Goal: Task Accomplishment & Management: Complete application form

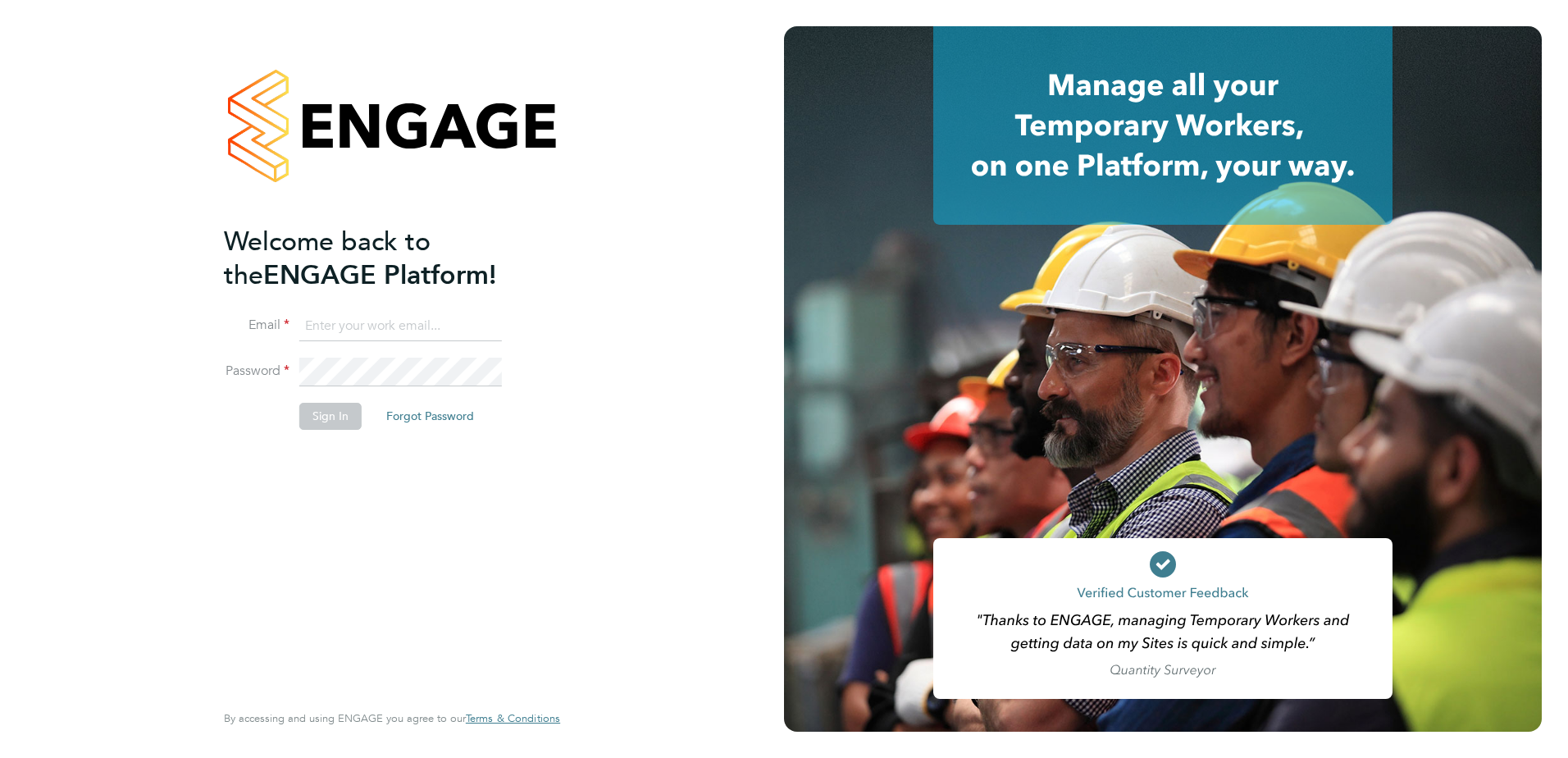
type input "callum.fitzehorswell@vistry.co.uk"
click at [304, 422] on button "Sign In" at bounding box center [331, 416] width 63 height 26
drag, startPoint x: 305, startPoint y: 422, endPoint x: 760, endPoint y: 276, distance: 477.9
click at [760, 276] on div "Sorry, we are having problems connecting to our services." at bounding box center [392, 379] width 784 height 758
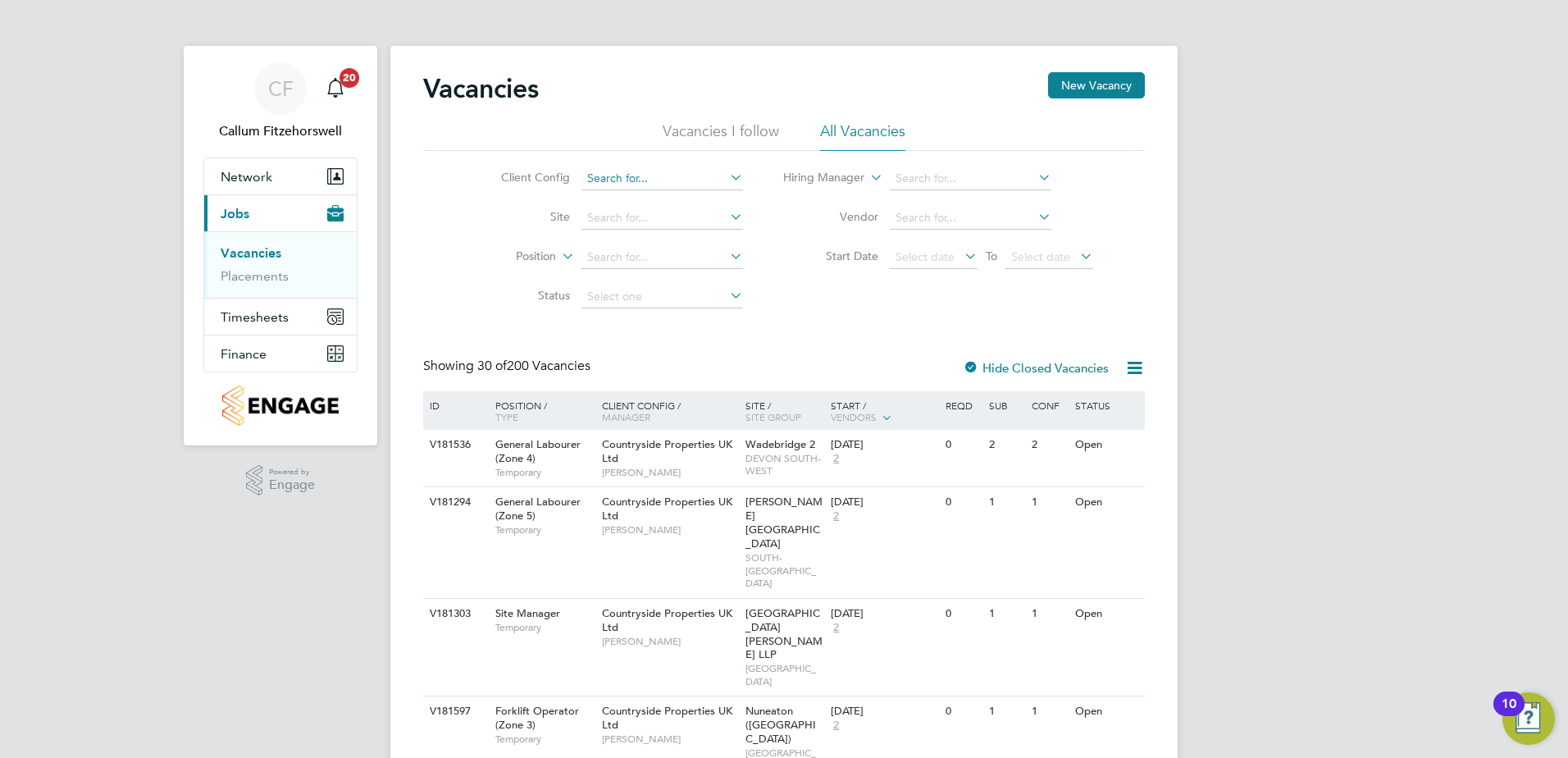
click at [672, 175] on input at bounding box center [662, 179] width 162 height 23
click at [1072, 78] on button "New Vacancy" at bounding box center [1096, 85] width 97 height 26
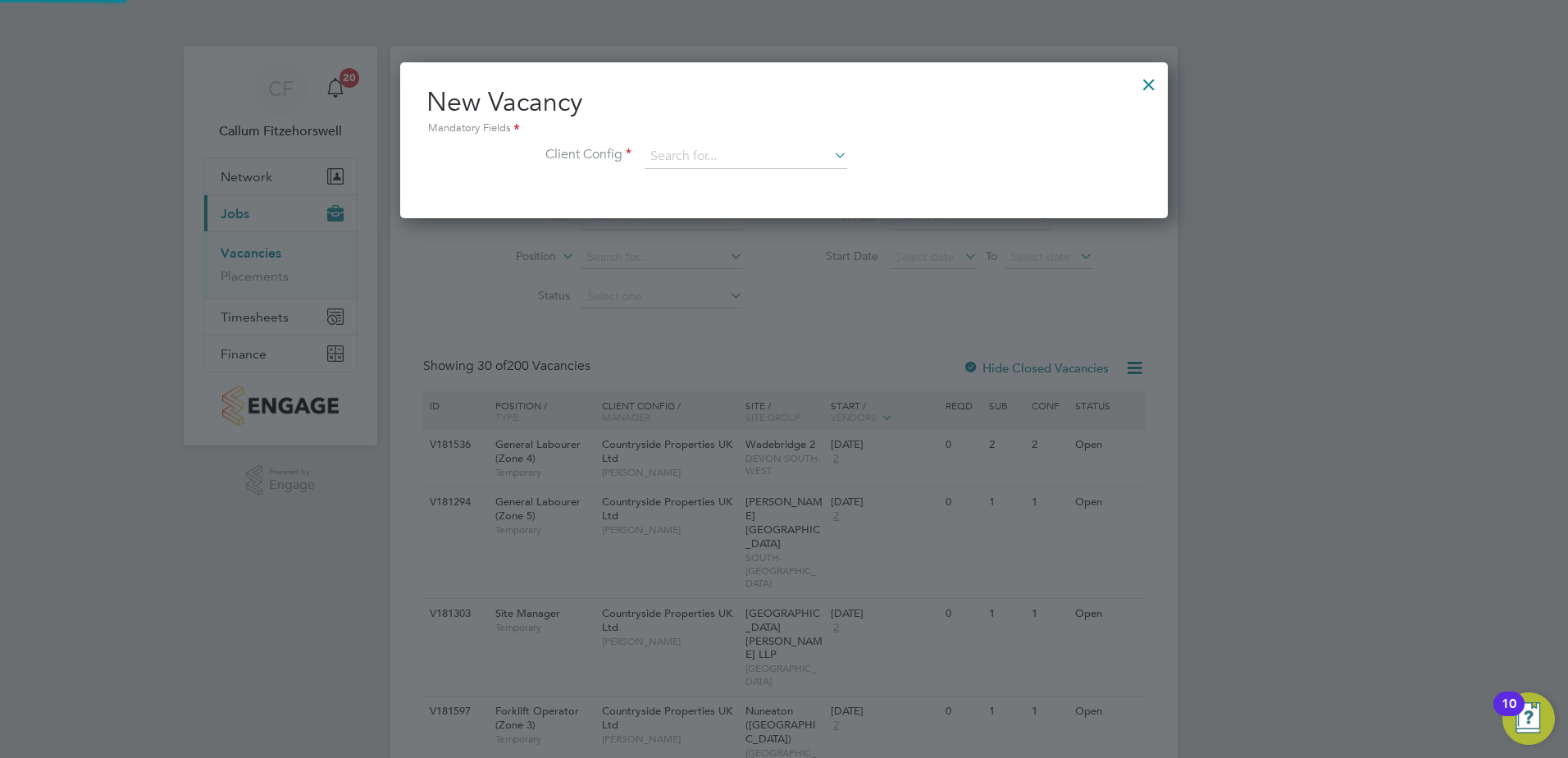
scroll to position [156, 769]
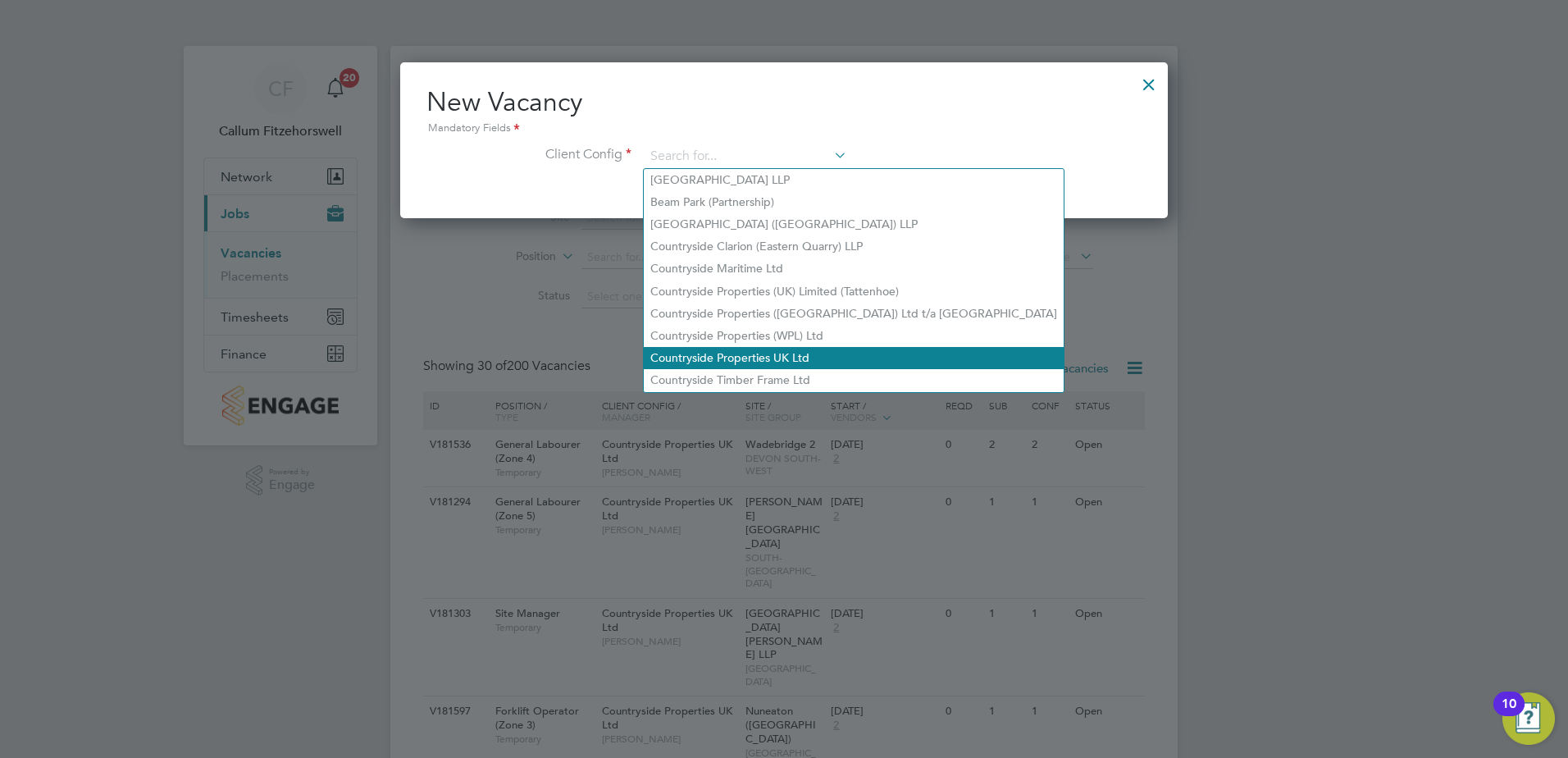
click at [787, 352] on li "Countryside Properties UK Ltd" at bounding box center [853, 358] width 420 height 22
type input "Countryside Properties UK Ltd"
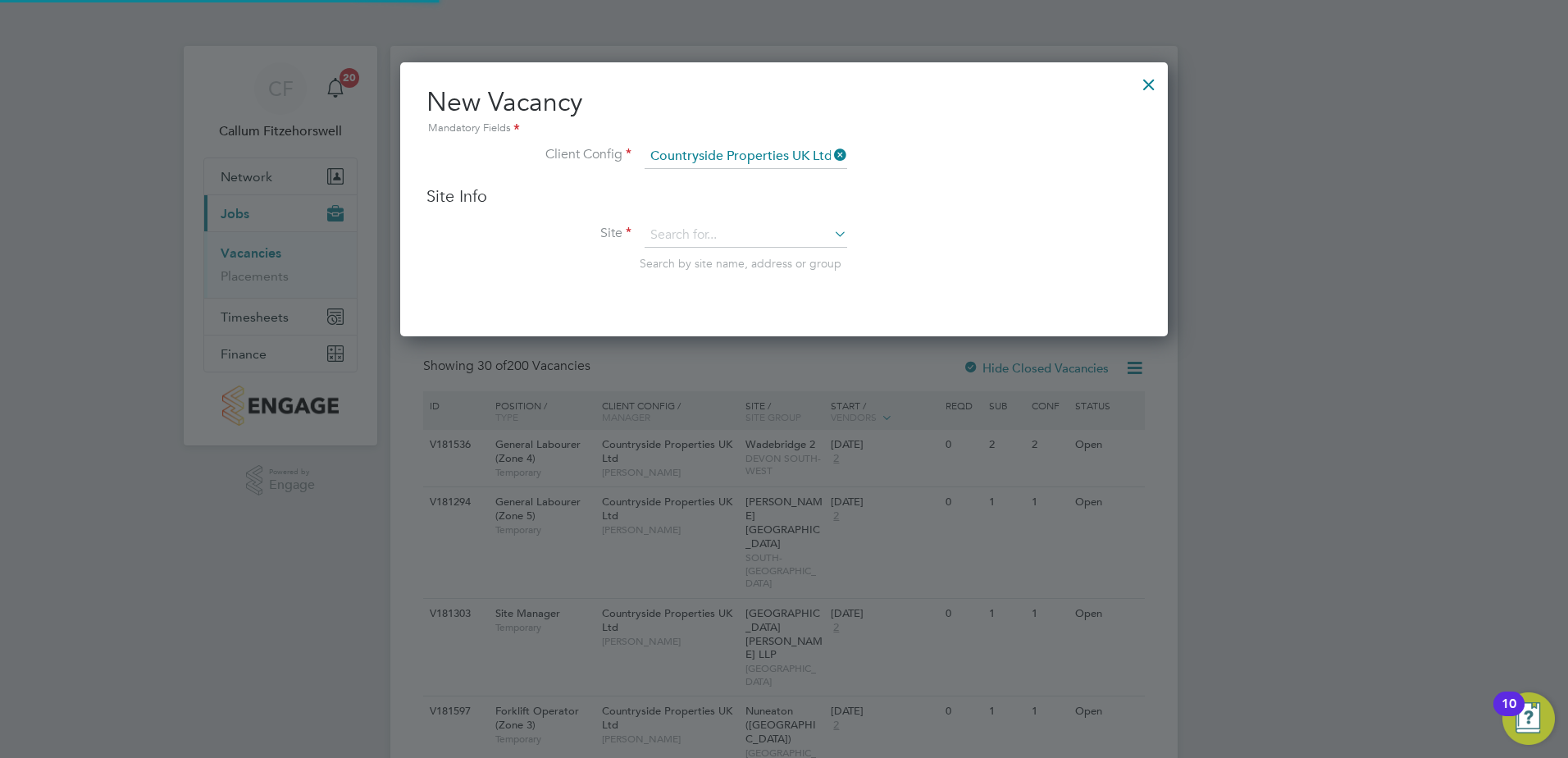
scroll to position [275, 769]
click at [736, 239] on input at bounding box center [745, 235] width 202 height 25
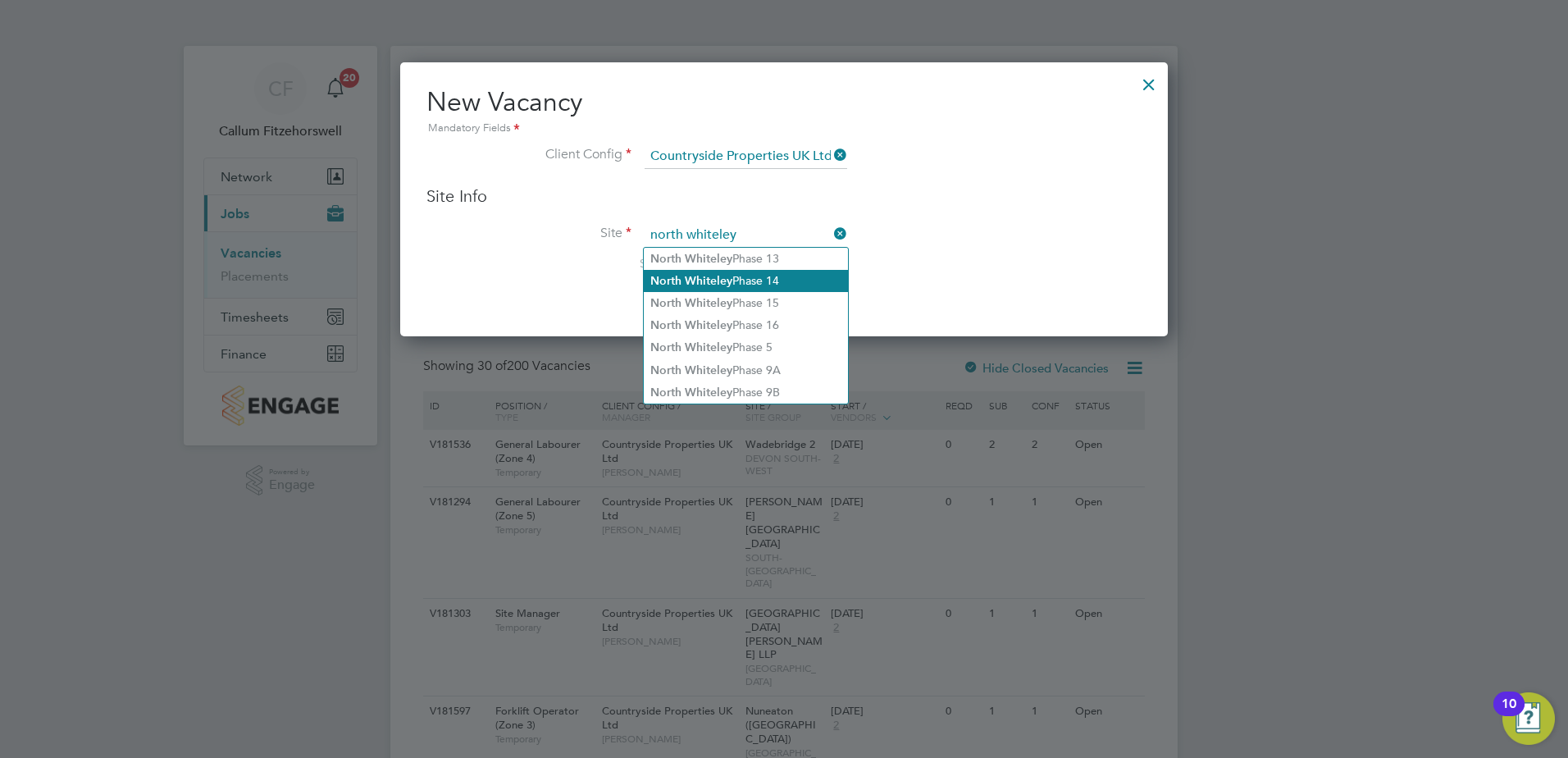
click at [759, 285] on li "North Whiteley Phase 14" at bounding box center [745, 281] width 204 height 22
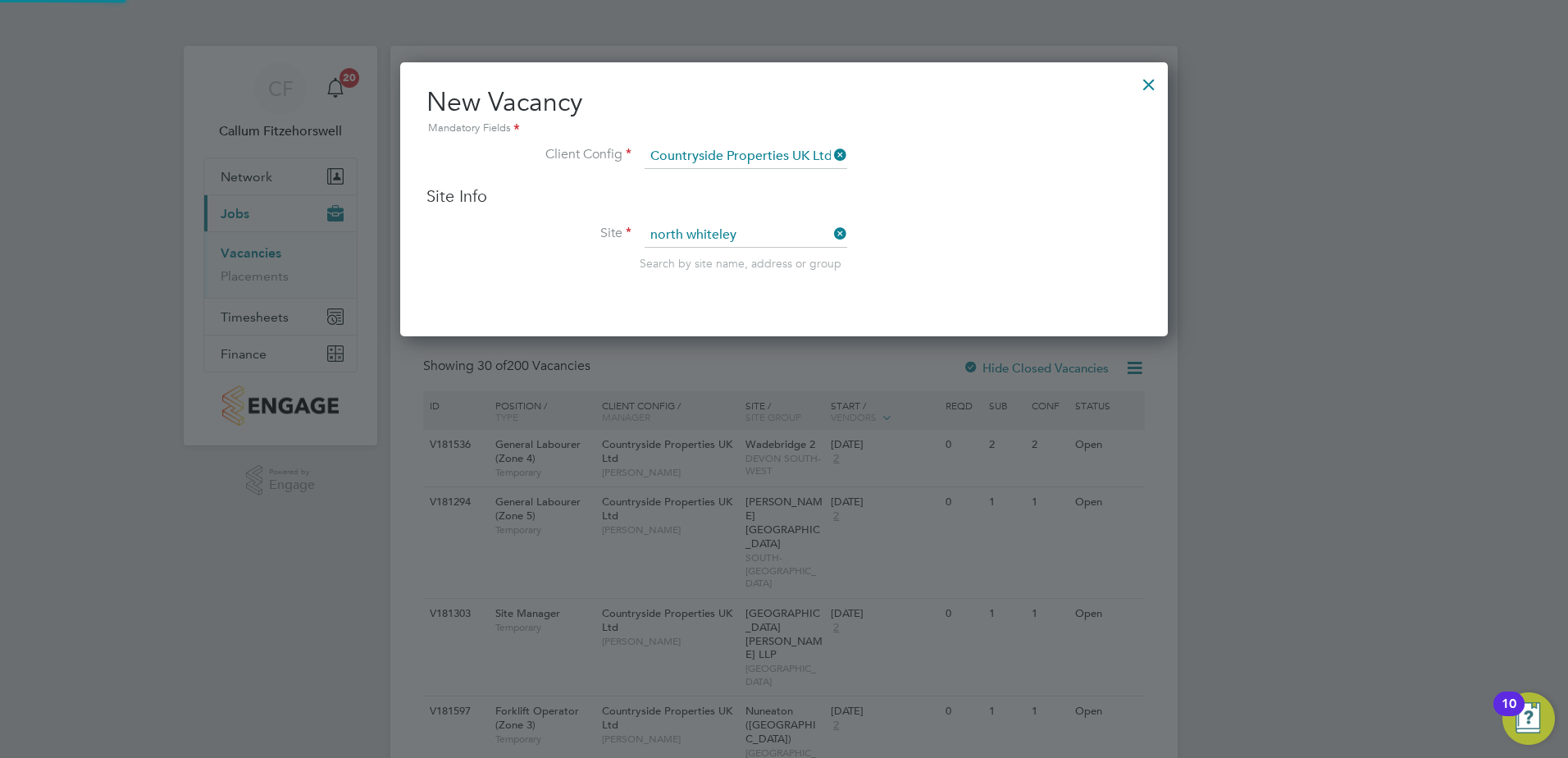
type input "North Whiteley Phase 14"
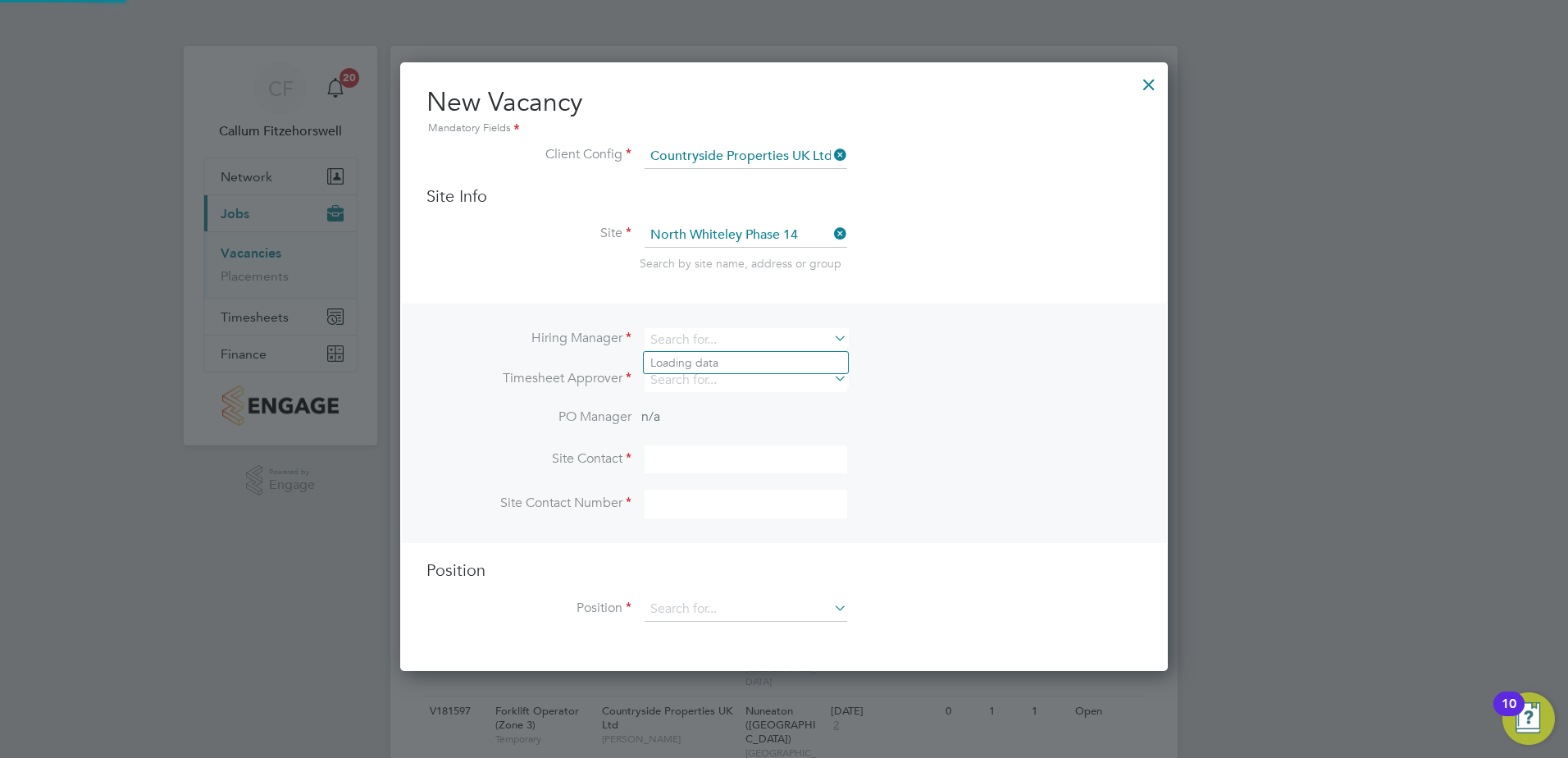
scroll to position [611, 769]
drag, startPoint x: 703, startPoint y: 343, endPoint x: 545, endPoint y: 380, distance: 162.3
click at [545, 380] on div "Hiring Manager Timesheet Approver PO Manager n/a Site Contact Site Contact Numb…" at bounding box center [784, 423] width 765 height 240
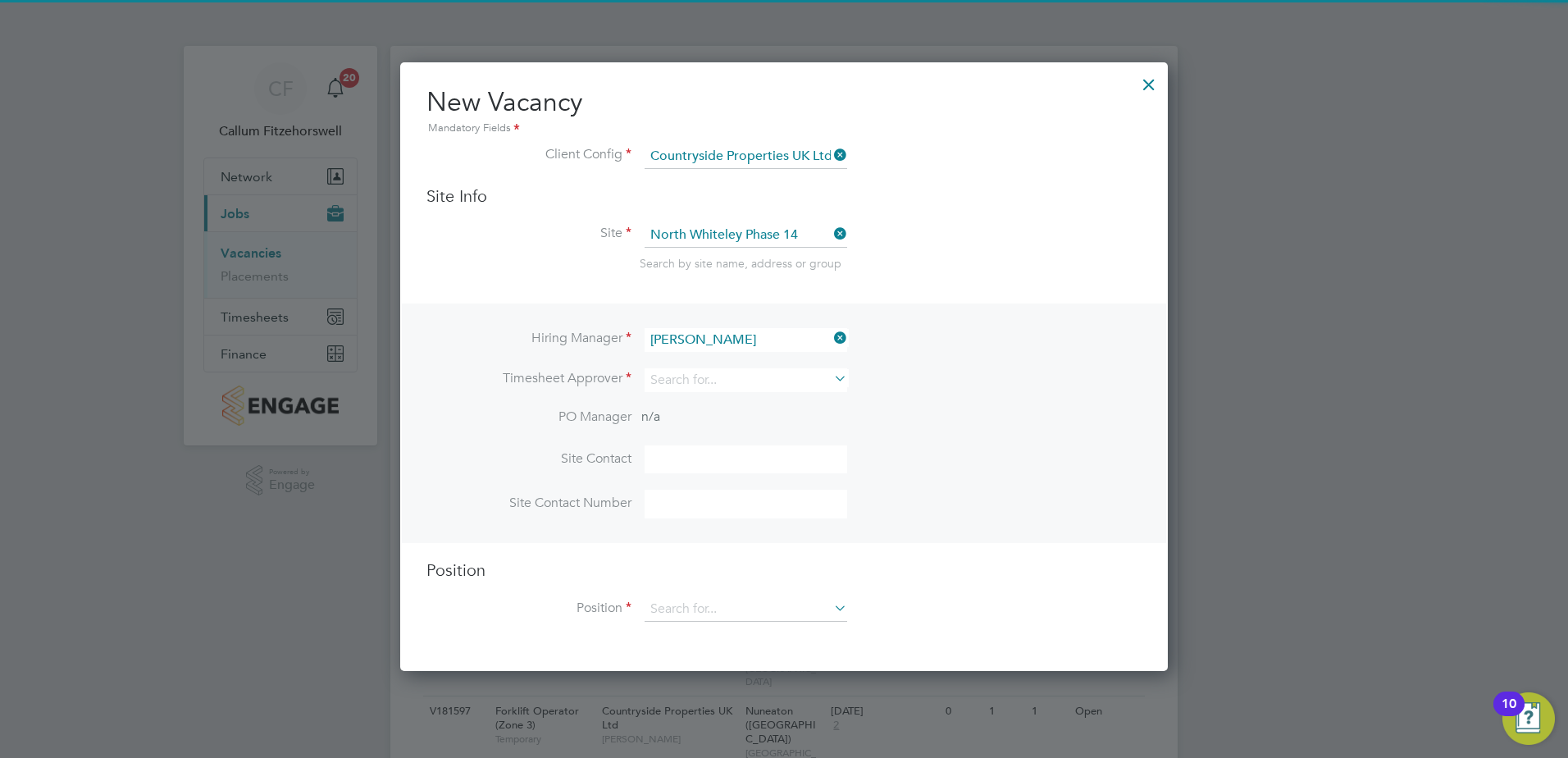
click at [748, 359] on b "Swee" at bounding box center [763, 362] width 29 height 14
type input "[PERSON_NAME]"
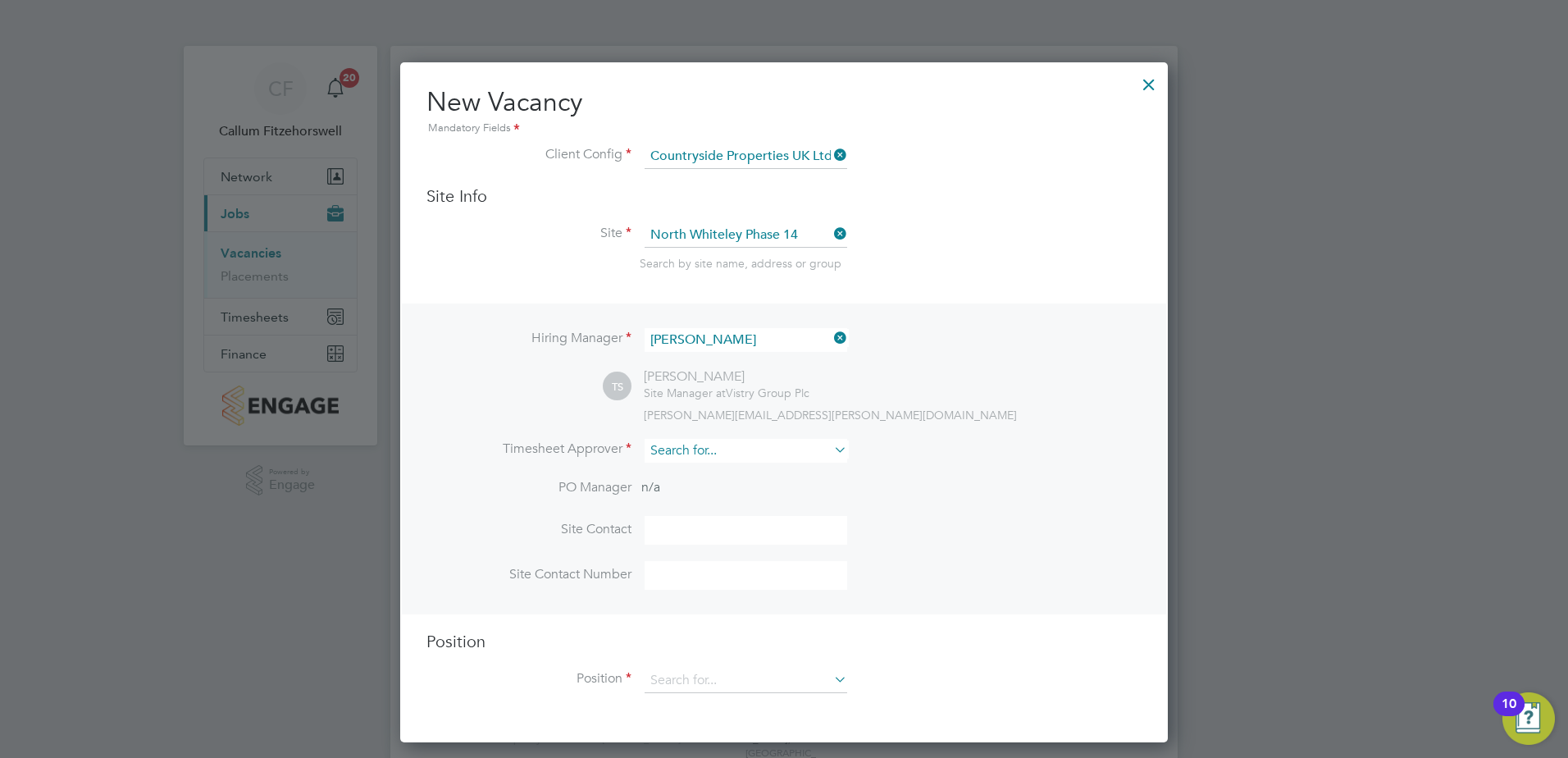
click at [707, 451] on input at bounding box center [745, 451] width 202 height 24
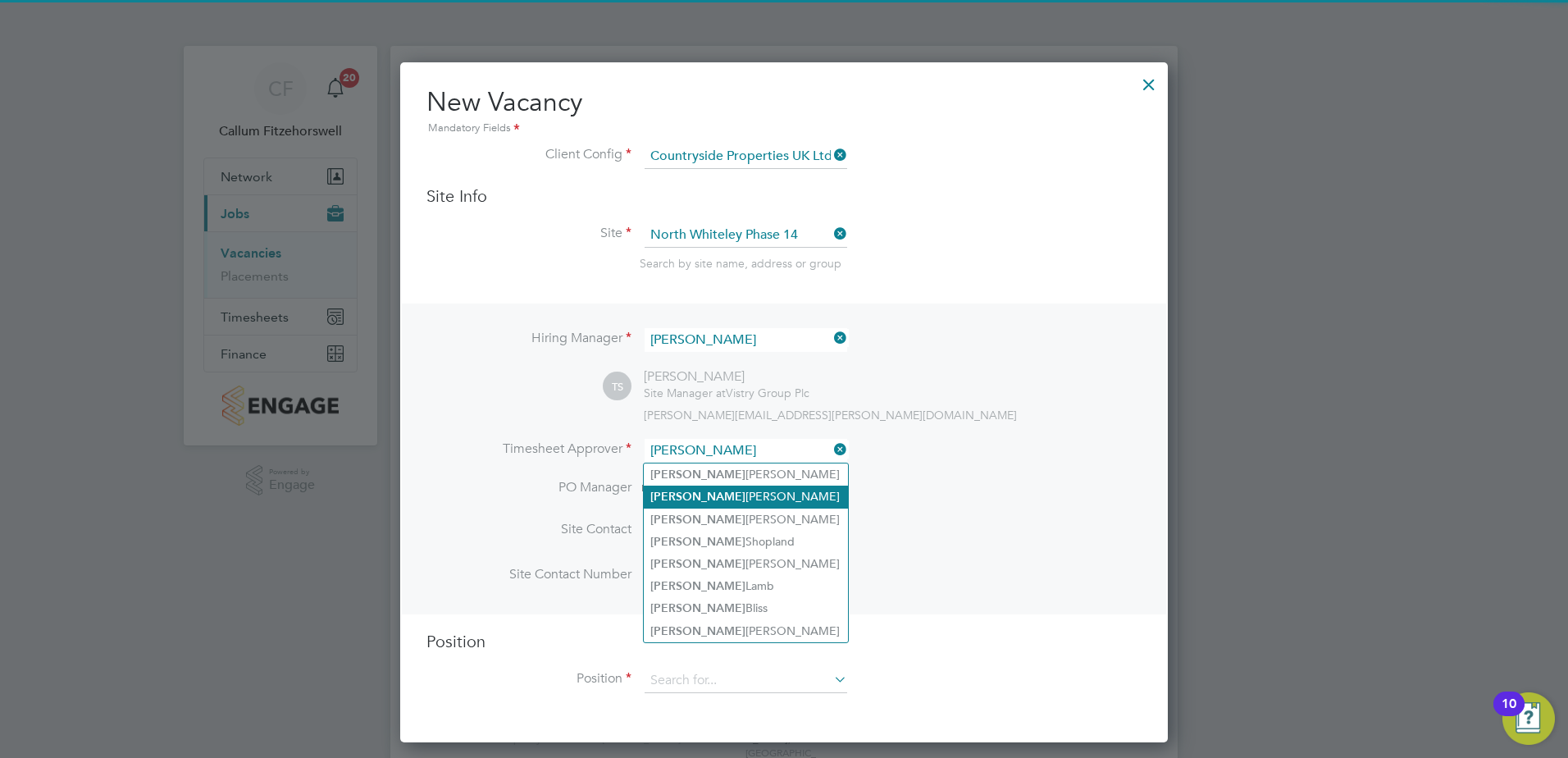
click at [724, 489] on li "[PERSON_NAME]" at bounding box center [745, 496] width 204 height 22
type input "[PERSON_NAME]"
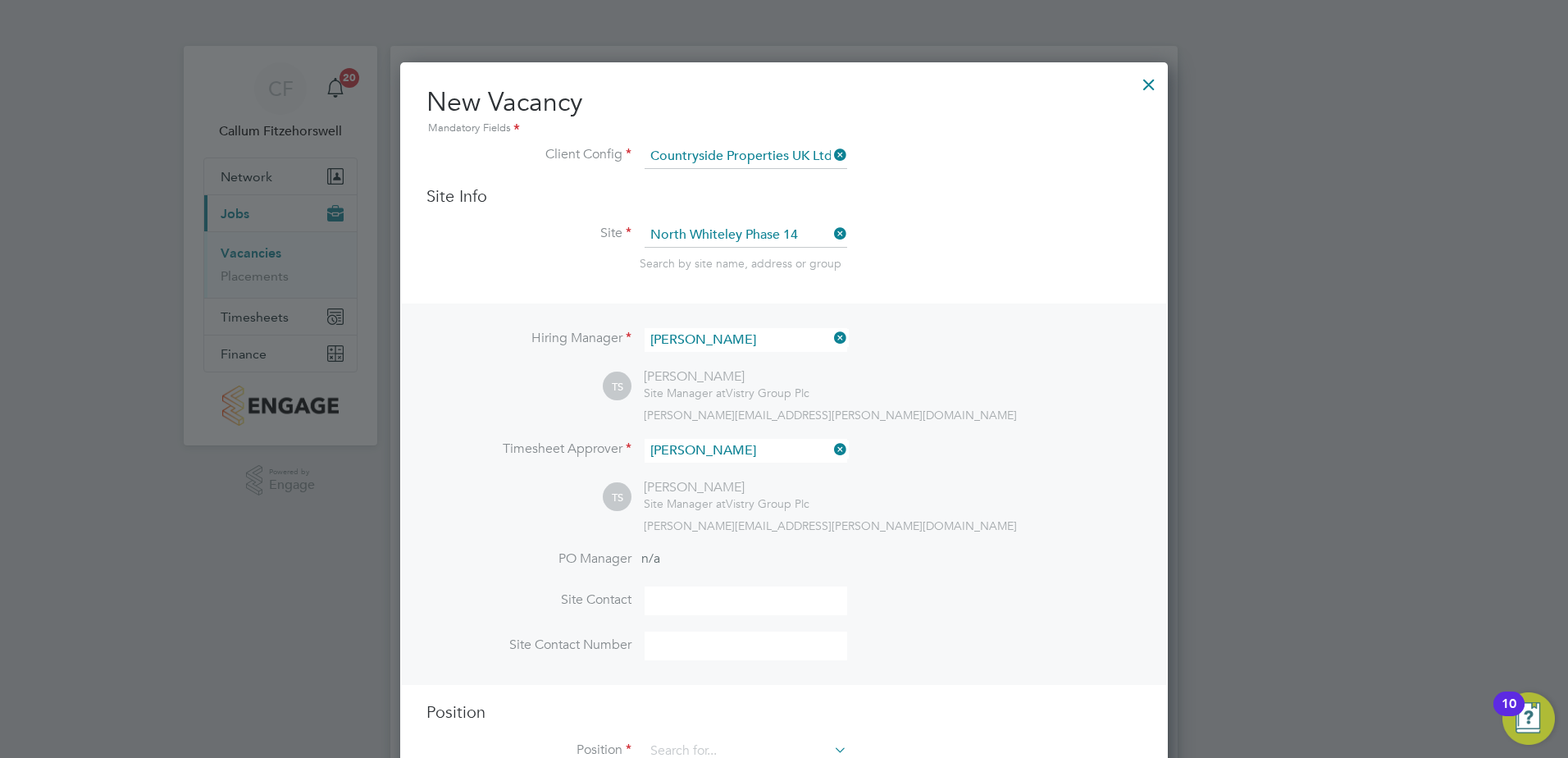
click at [682, 596] on input at bounding box center [745, 601] width 202 height 29
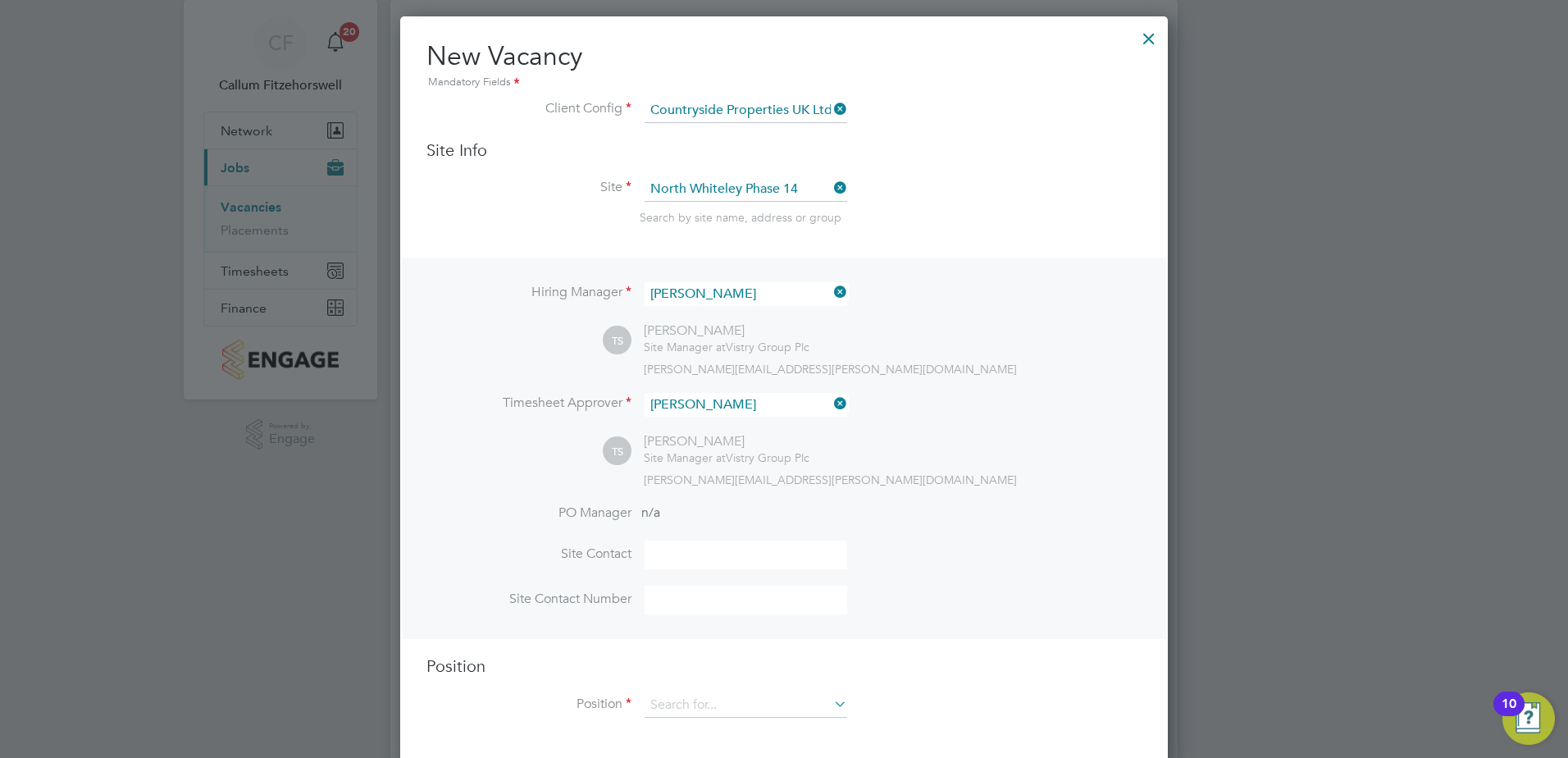
scroll to position [164, 0]
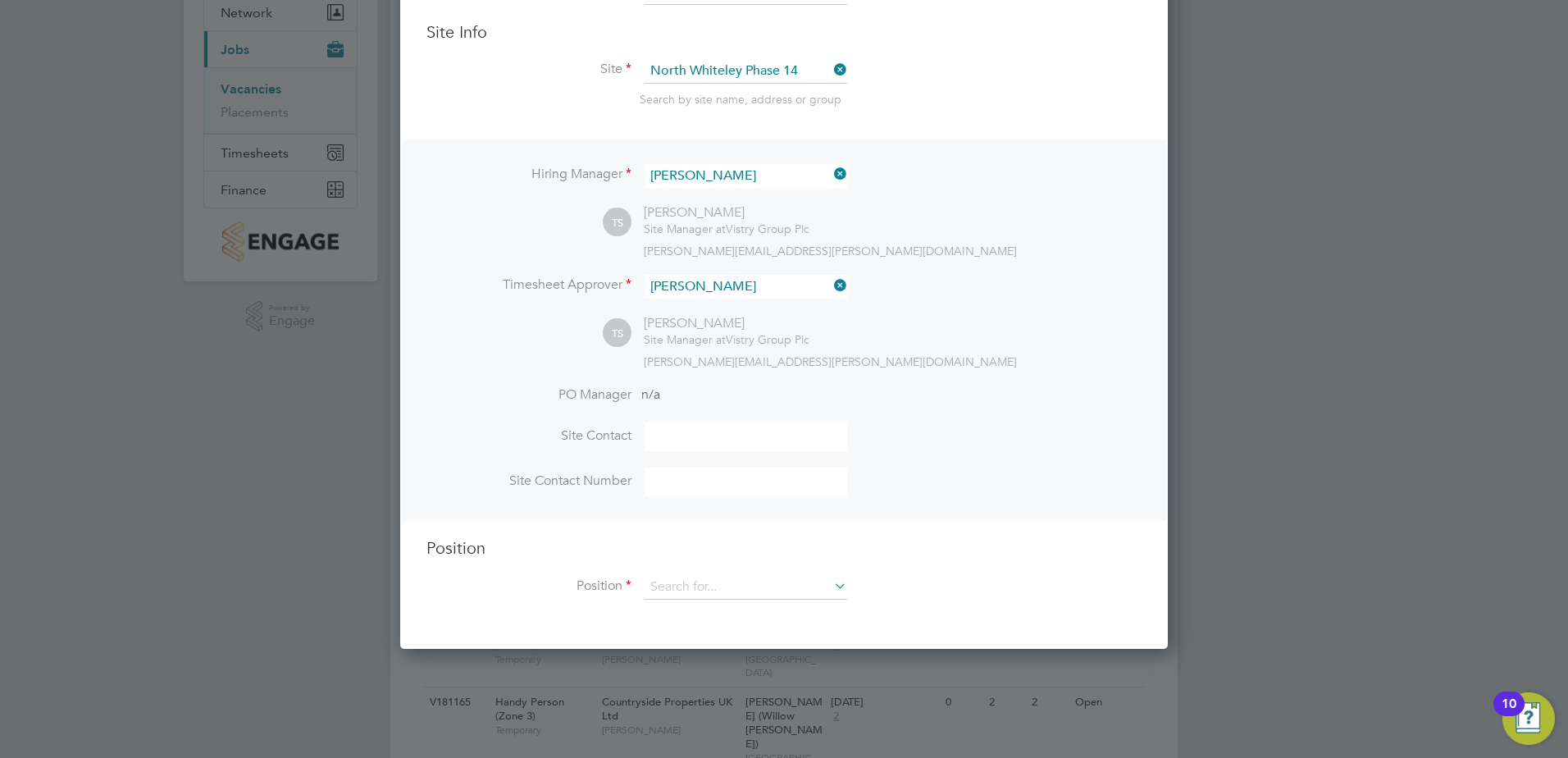
click at [684, 559] on h3 "Position" at bounding box center [784, 548] width 715 height 21
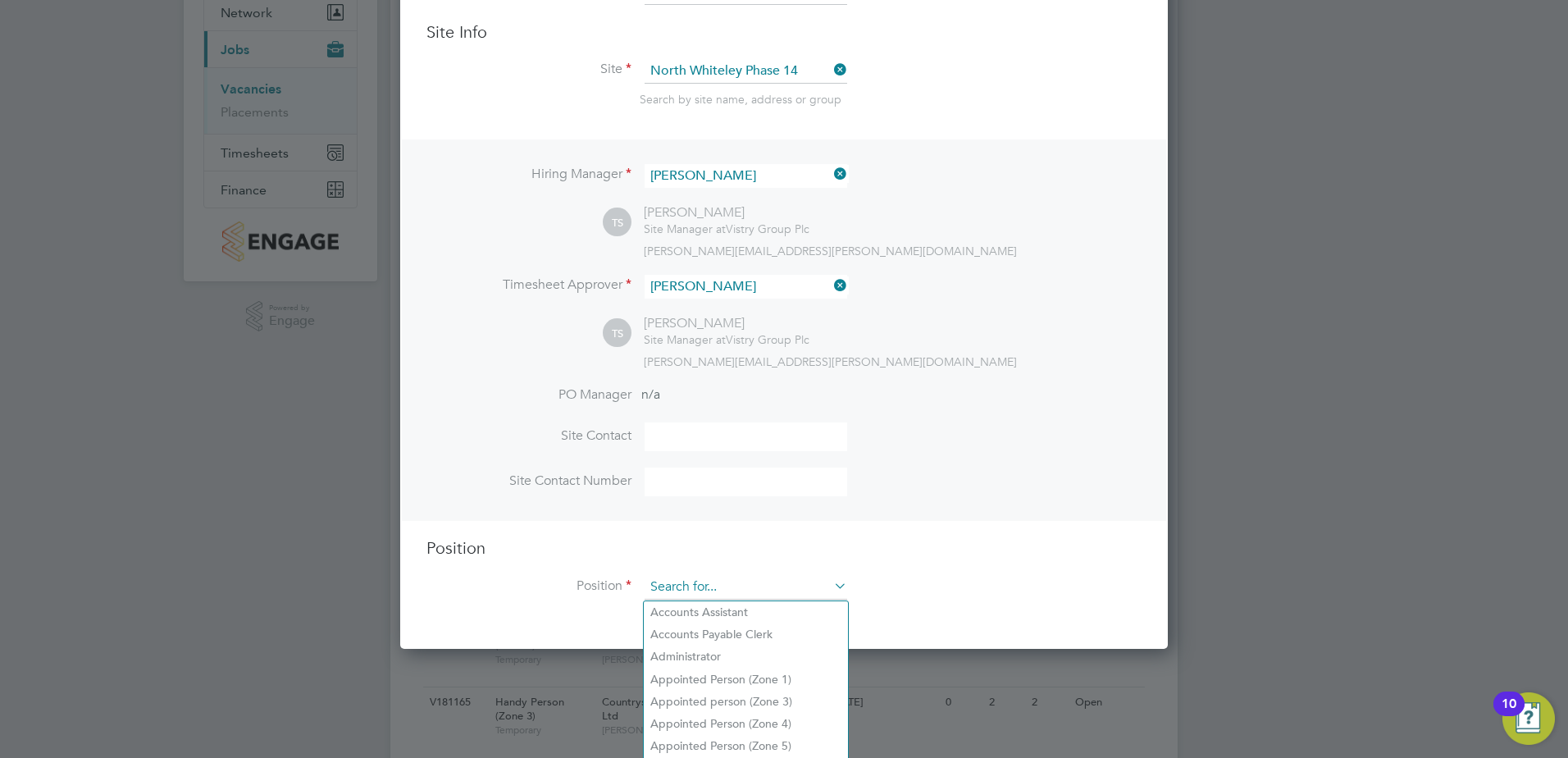
click at [690, 589] on input at bounding box center [745, 587] width 202 height 25
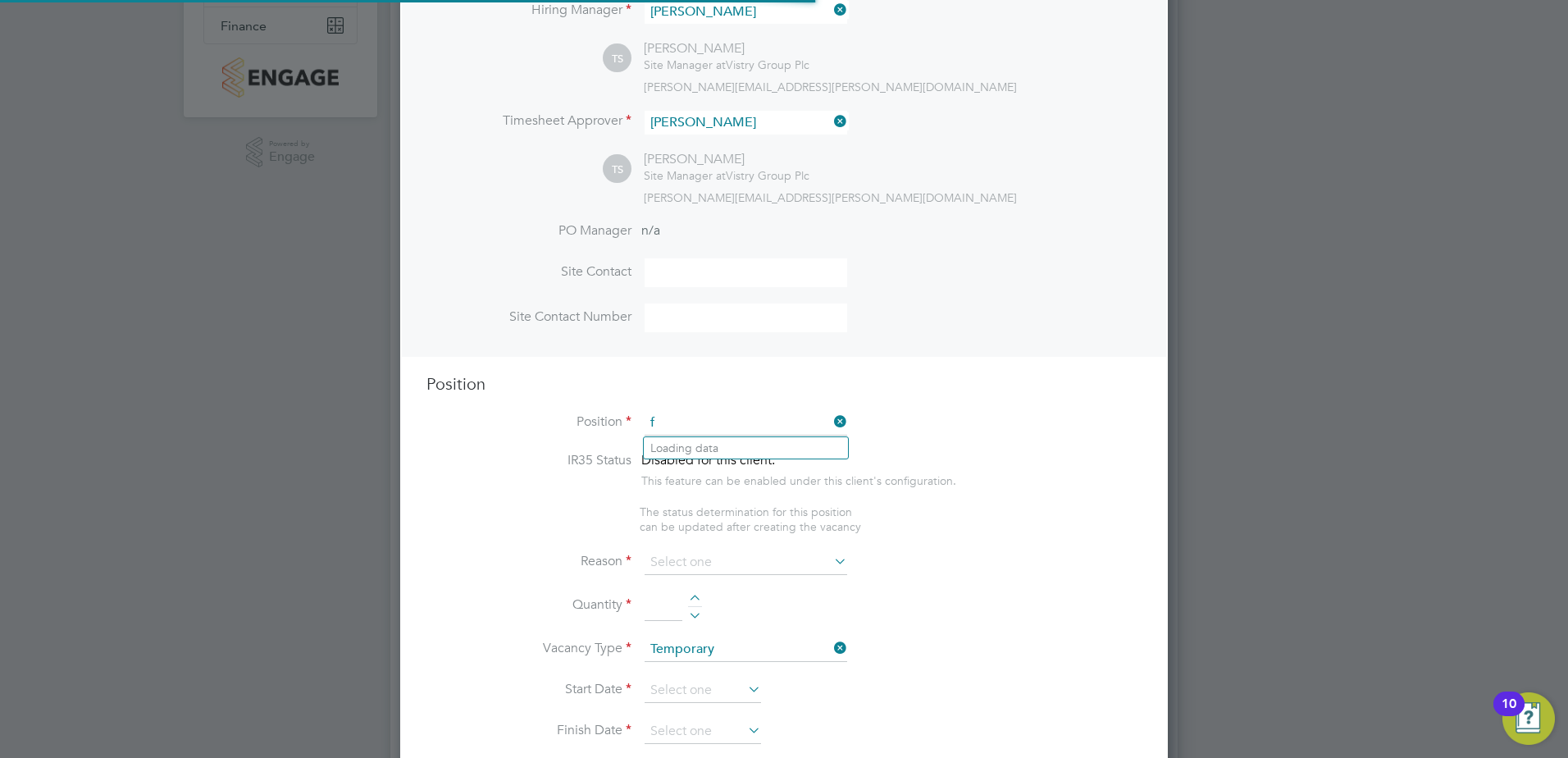
scroll to position [2358, 769]
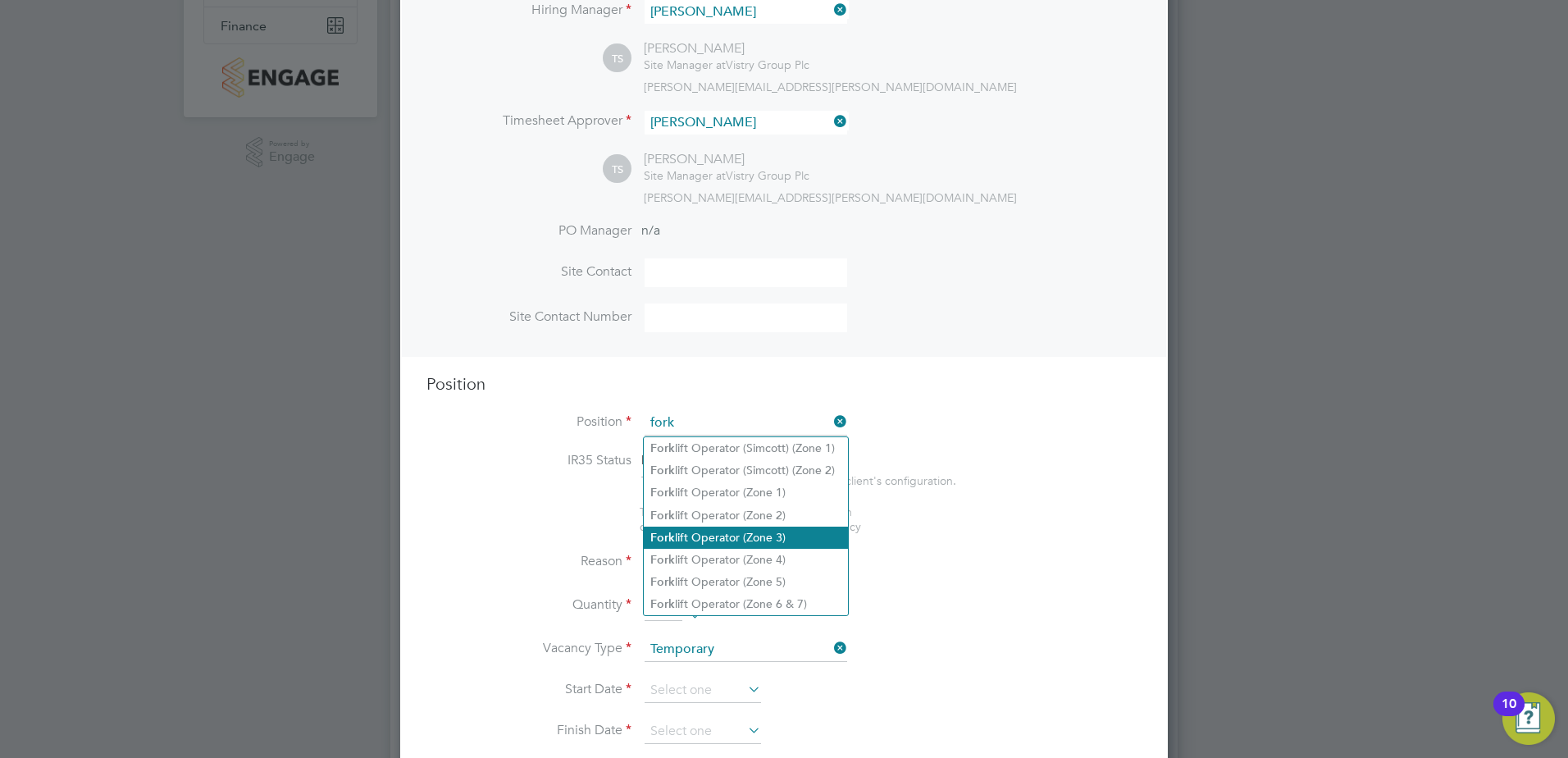
click at [698, 534] on li "Fork lift Operator (Zone 3)" at bounding box center [745, 538] width 204 height 22
type input "Forklift Operator (Zone 3)"
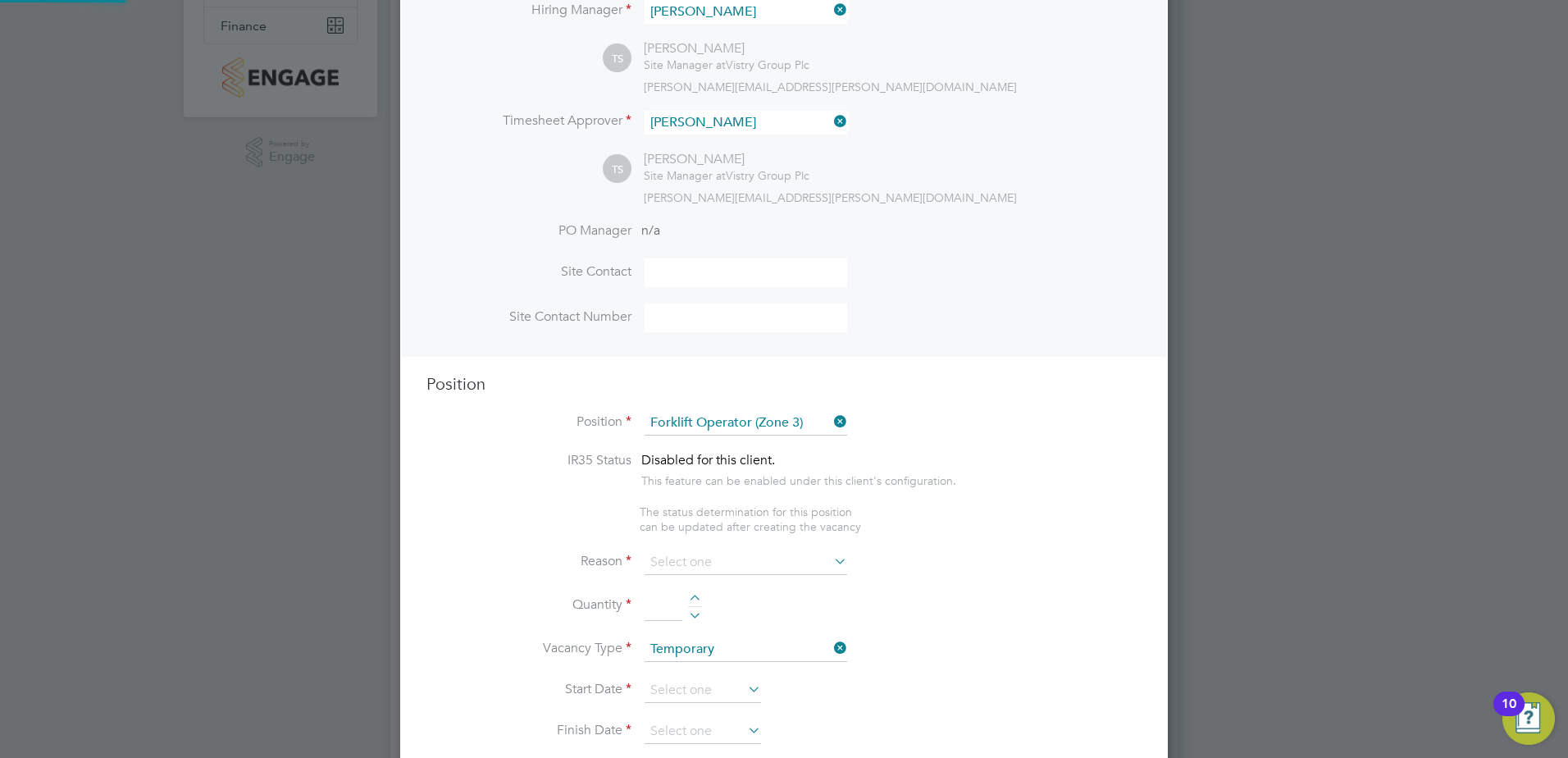
type textarea "• Operate construction machinery • Delivering large quantities of materials to …"
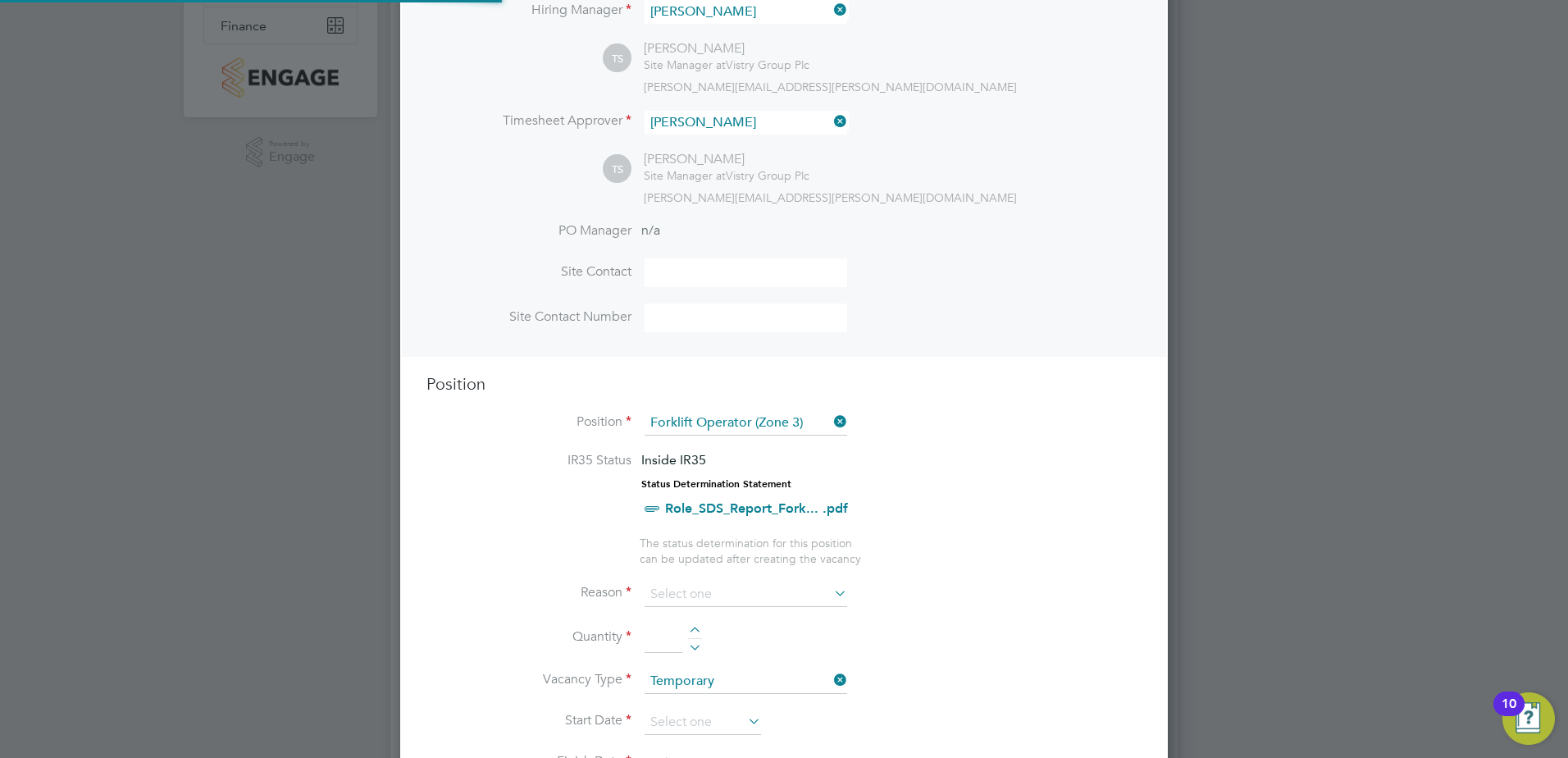
scroll to position [48, 86]
click at [698, 590] on input at bounding box center [745, 595] width 202 height 25
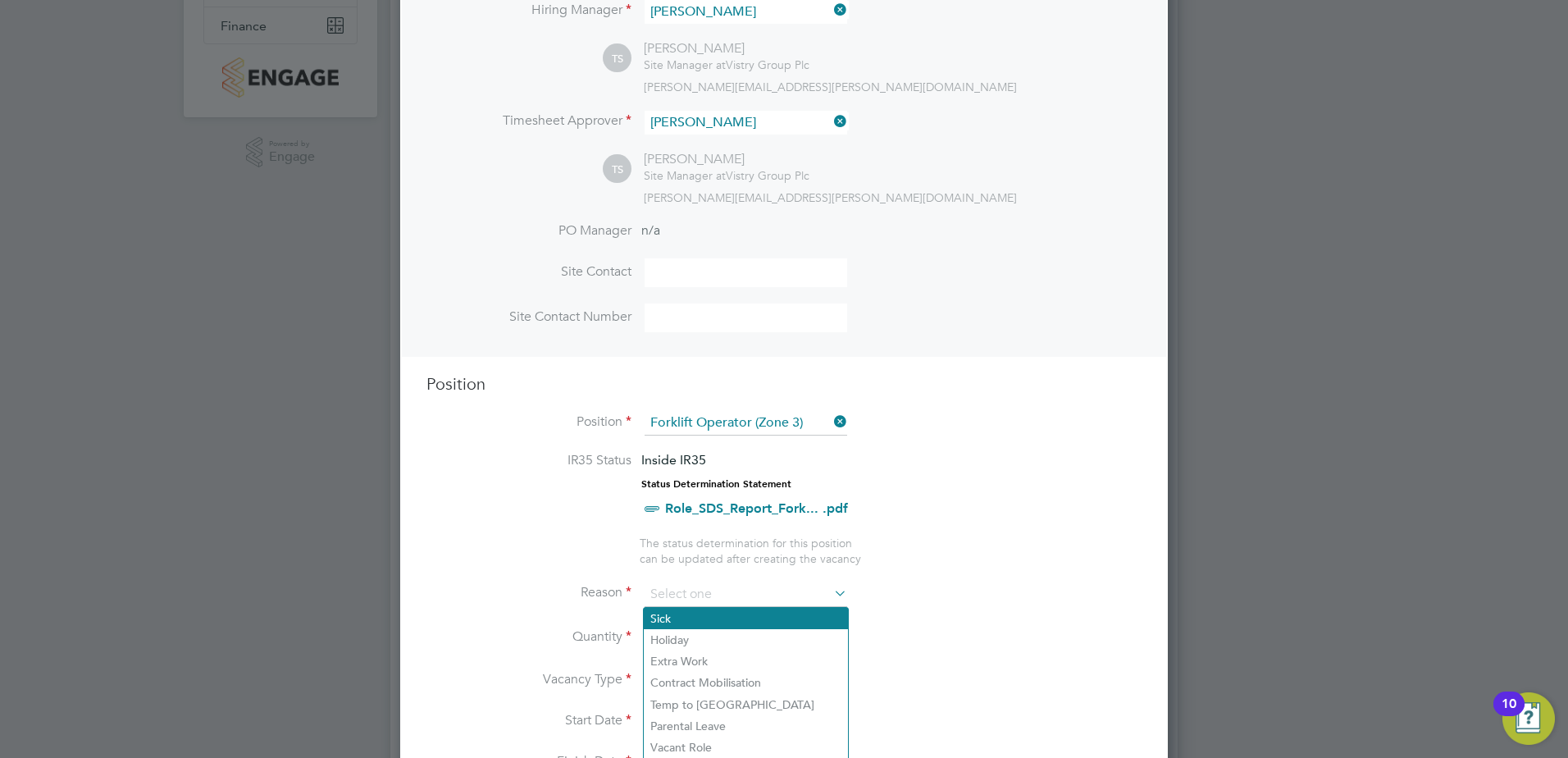
click at [713, 623] on li "Sick" at bounding box center [745, 618] width 204 height 21
type input "Sick"
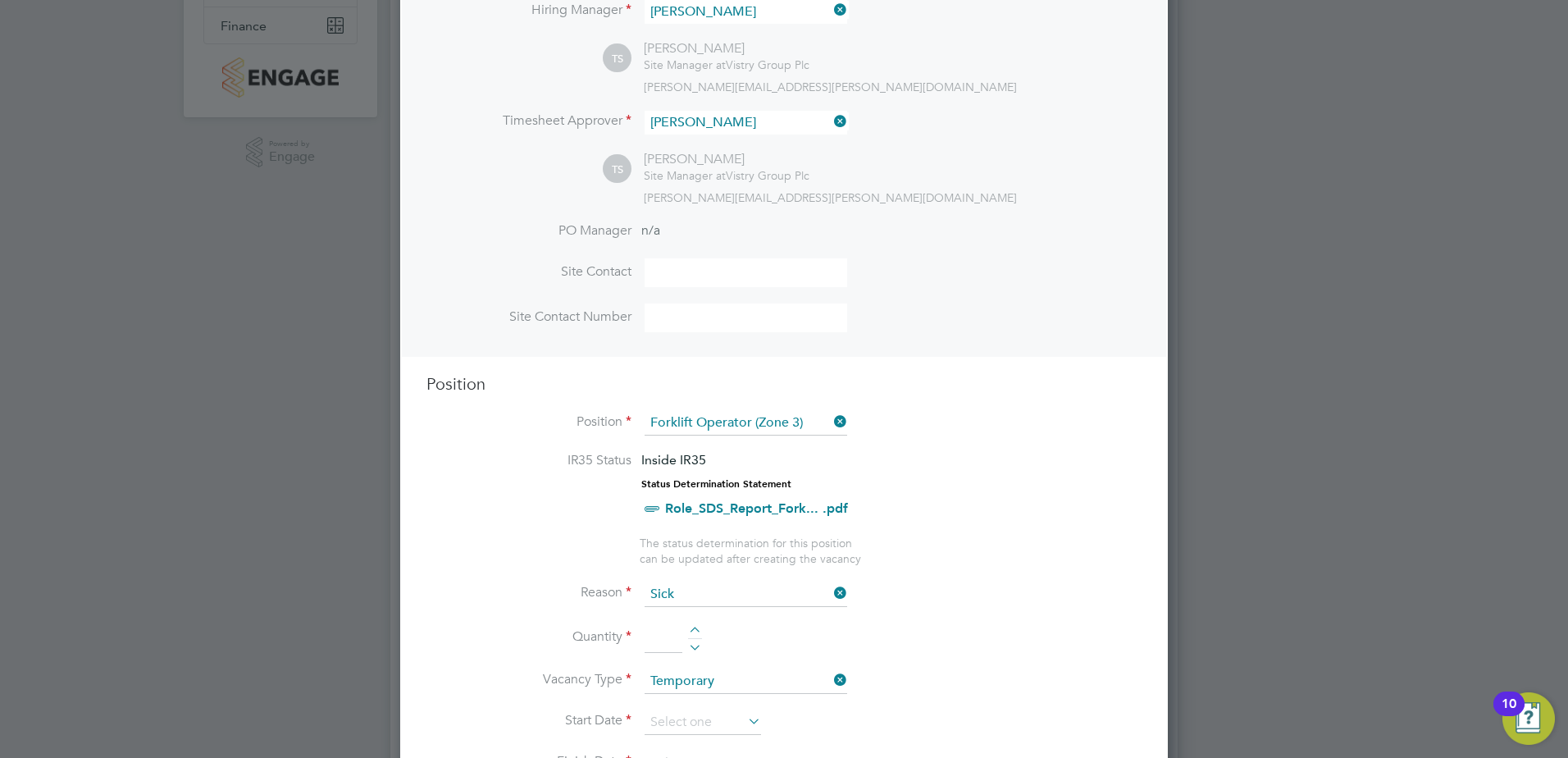
click at [689, 626] on li "Quantity" at bounding box center [784, 646] width 715 height 46
click at [693, 634] on div at bounding box center [695, 633] width 14 height 12
type input "1"
click at [709, 681] on input at bounding box center [745, 681] width 202 height 25
click at [729, 701] on li "Temporary" at bounding box center [745, 705] width 204 height 21
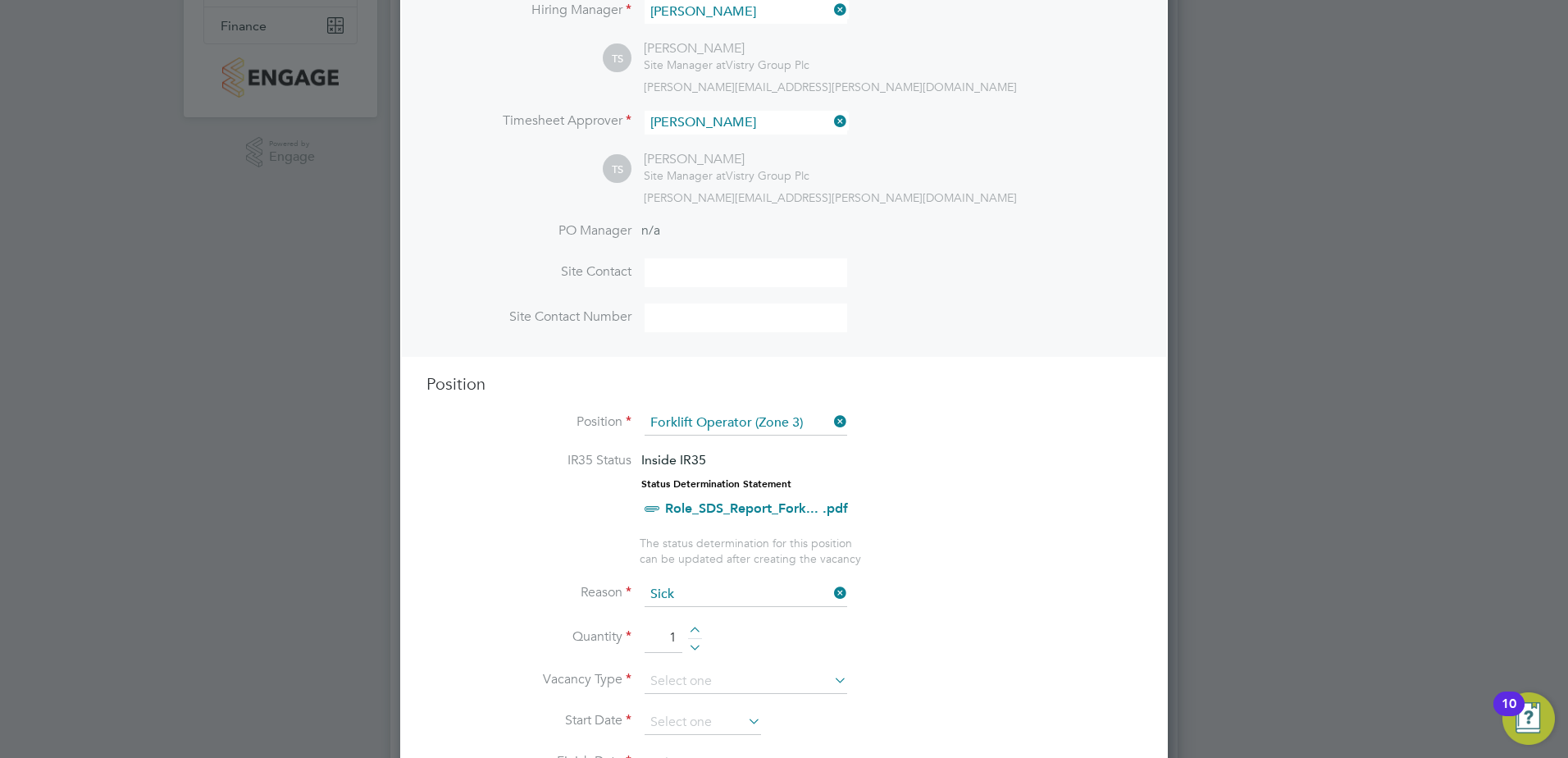
type input "Temporary"
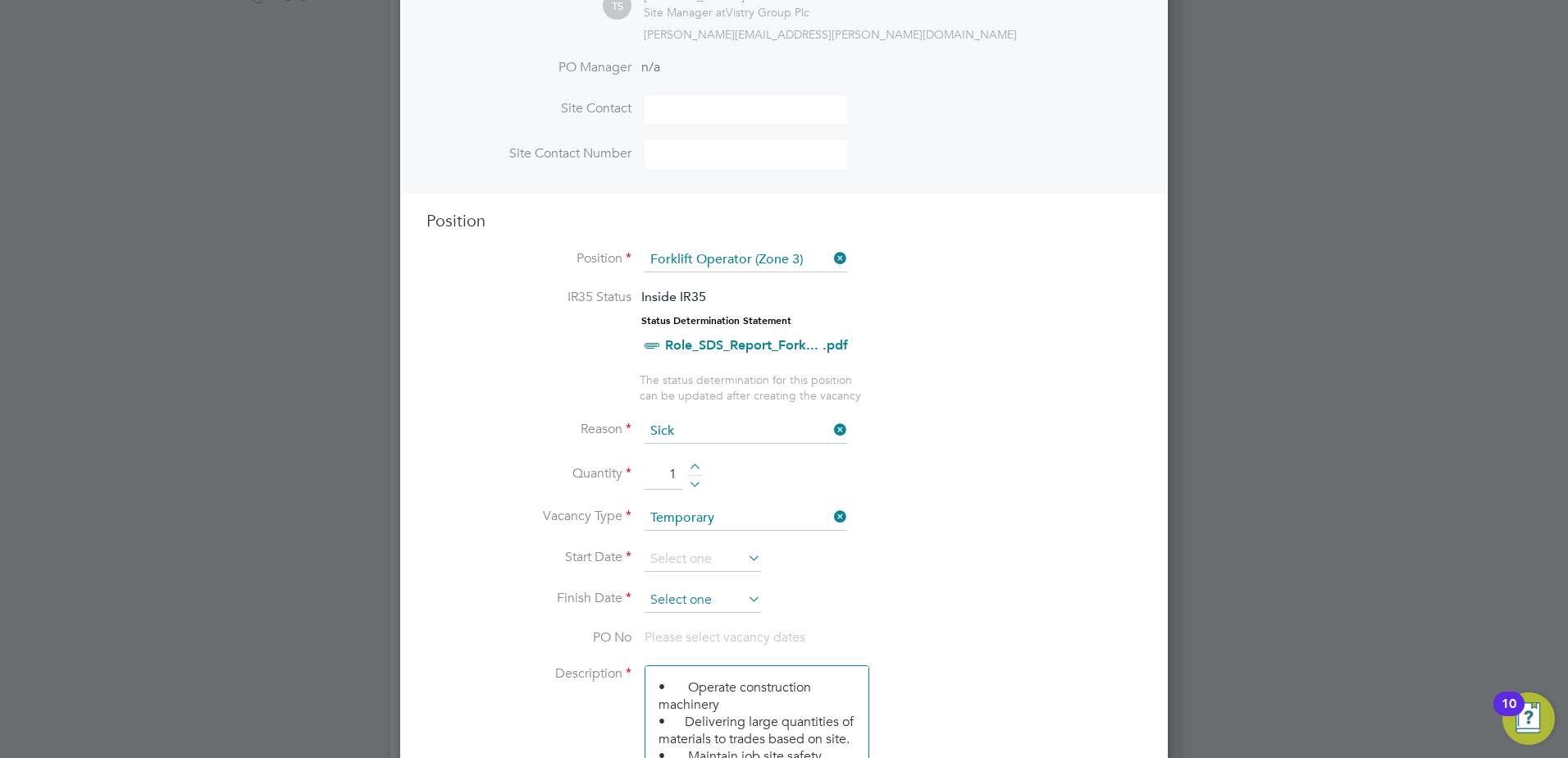
scroll to position [492, 0]
click at [691, 564] on input at bounding box center [703, 558] width 117 height 25
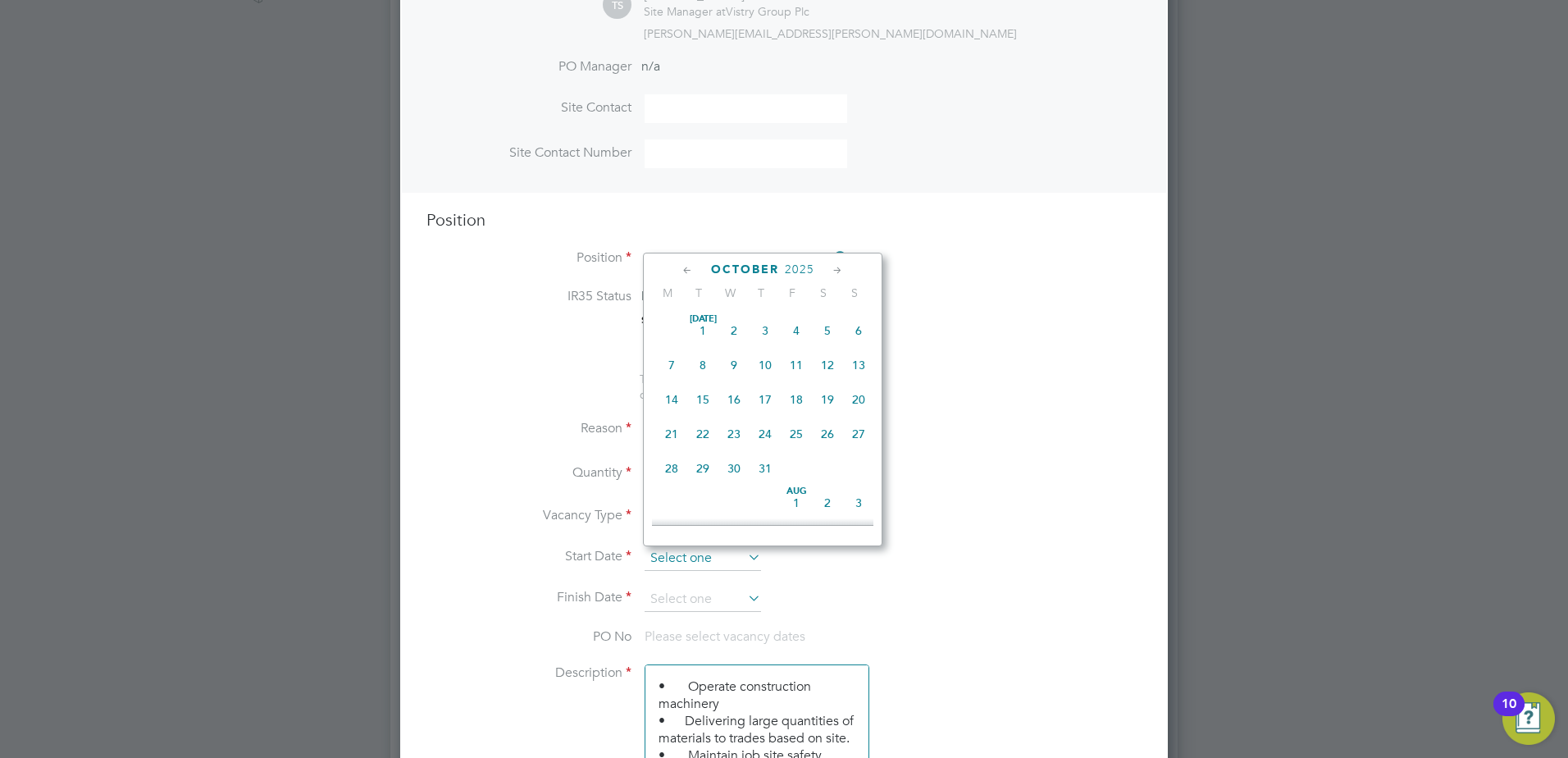
scroll to position [462, 0]
click at [669, 363] on span "29" at bounding box center [671, 352] width 31 height 31
type input "[DATE]"
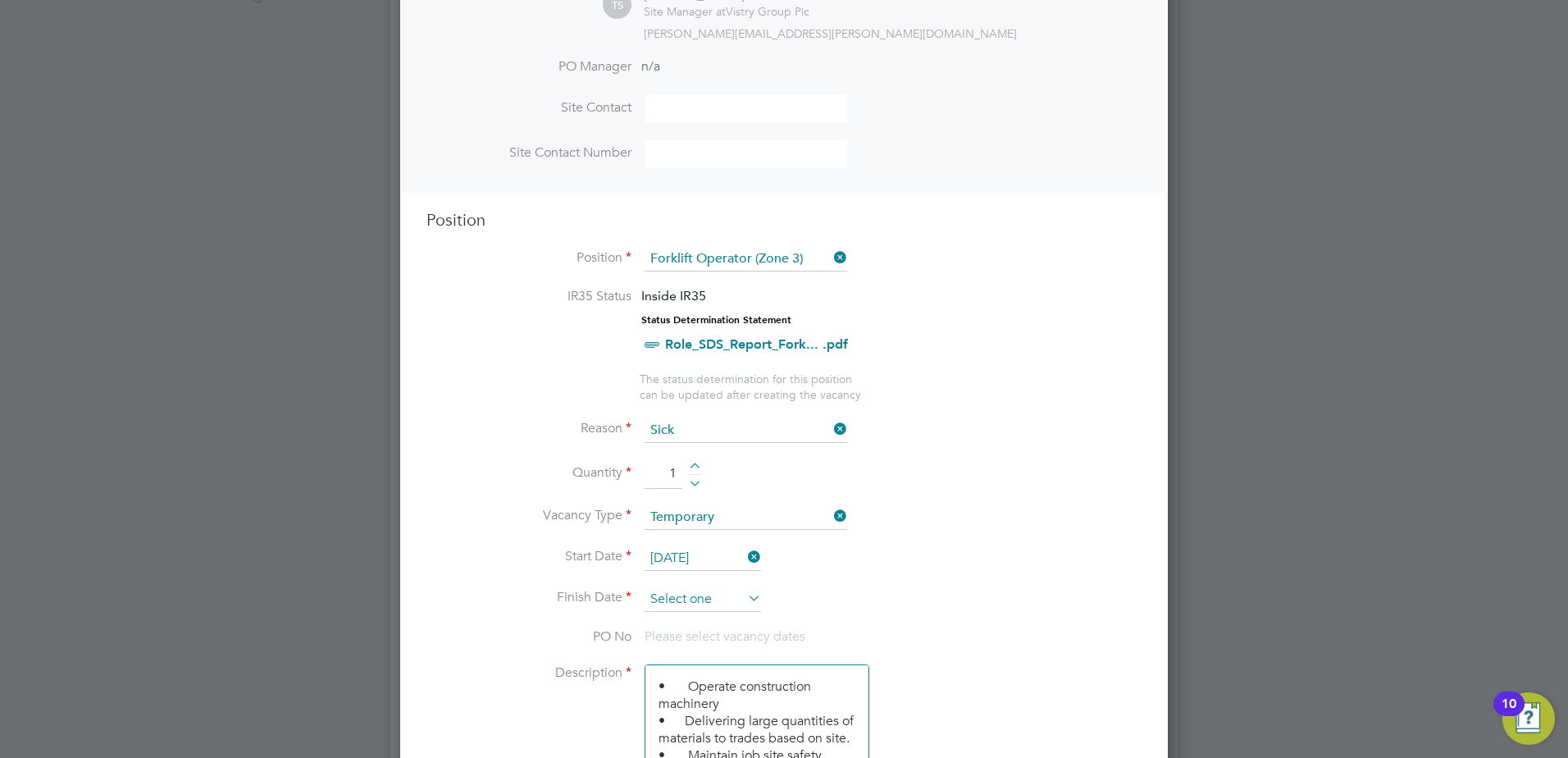
click at [725, 600] on input at bounding box center [703, 600] width 117 height 25
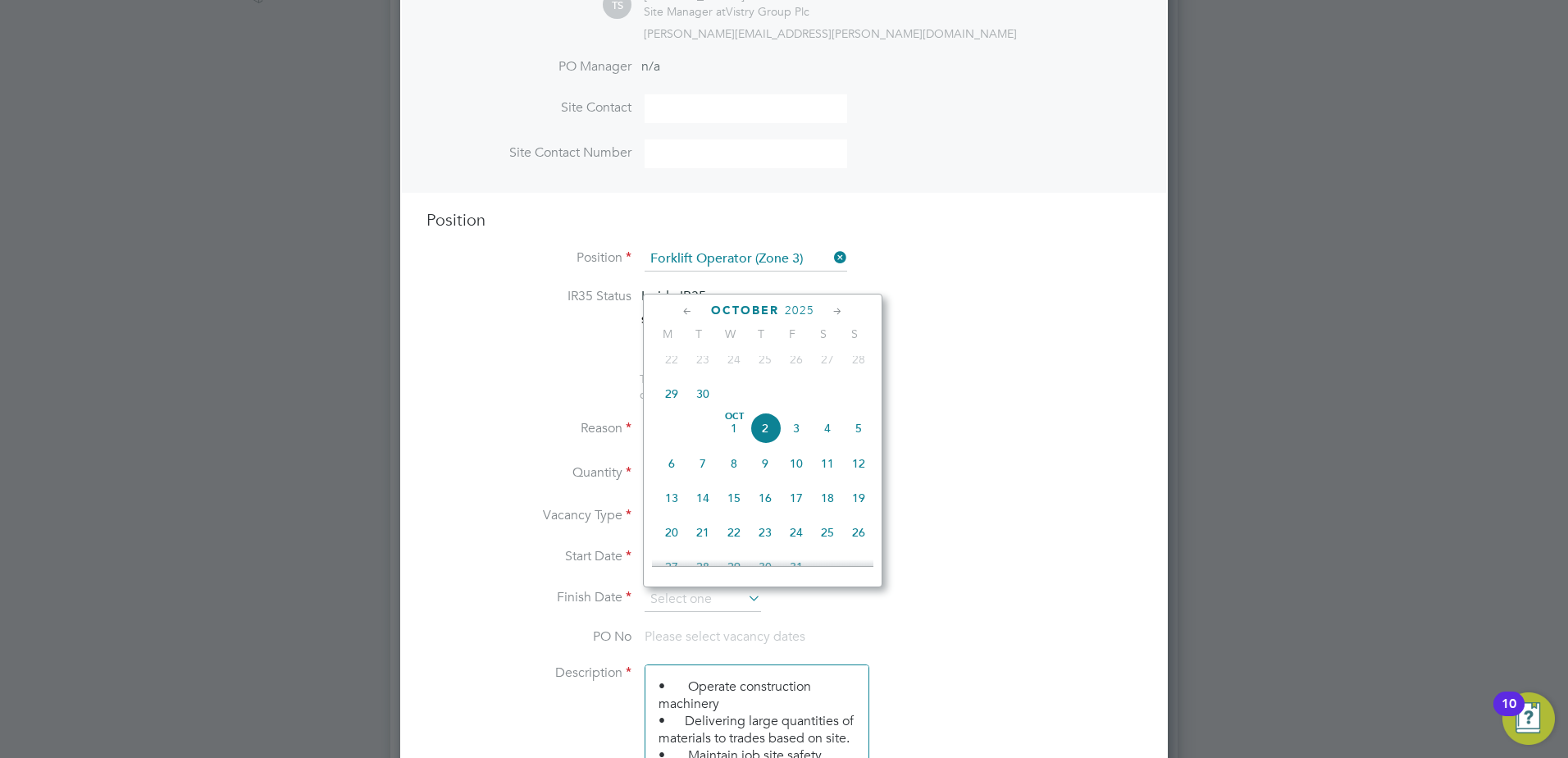
click at [803, 440] on span "3" at bounding box center [796, 428] width 31 height 31
type input "[DATE]"
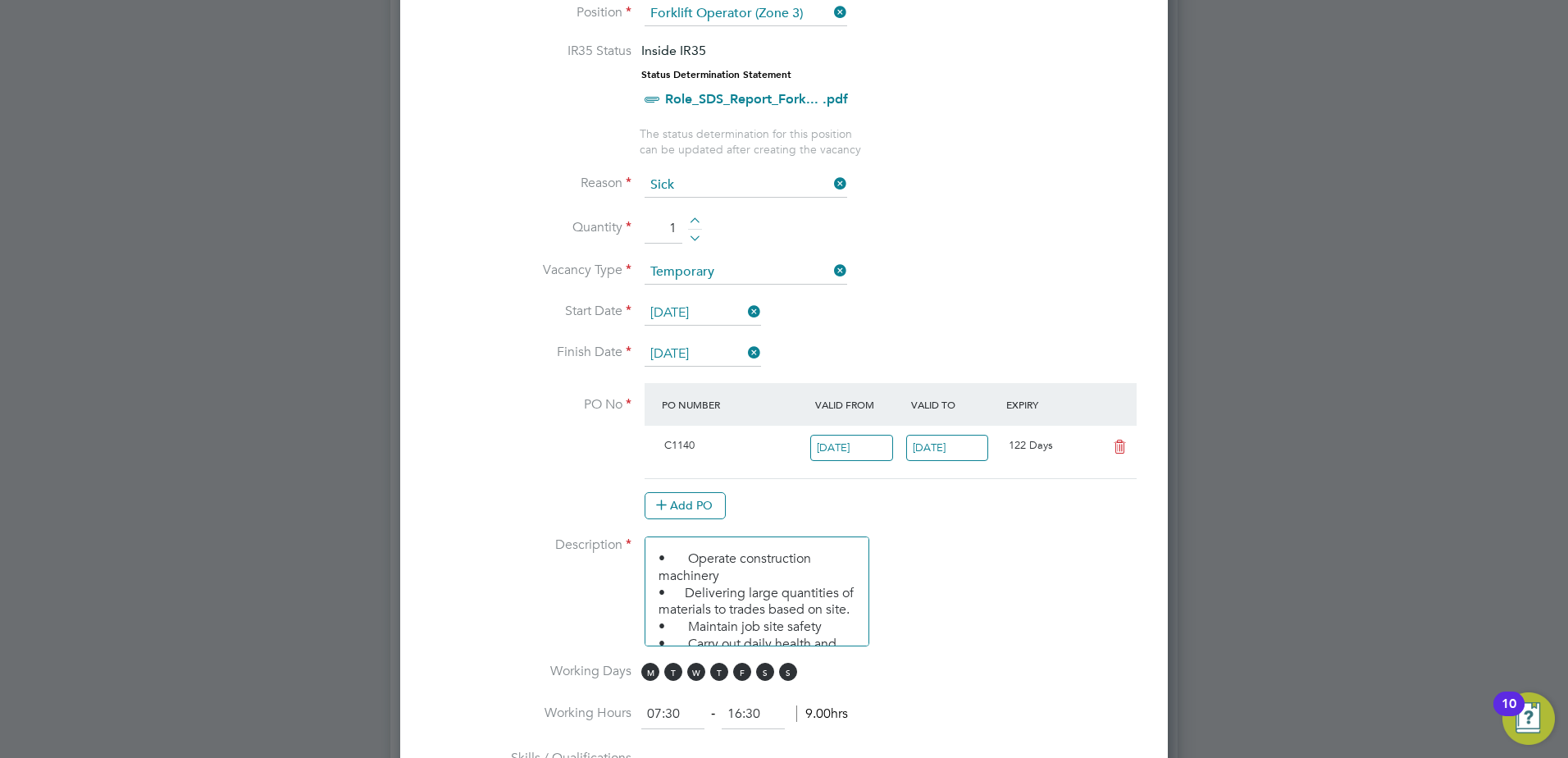
scroll to position [739, 0]
click at [690, 501] on button "Add PO" at bounding box center [685, 504] width 81 height 26
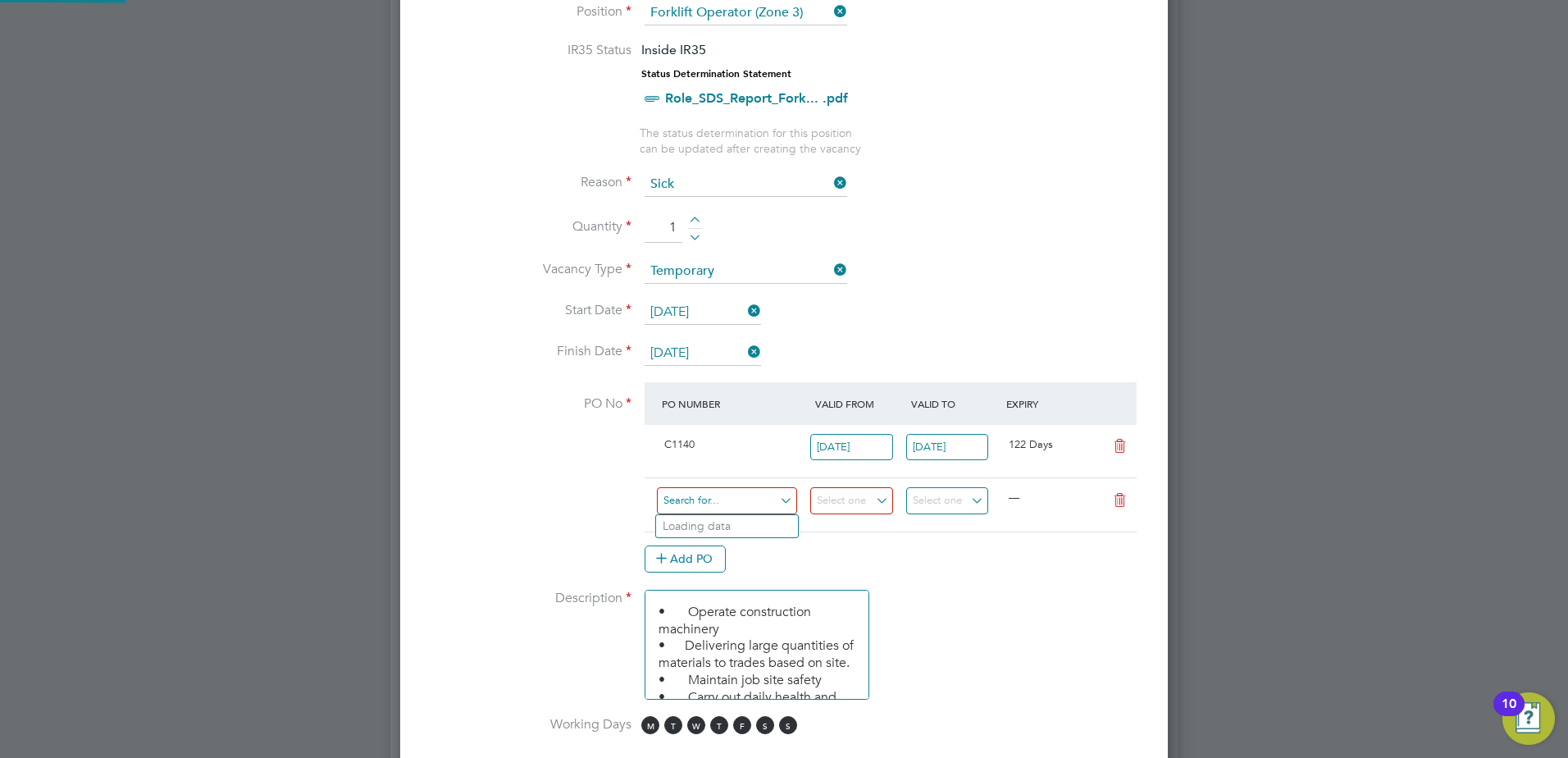
click at [724, 510] on input at bounding box center [727, 501] width 141 height 27
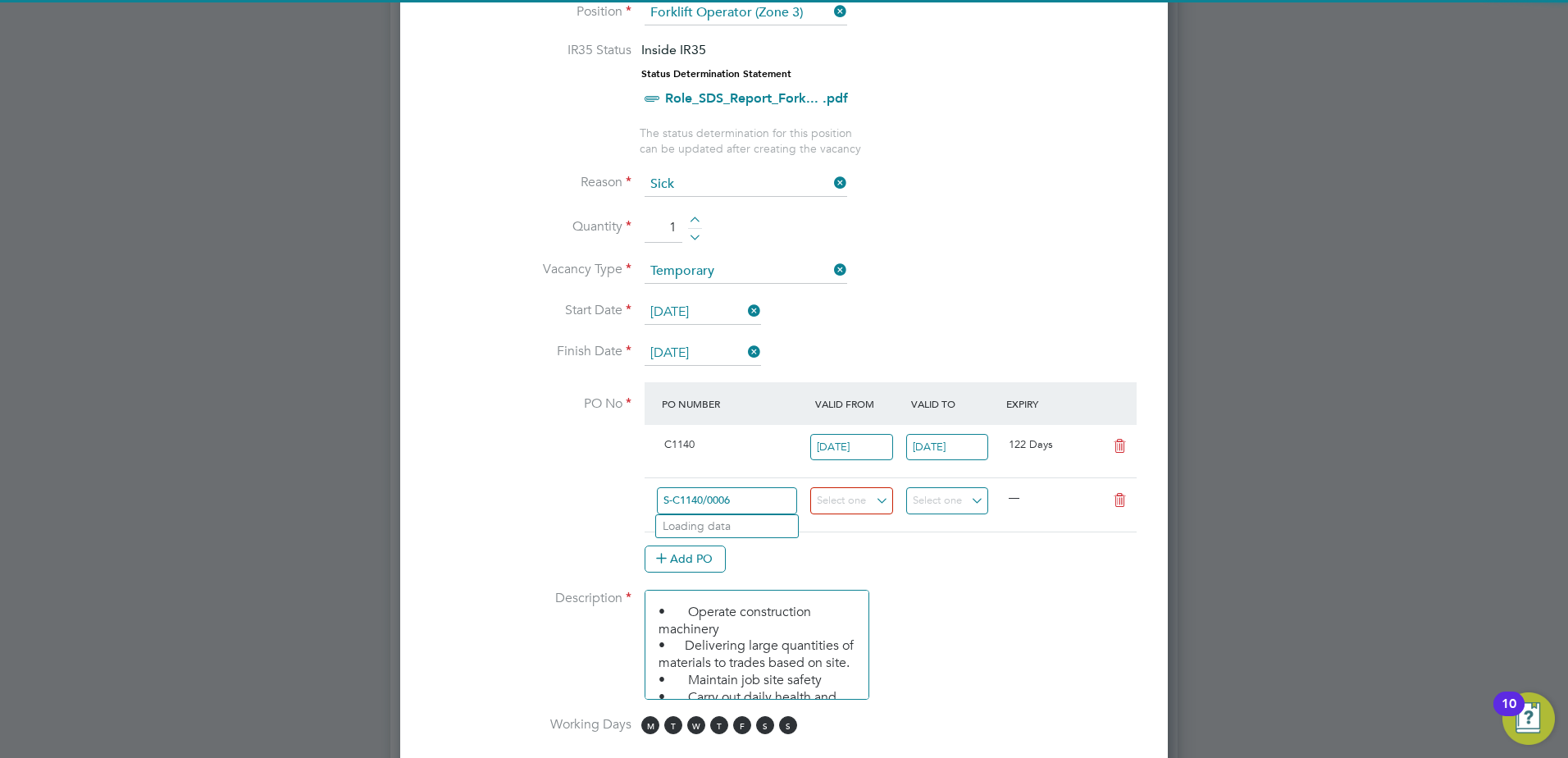
type input "S-C1140/00065"
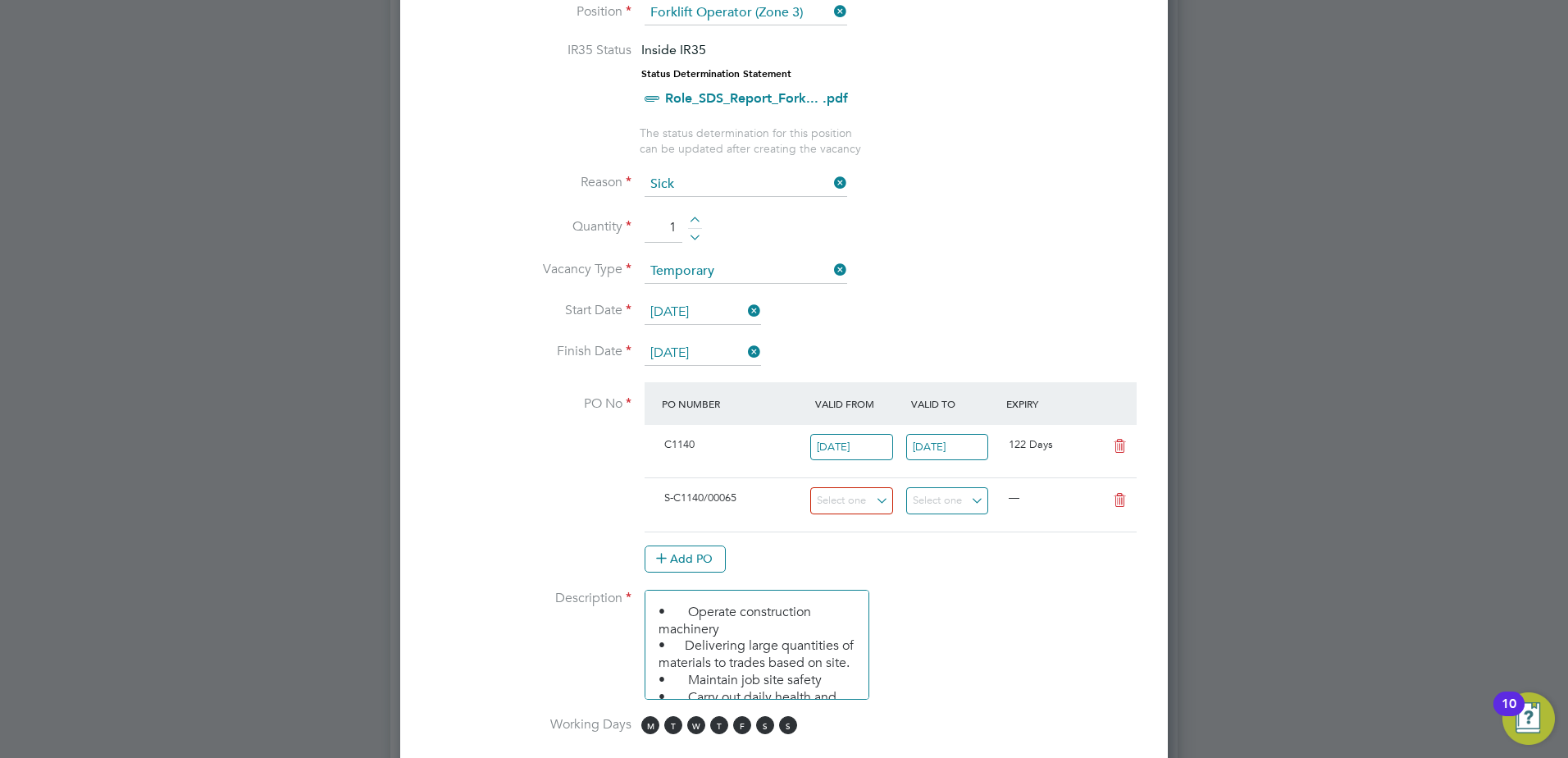
click at [733, 546] on li "Use "S-C1140/00065"" at bounding box center [727, 549] width 142 height 22
click at [828, 506] on input at bounding box center [852, 501] width 83 height 27
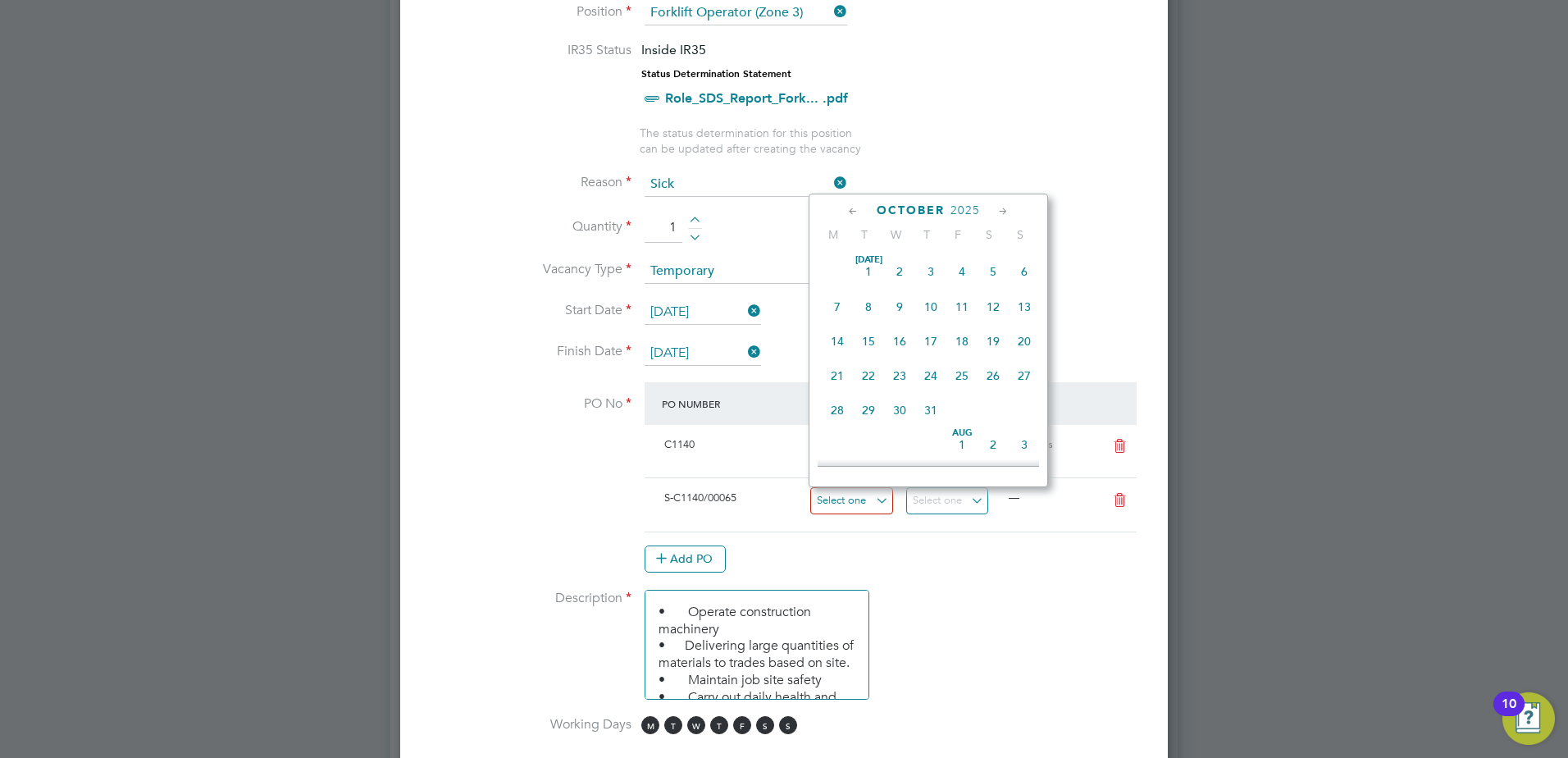
scroll to position [462, 0]
click at [834, 293] on span "29" at bounding box center [837, 294] width 31 height 31
type input "[DATE]"
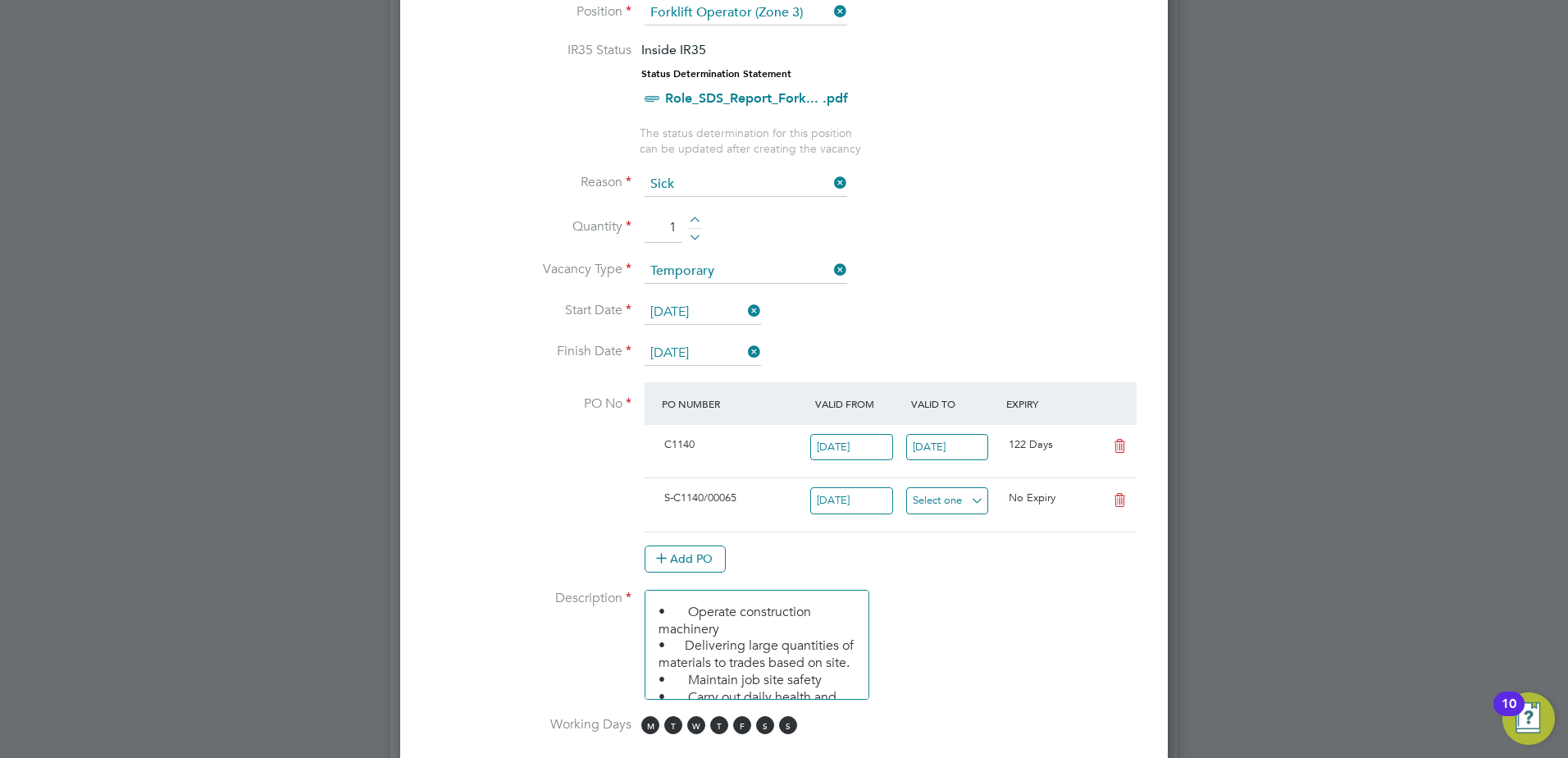
click at [934, 505] on input at bounding box center [947, 501] width 83 height 27
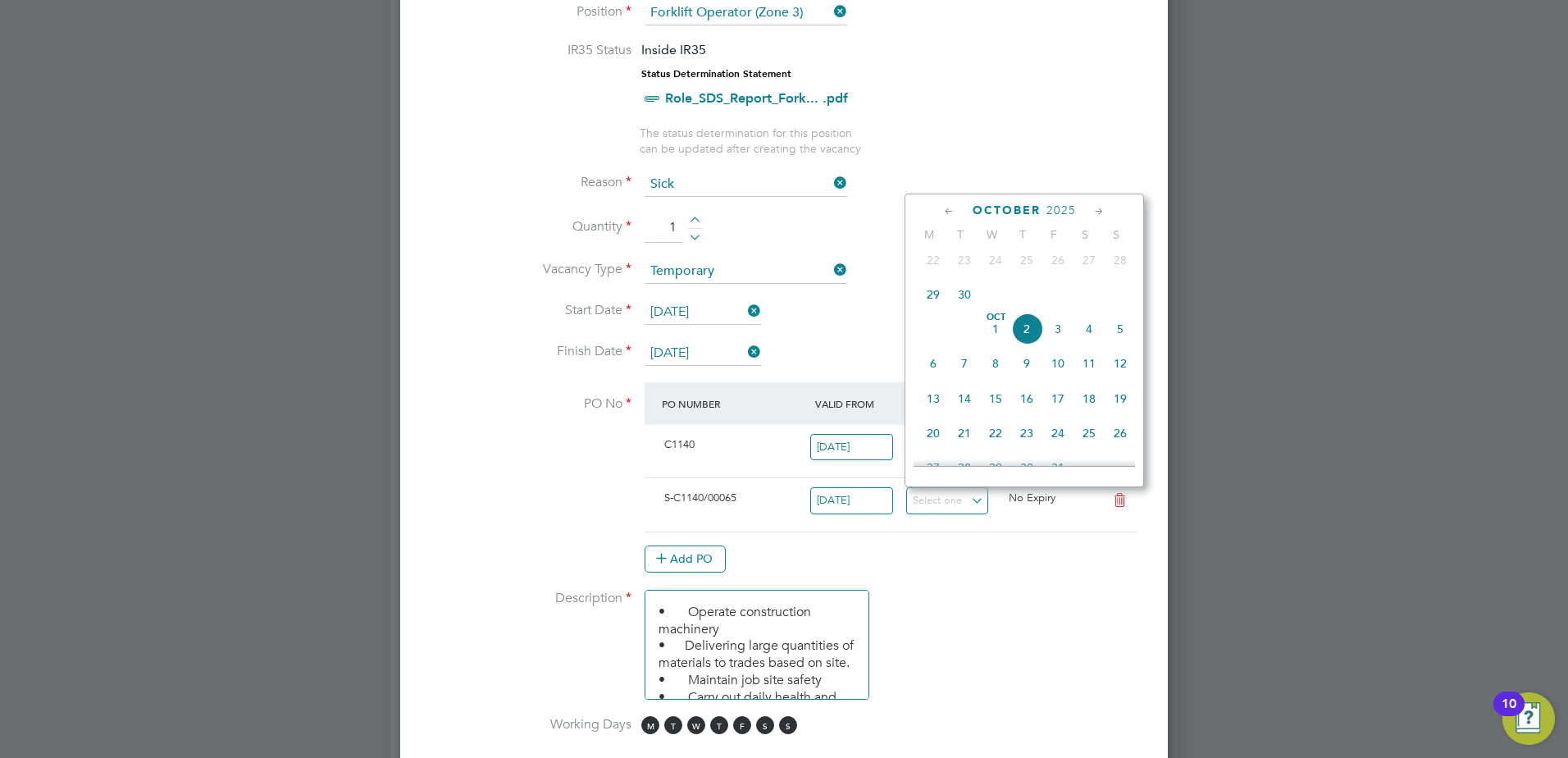
click at [1106, 219] on icon at bounding box center [1099, 211] width 15 height 18
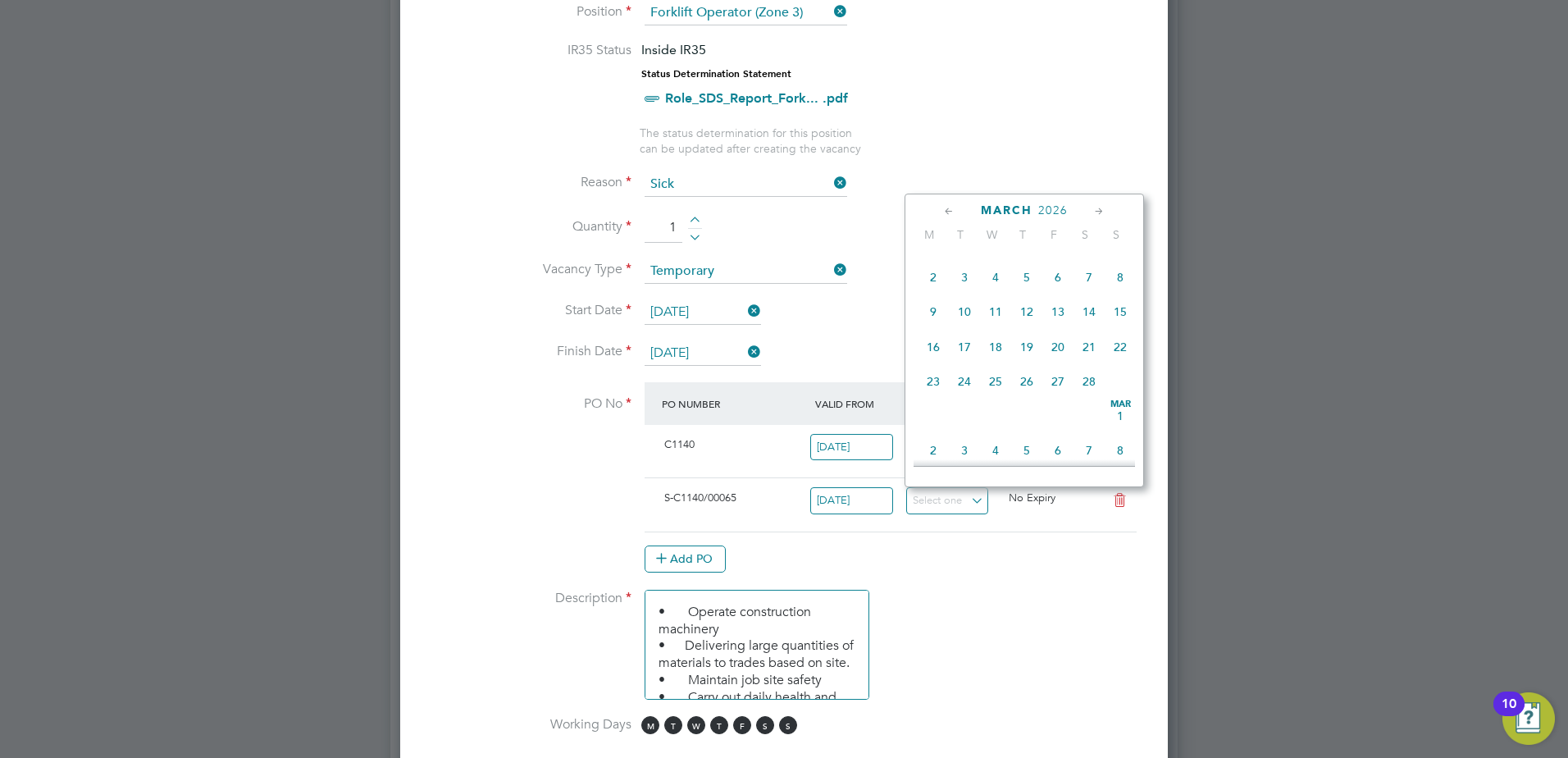
scroll to position [1418, 0]
click at [970, 428] on span "31" at bounding box center [964, 412] width 31 height 31
type input "[DATE]"
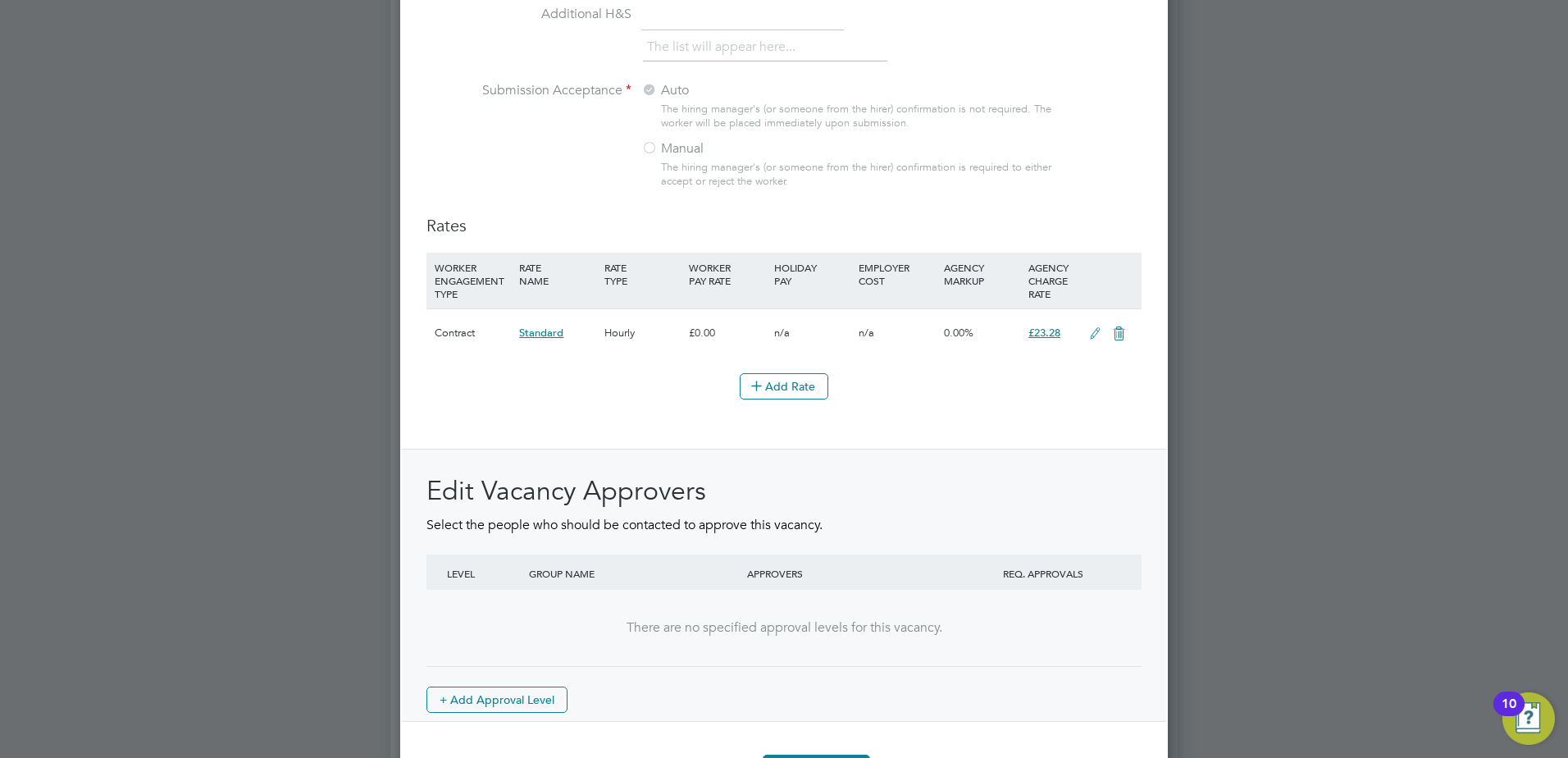
scroll to position [1861, 0]
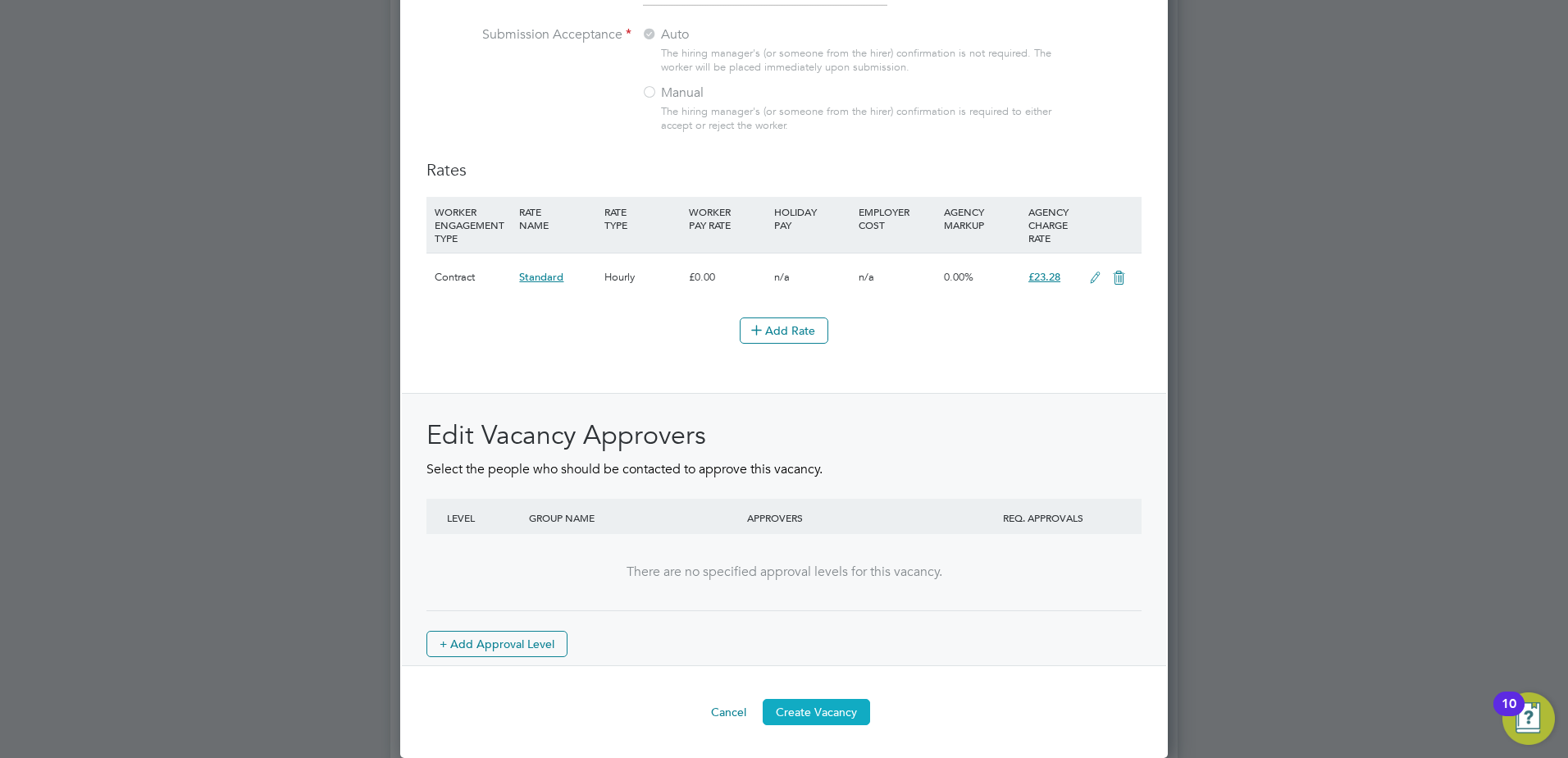
click at [836, 711] on button "Create Vacancy" at bounding box center [816, 711] width 108 height 26
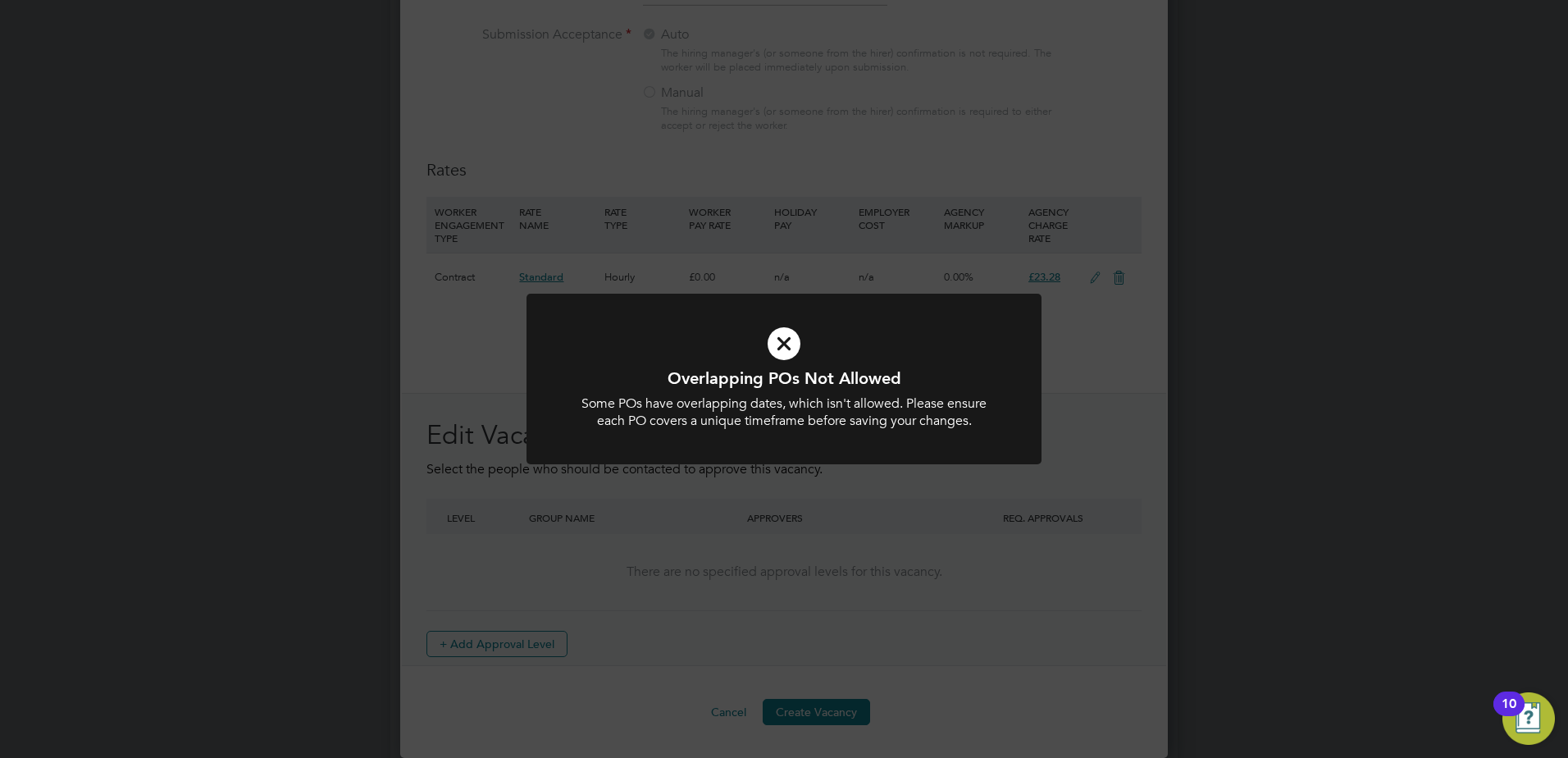
click at [1145, 350] on div "Overlapping POs Not Allowed Some POs have overlapping dates, which isn't allowe…" at bounding box center [784, 379] width 1568 height 758
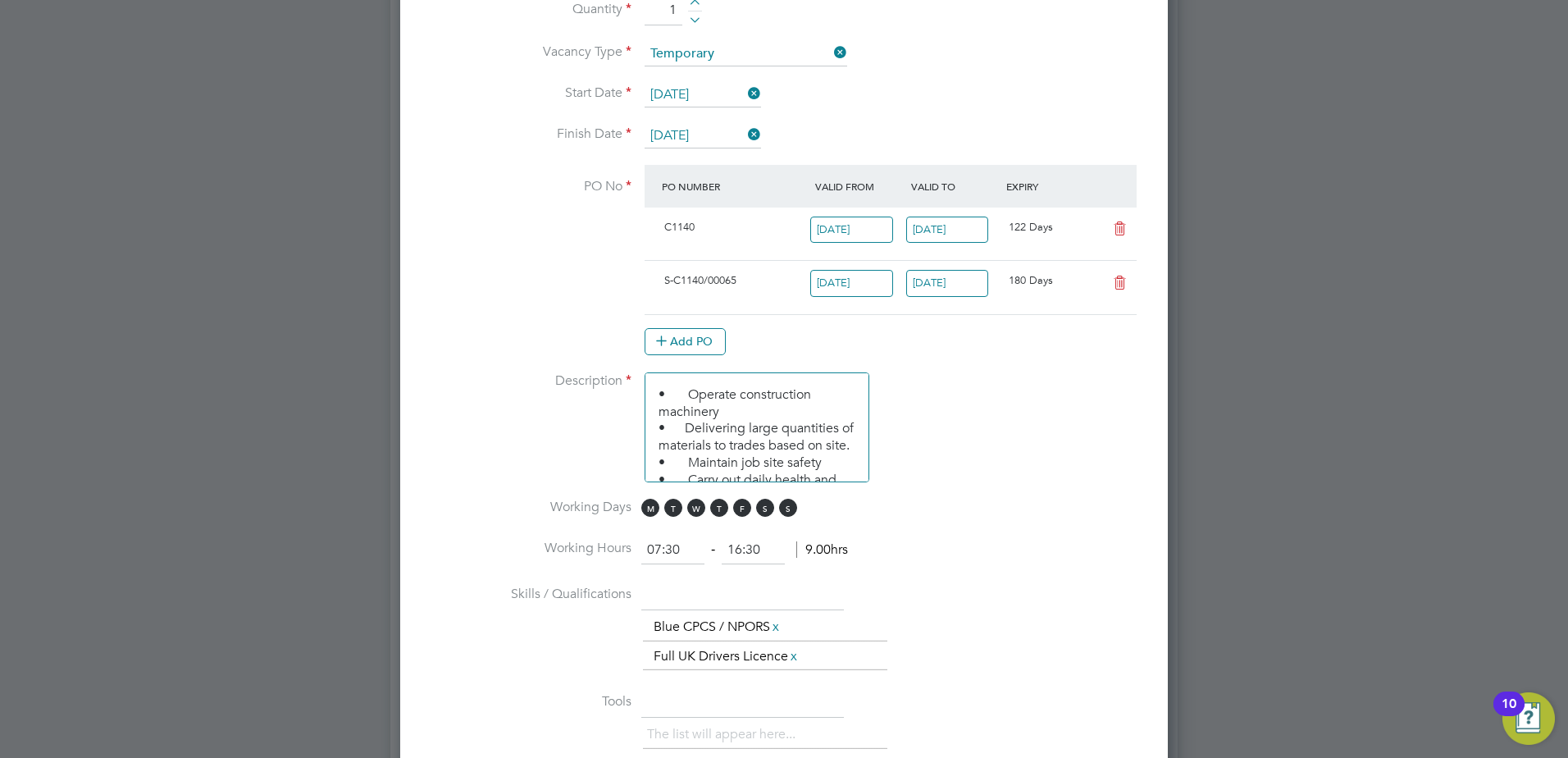
scroll to position [712, 0]
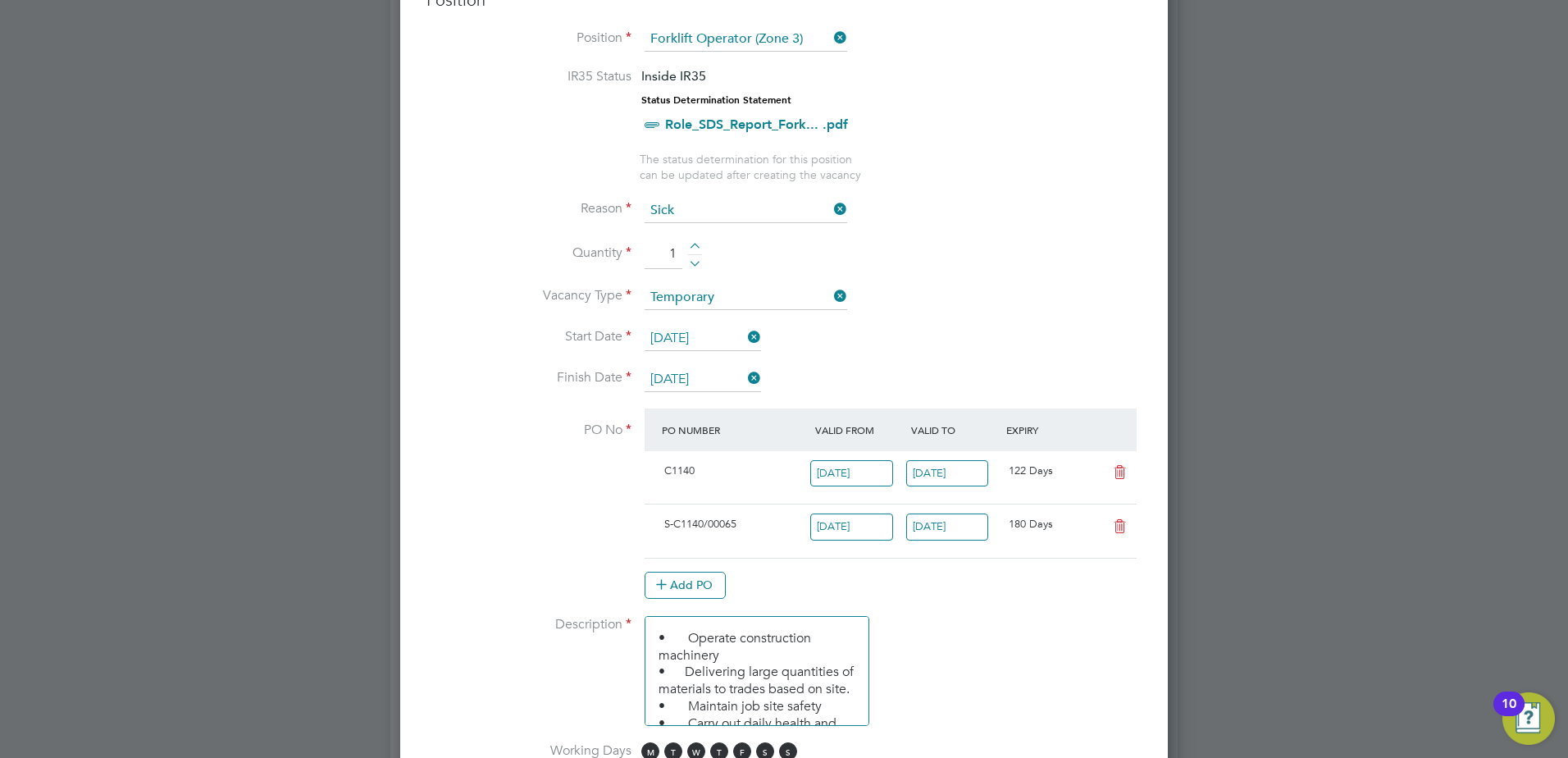
click at [1124, 473] on icon at bounding box center [1120, 472] width 20 height 13
type input "[DATE]"
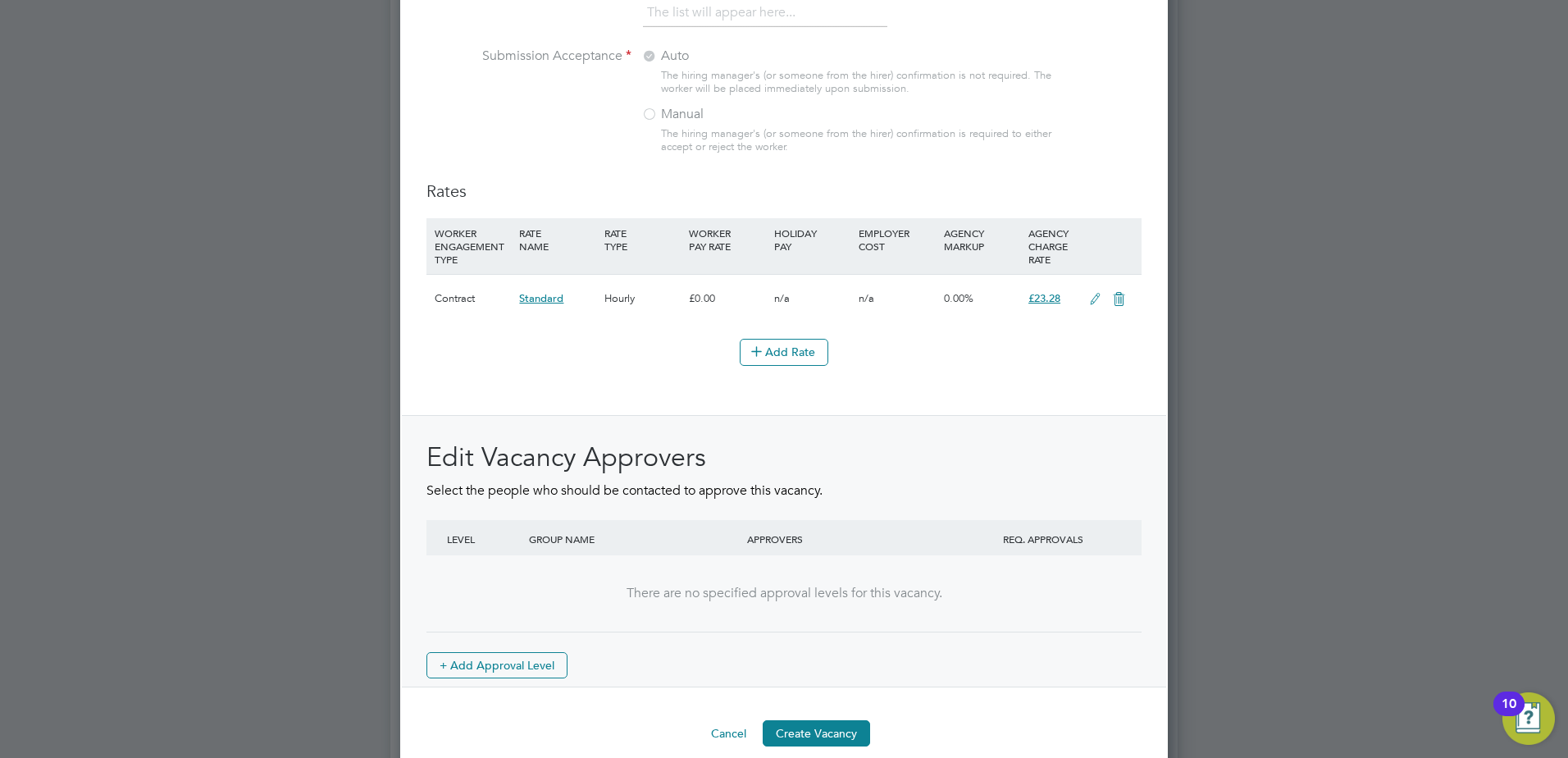
scroll to position [1806, 0]
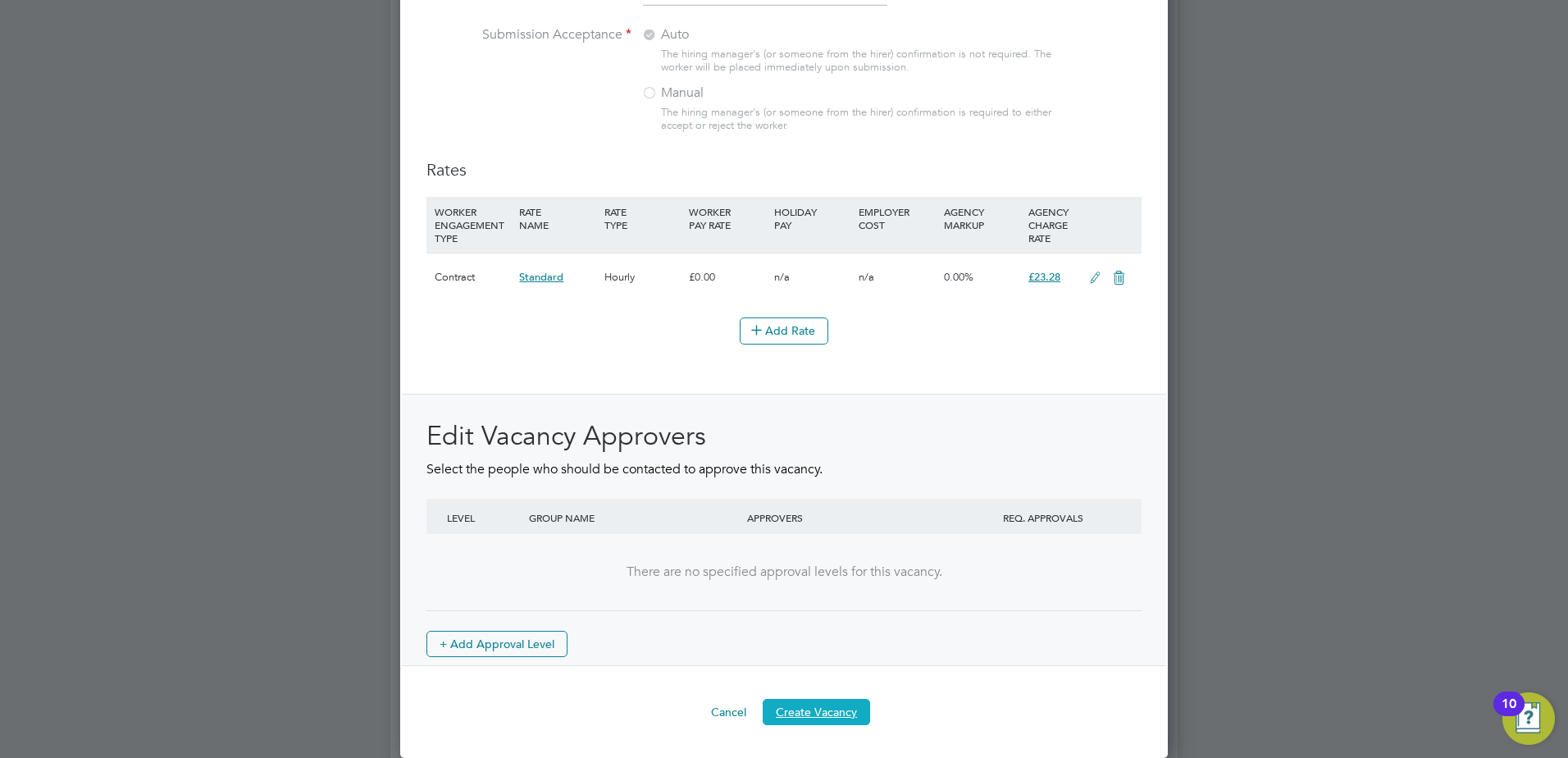
click at [845, 717] on button "Create Vacancy" at bounding box center [816, 711] width 108 height 26
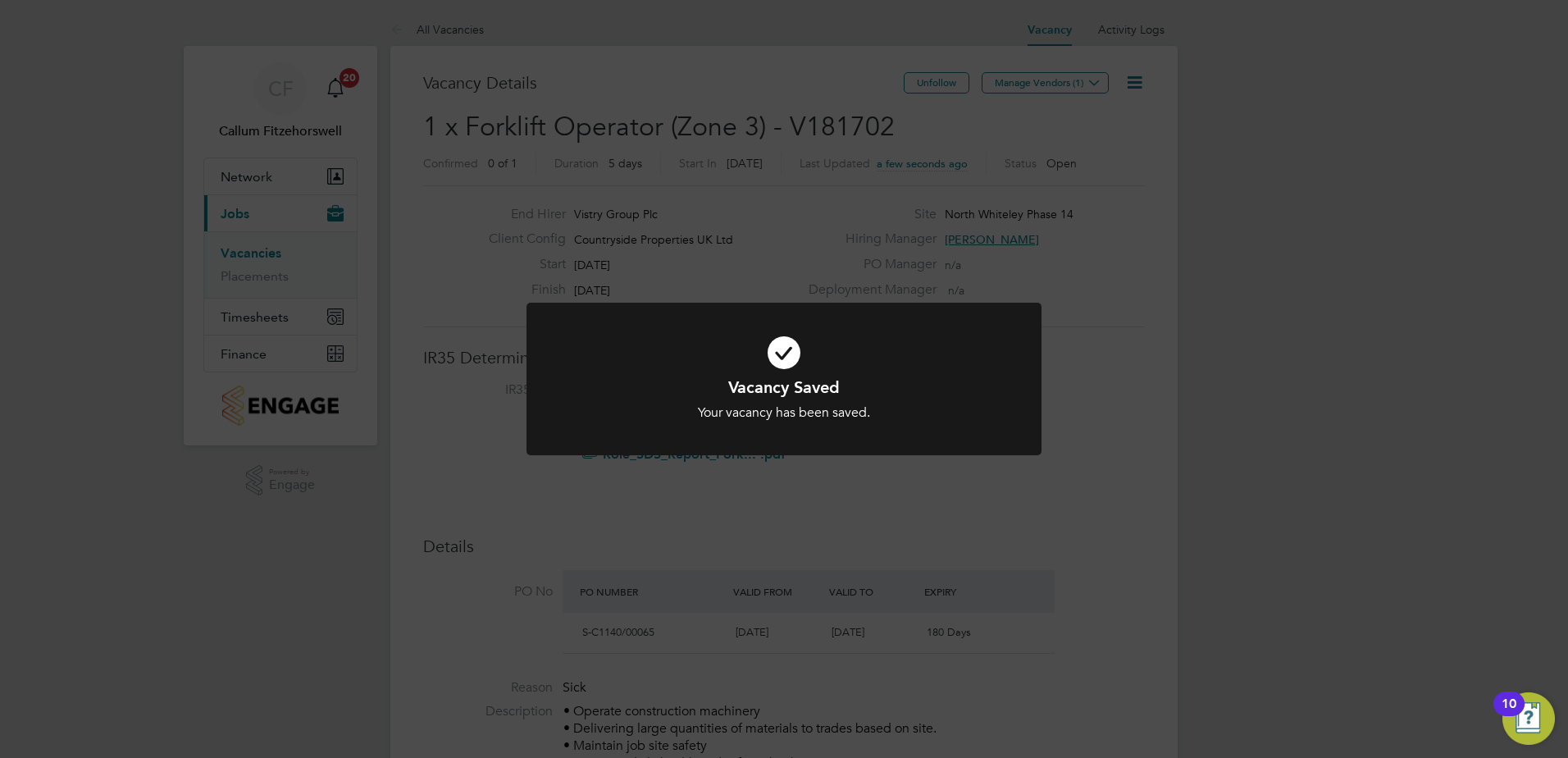
click at [891, 127] on div "Vacancy Saved Your vacancy has been saved. Cancel Okay" at bounding box center [784, 379] width 1568 height 758
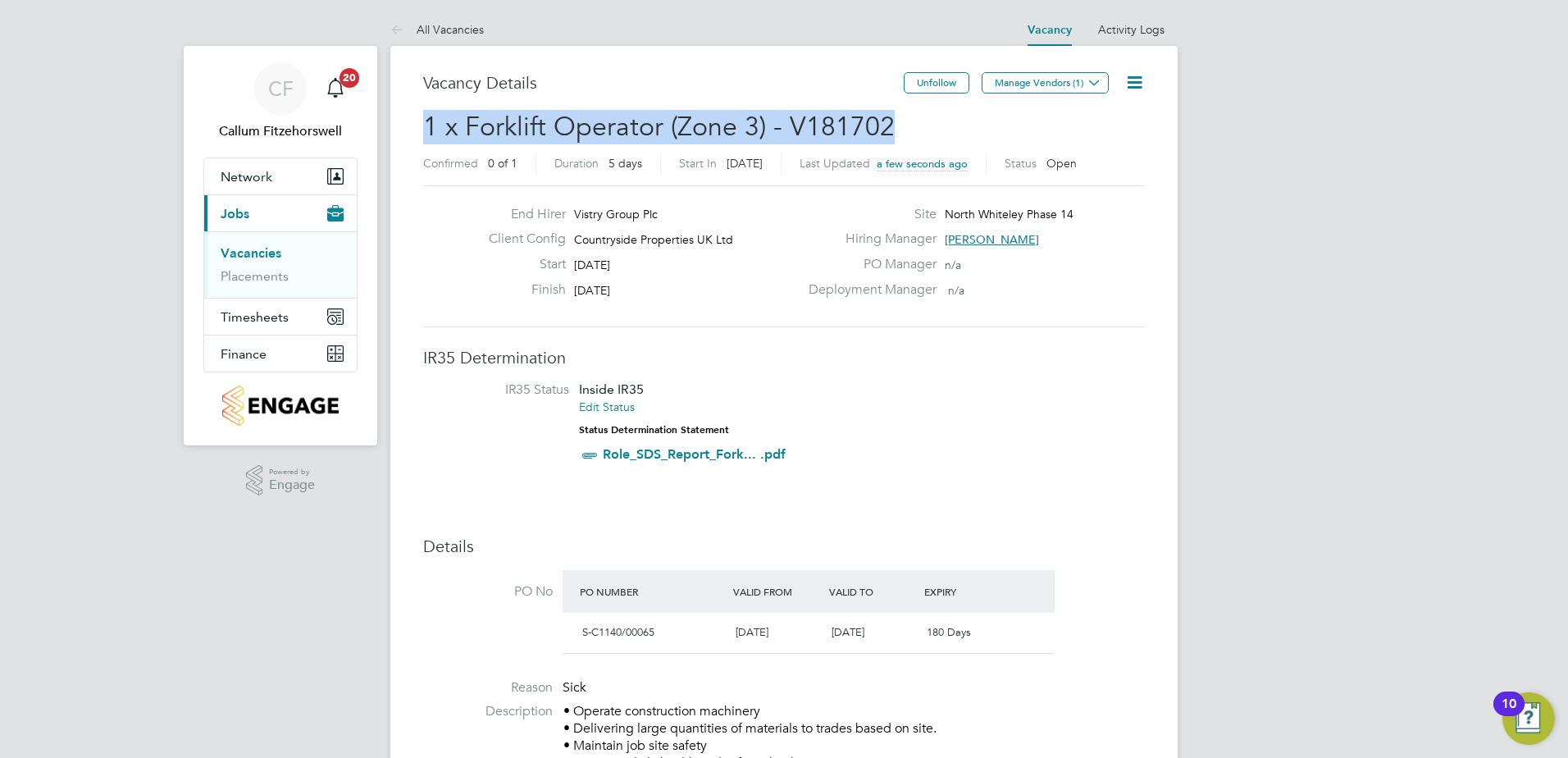
drag, startPoint x: 816, startPoint y: 130, endPoint x: 417, endPoint y: 134, distance: 399.0
drag, startPoint x: 417, startPoint y: 134, endPoint x: 496, endPoint y: 133, distance: 79.0
copy span "1 x Forklift Operator (Zone 3) - V181702"
click at [1081, 83] on button "Manage Vendors (1)" at bounding box center [1046, 82] width 127 height 21
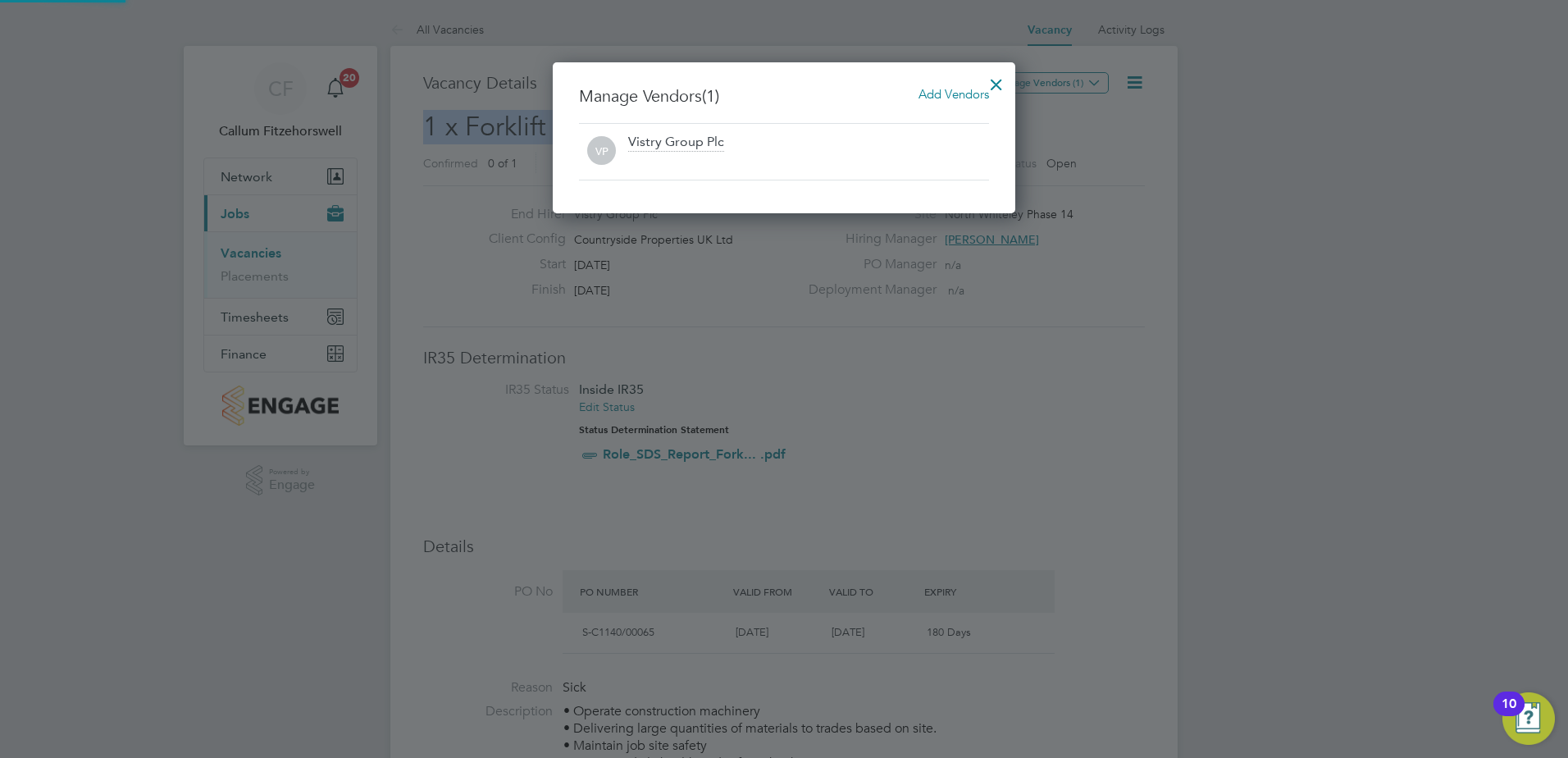
scroll to position [152, 463]
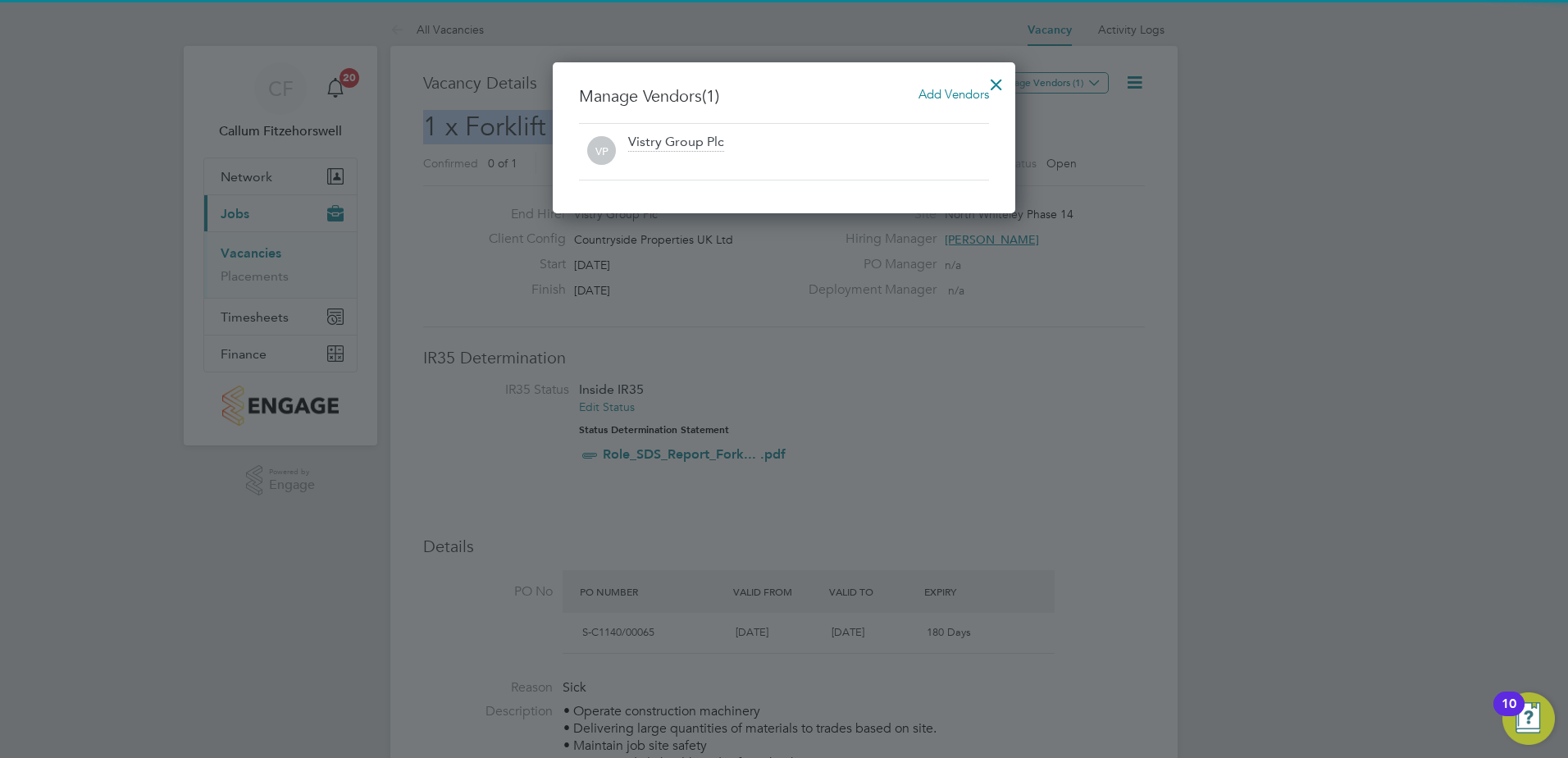
click at [935, 99] on span "Add Vendors" at bounding box center [953, 94] width 70 height 15
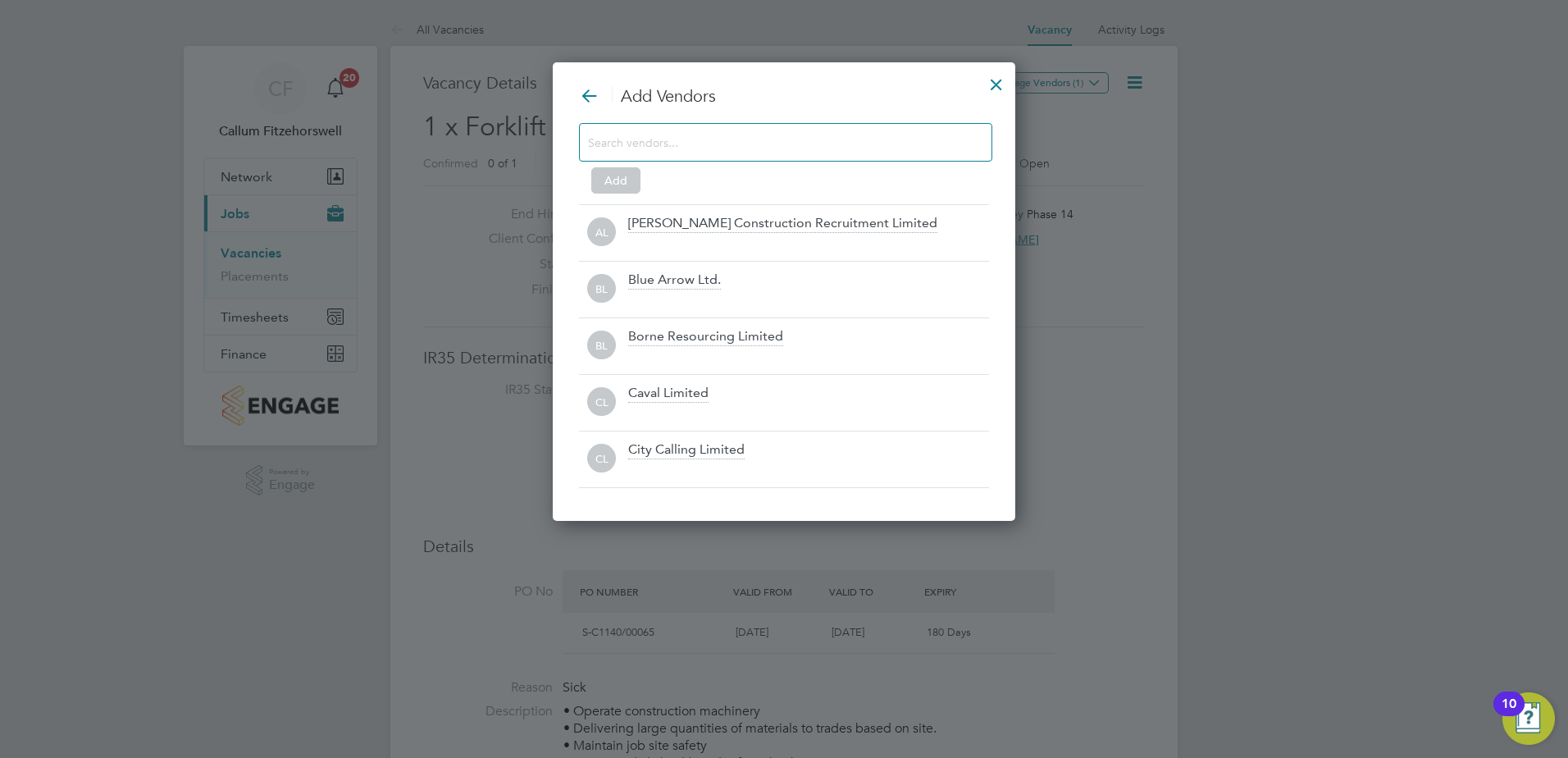
click at [856, 147] on input at bounding box center [773, 141] width 369 height 21
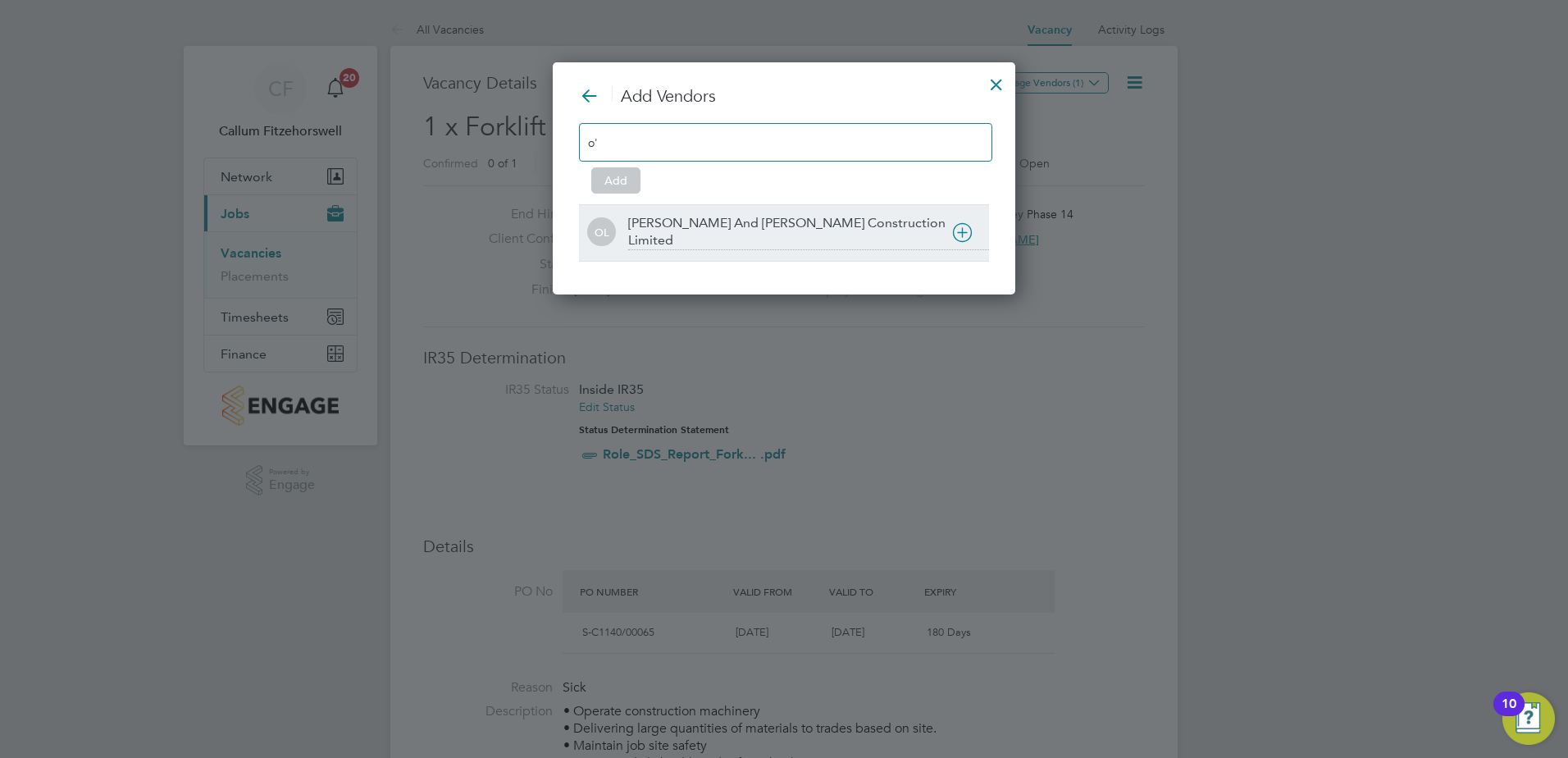
type input "o'"
click at [678, 232] on div "[PERSON_NAME] And [PERSON_NAME] Construction Limited" at bounding box center [809, 233] width 361 height 36
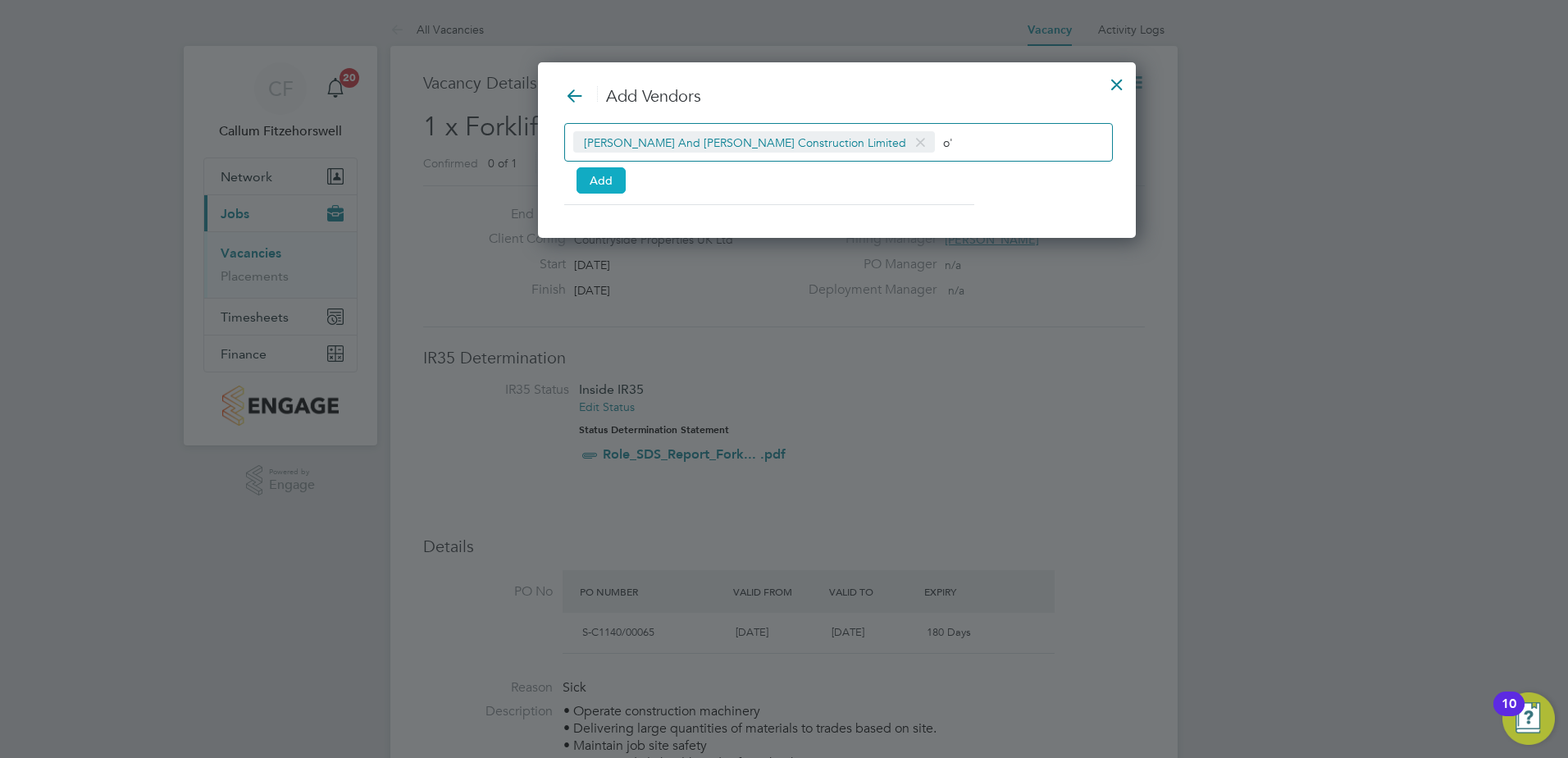
click at [605, 183] on button "Add" at bounding box center [601, 180] width 49 height 26
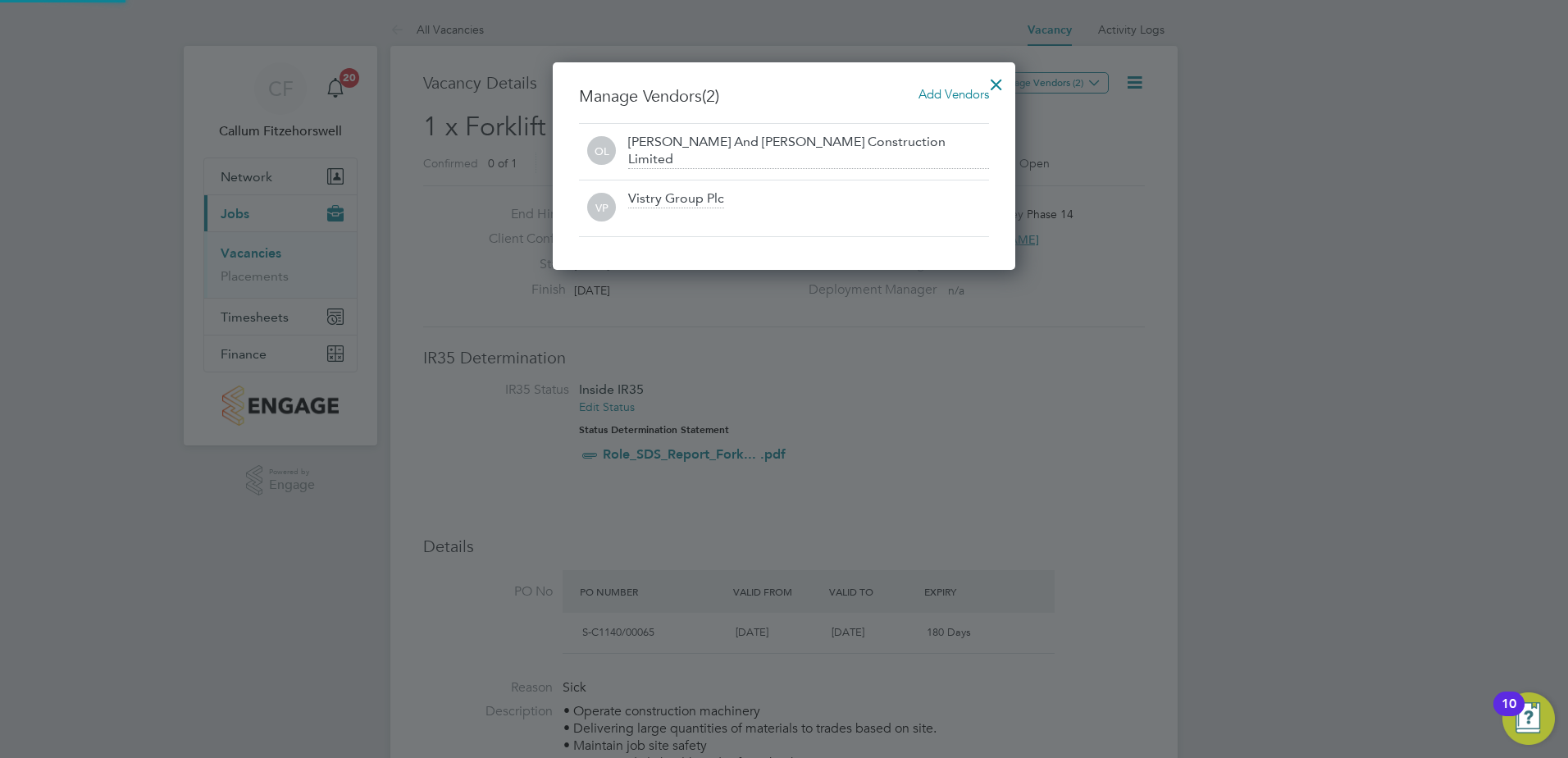
scroll to position [208, 463]
click at [993, 83] on div at bounding box center [997, 80] width 30 height 30
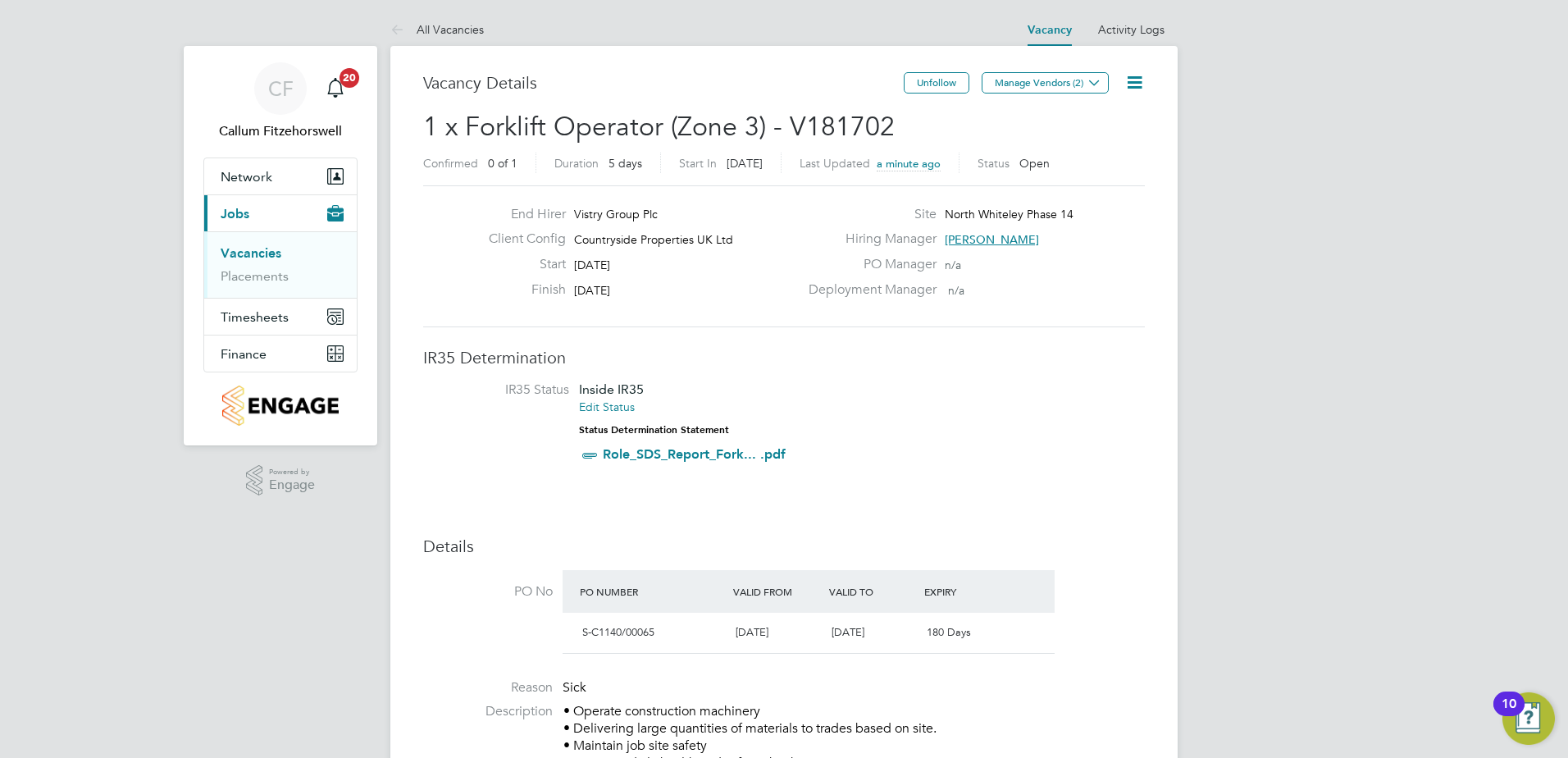
click at [254, 249] on link "Vacancies" at bounding box center [251, 253] width 61 height 15
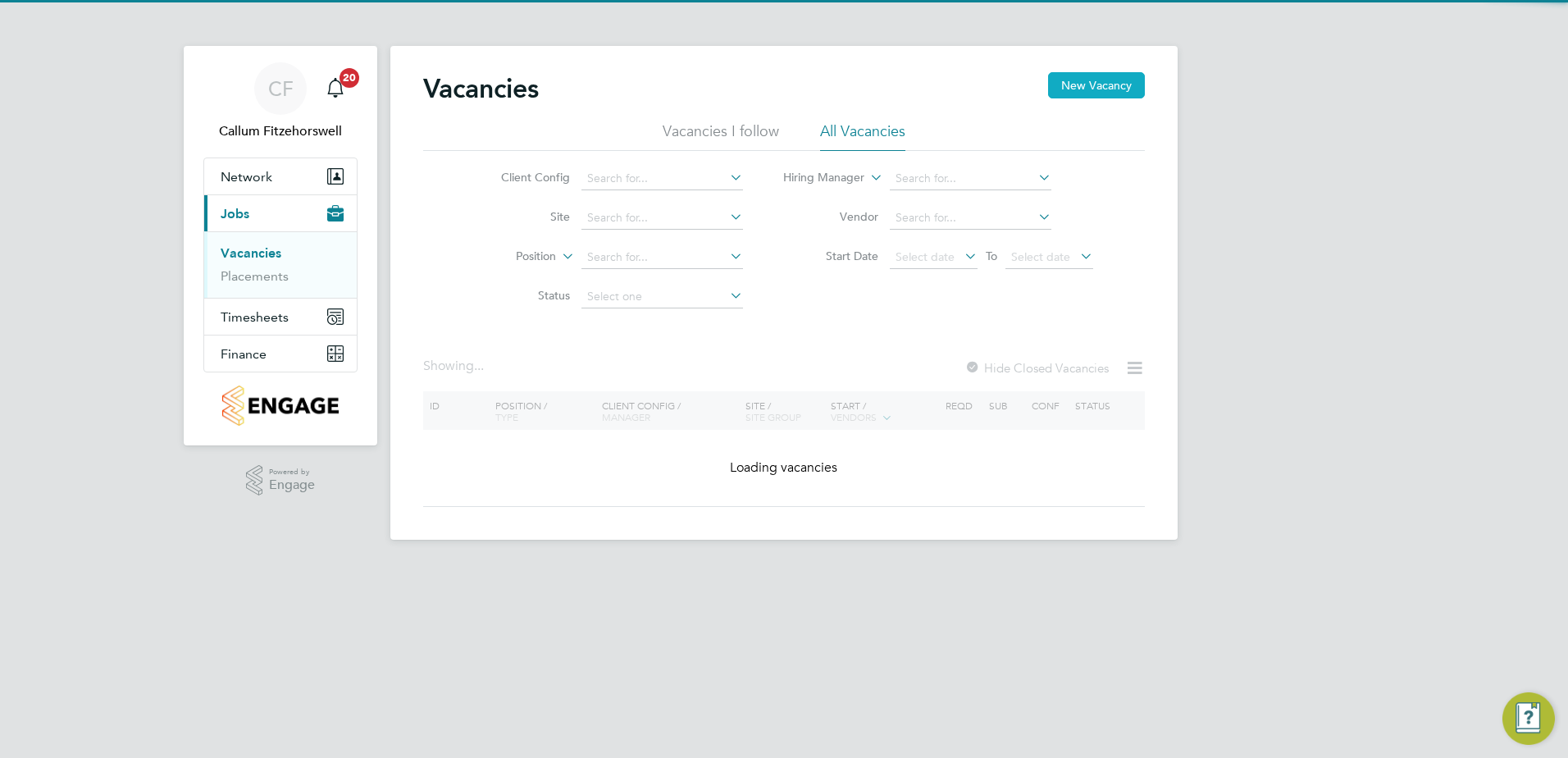
click at [1114, 91] on button "New Vacancy" at bounding box center [1096, 85] width 97 height 26
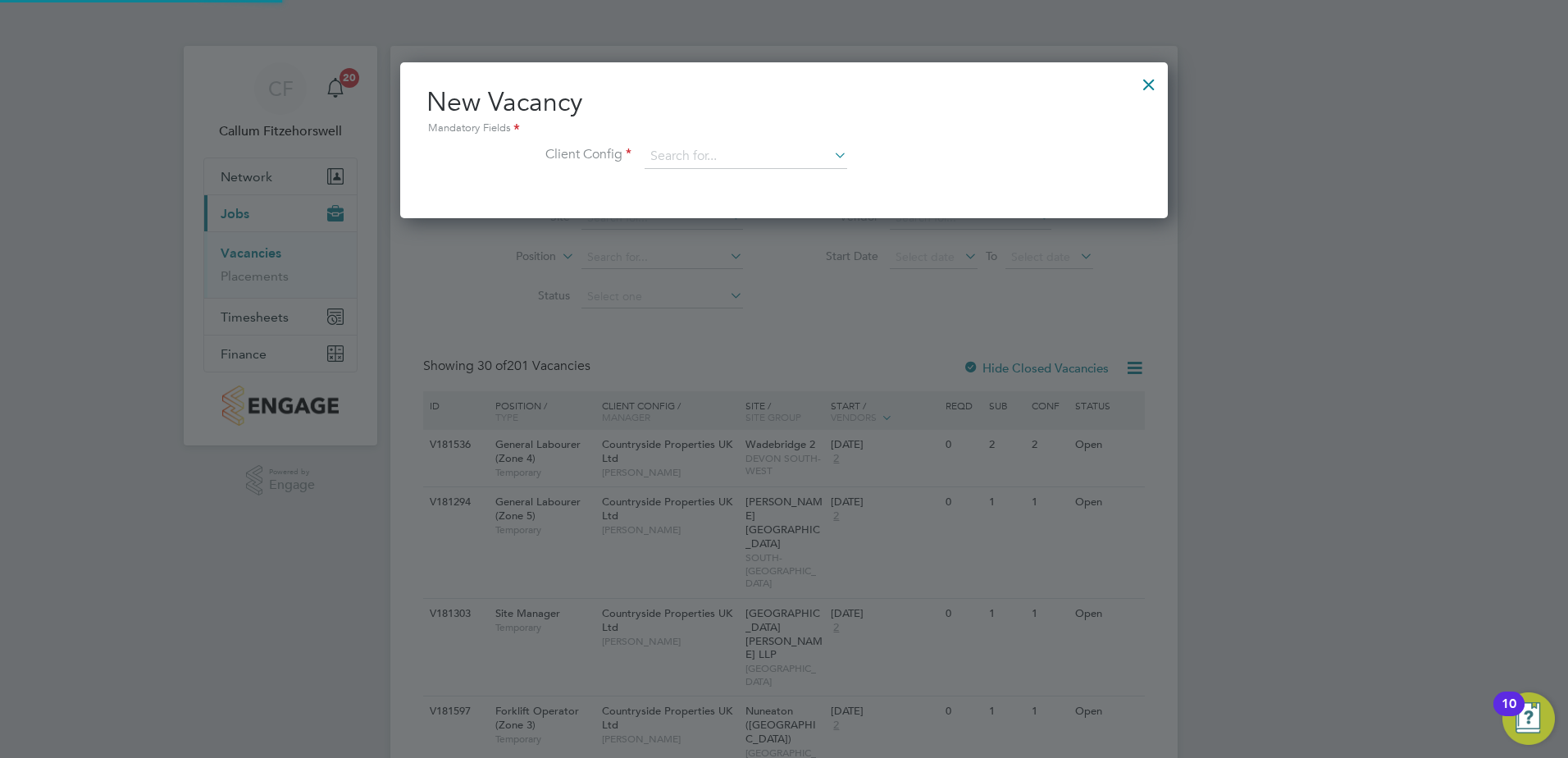
scroll to position [156, 769]
click at [721, 166] on input at bounding box center [745, 156] width 202 height 25
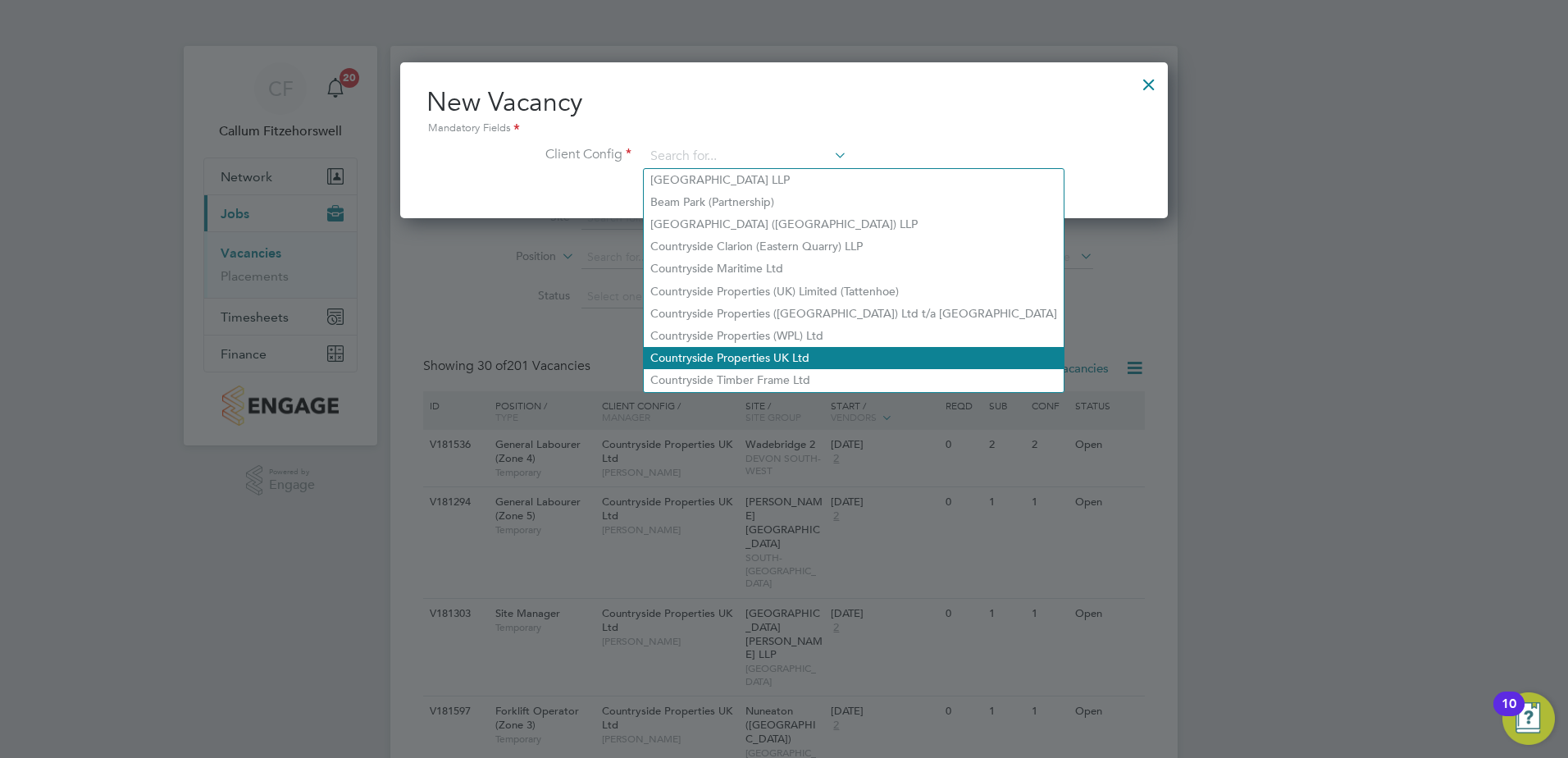
click at [782, 350] on li "Countryside Properties UK Ltd" at bounding box center [853, 358] width 420 height 22
type input "Countryside Properties UK Ltd"
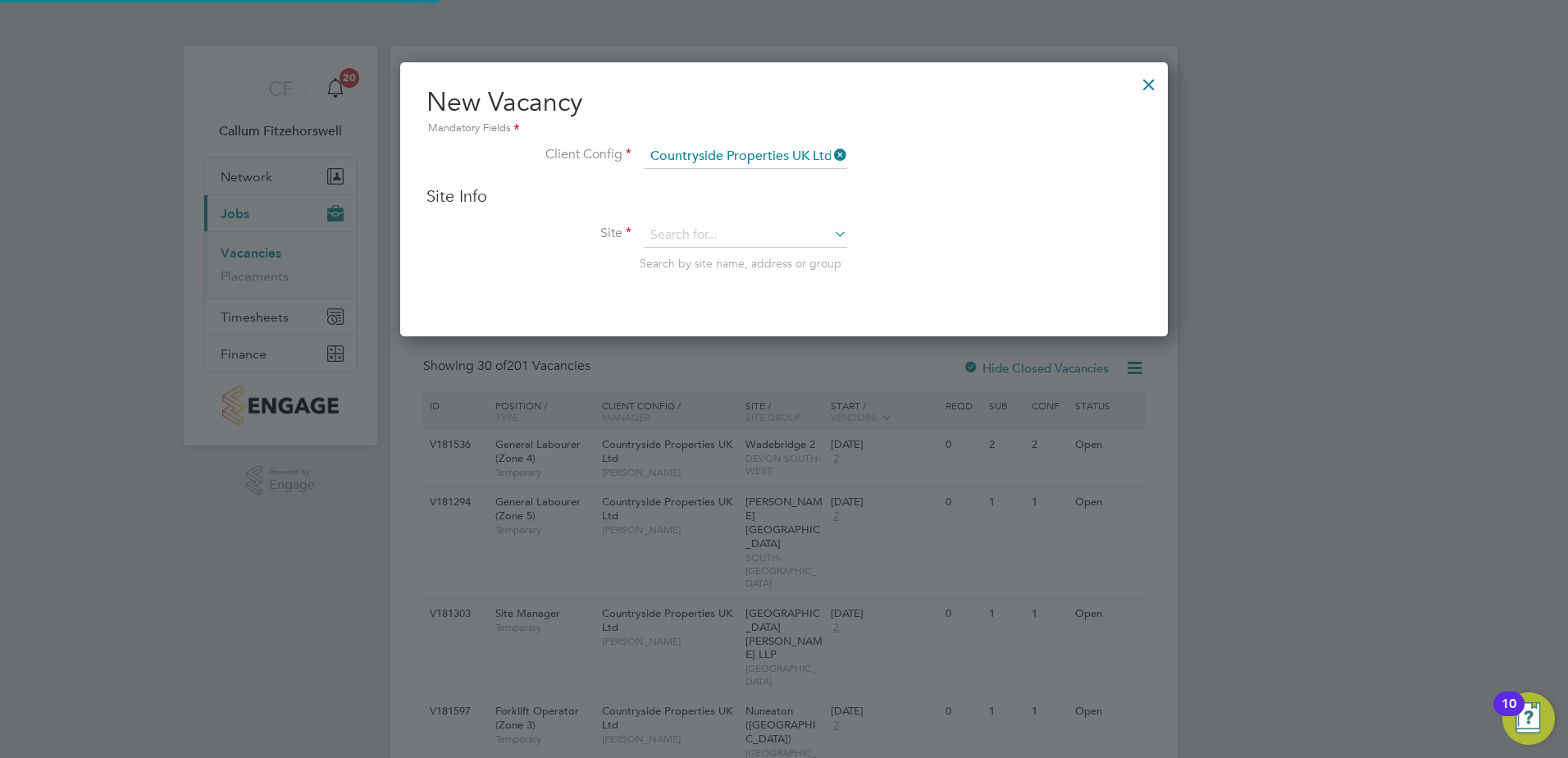
scroll to position [275, 769]
click at [774, 228] on input at bounding box center [745, 235] width 202 height 25
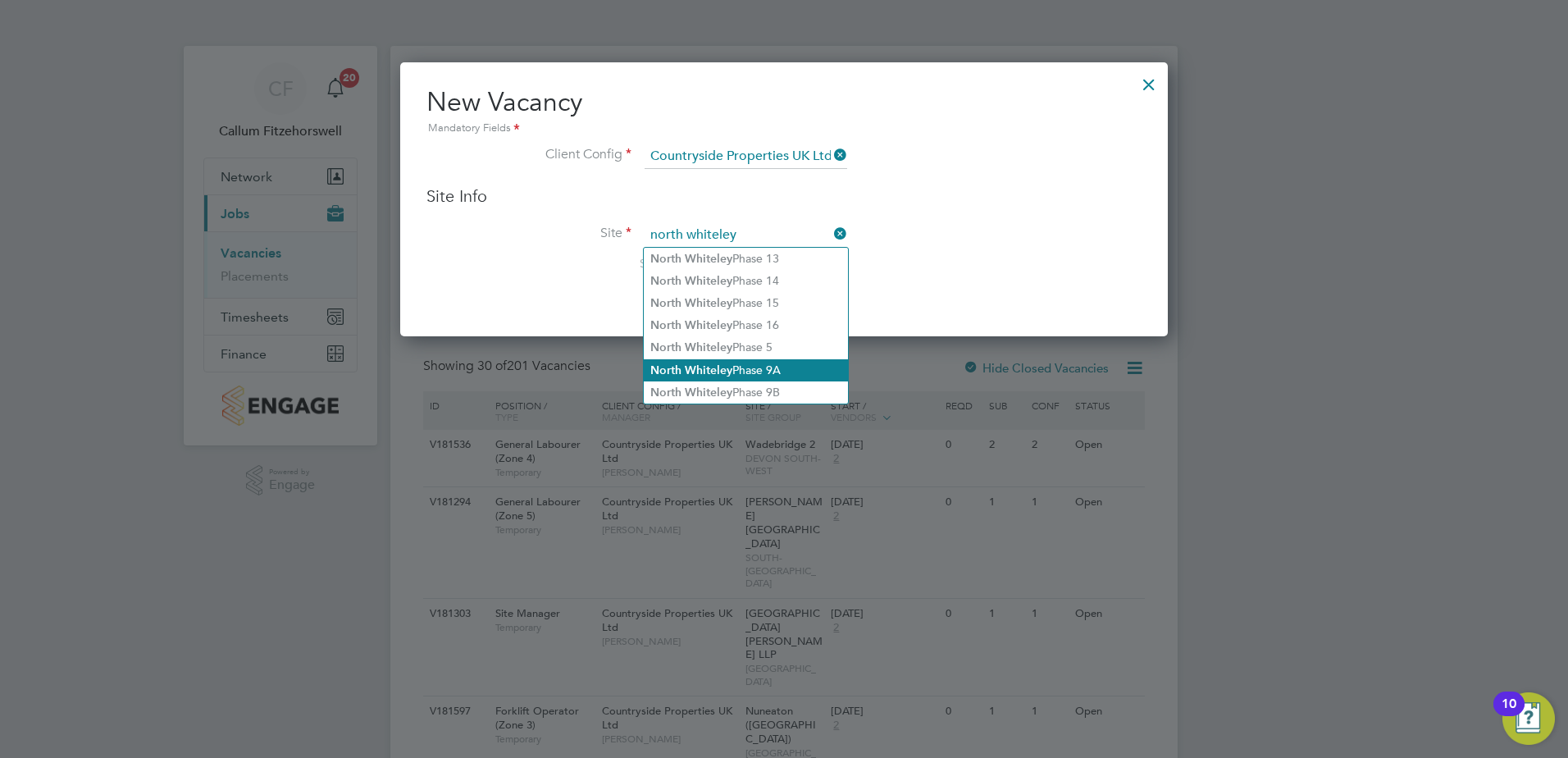
click at [765, 373] on li "North Whiteley Phase 9A" at bounding box center [745, 370] width 204 height 22
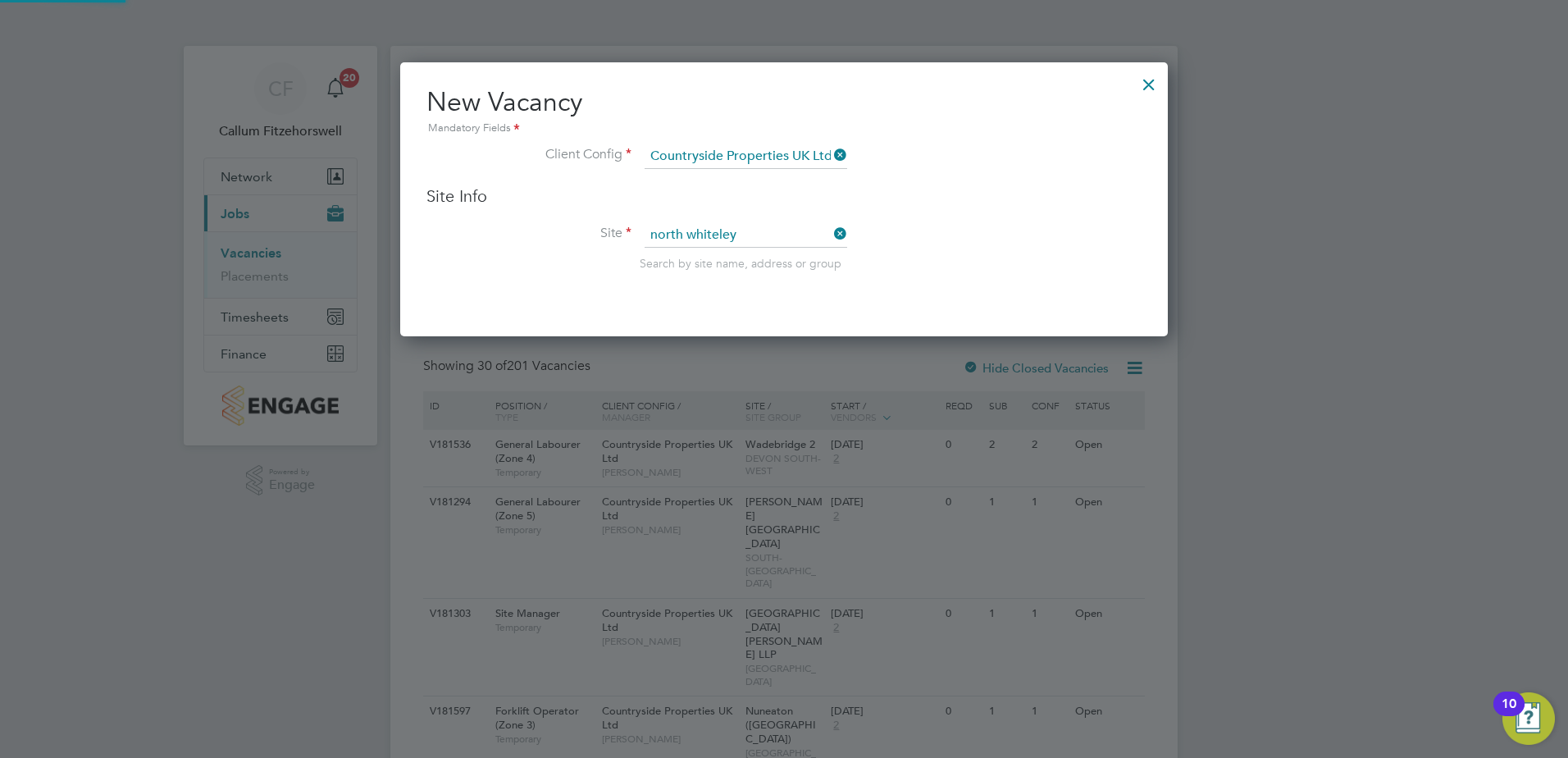
type input "North Whiteley Phase 9A"
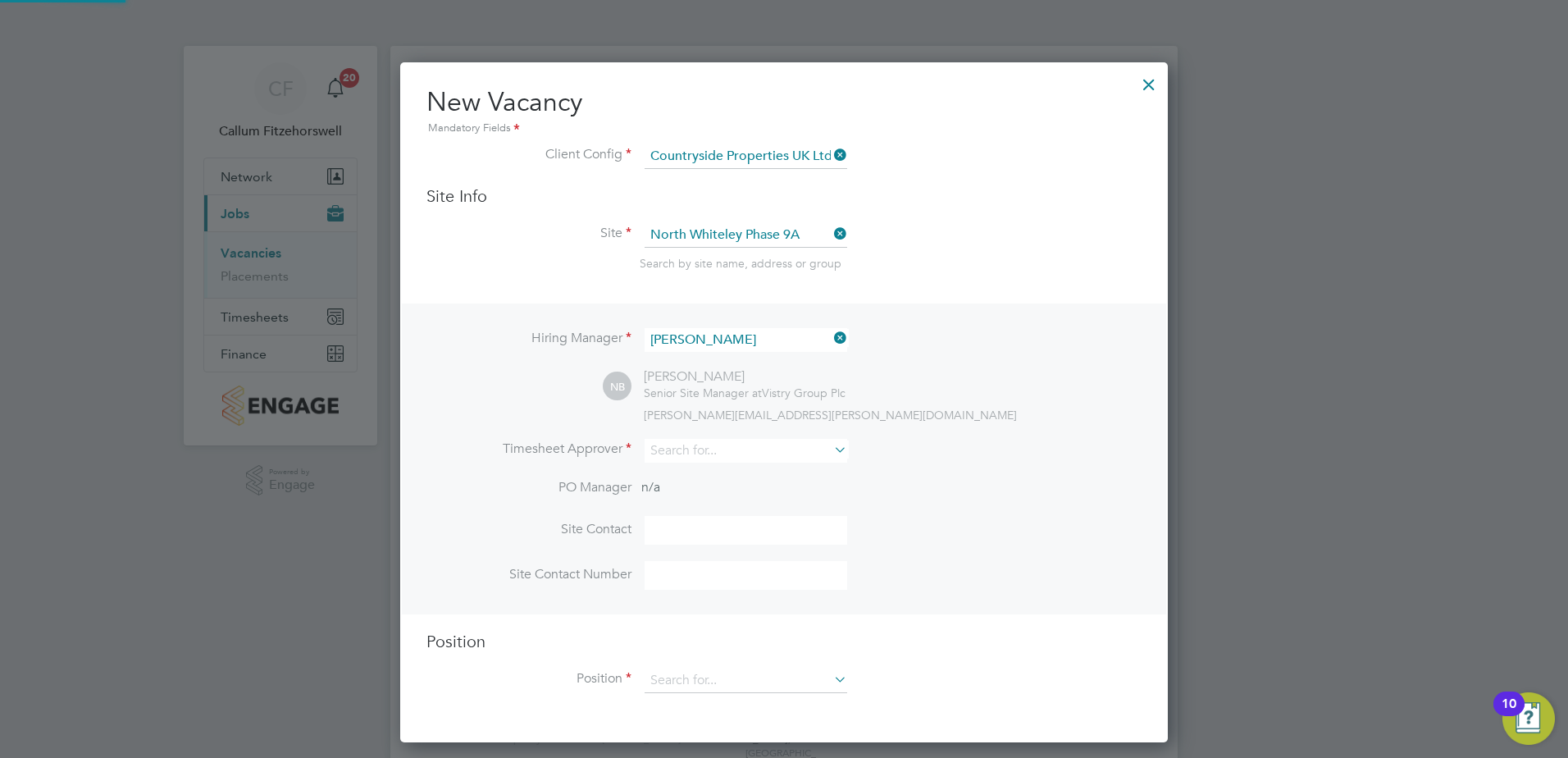
scroll to position [681, 769]
click at [701, 444] on input at bounding box center [745, 451] width 202 height 24
type input "n"
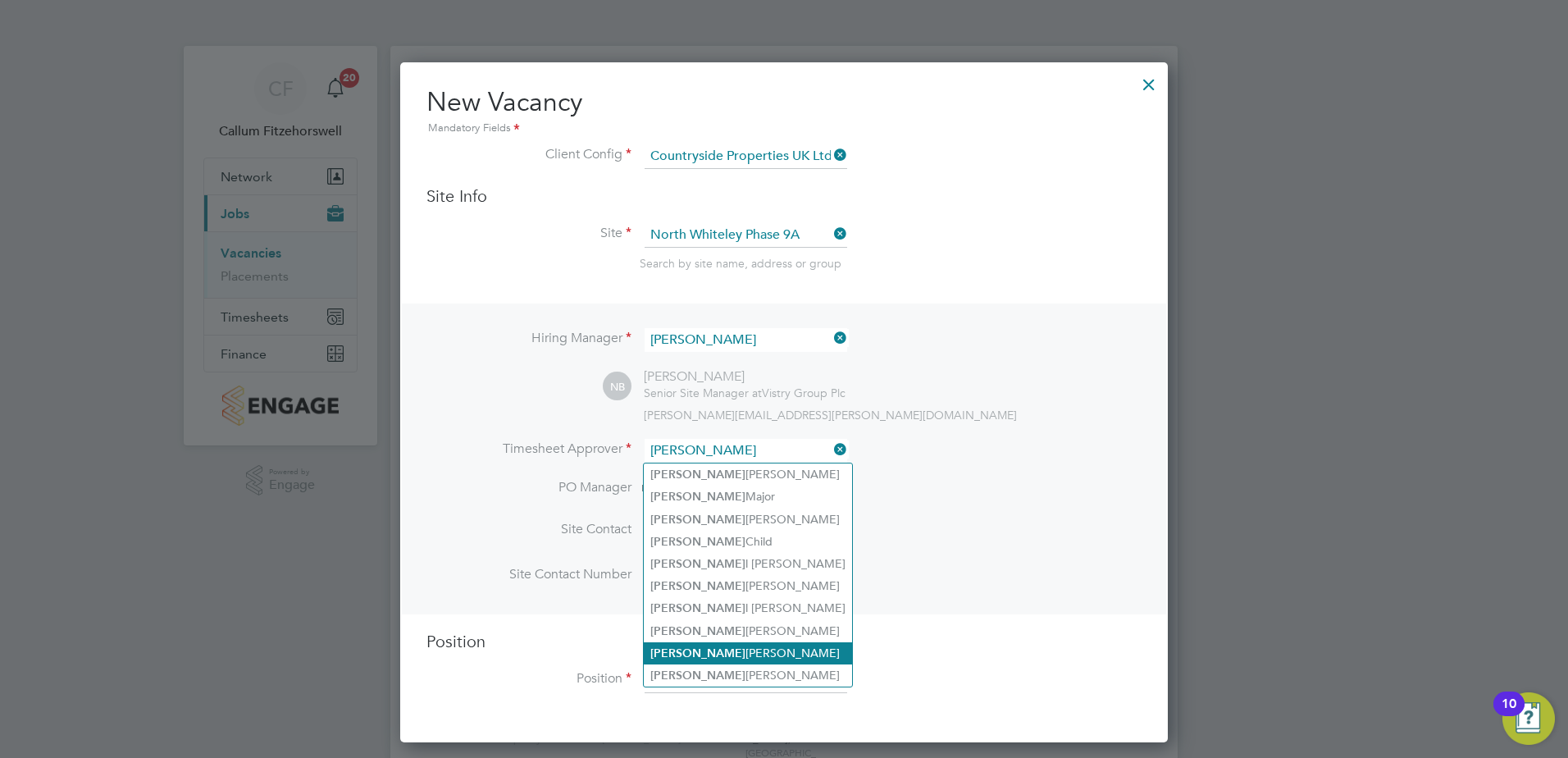
click at [709, 650] on li "[PERSON_NAME]" at bounding box center [748, 654] width 208 height 22
type input "[PERSON_NAME]"
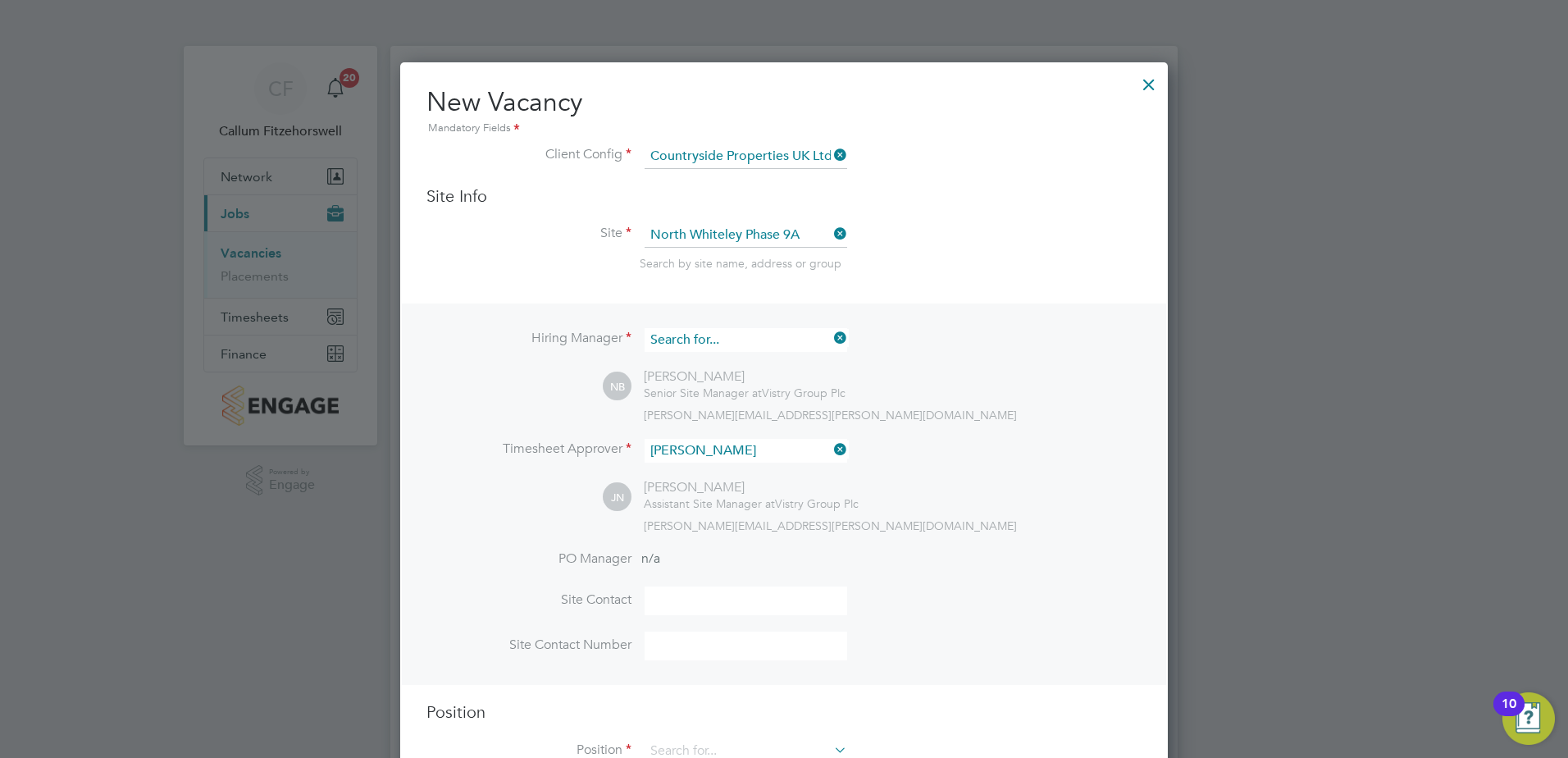
click at [721, 334] on input at bounding box center [745, 340] width 202 height 24
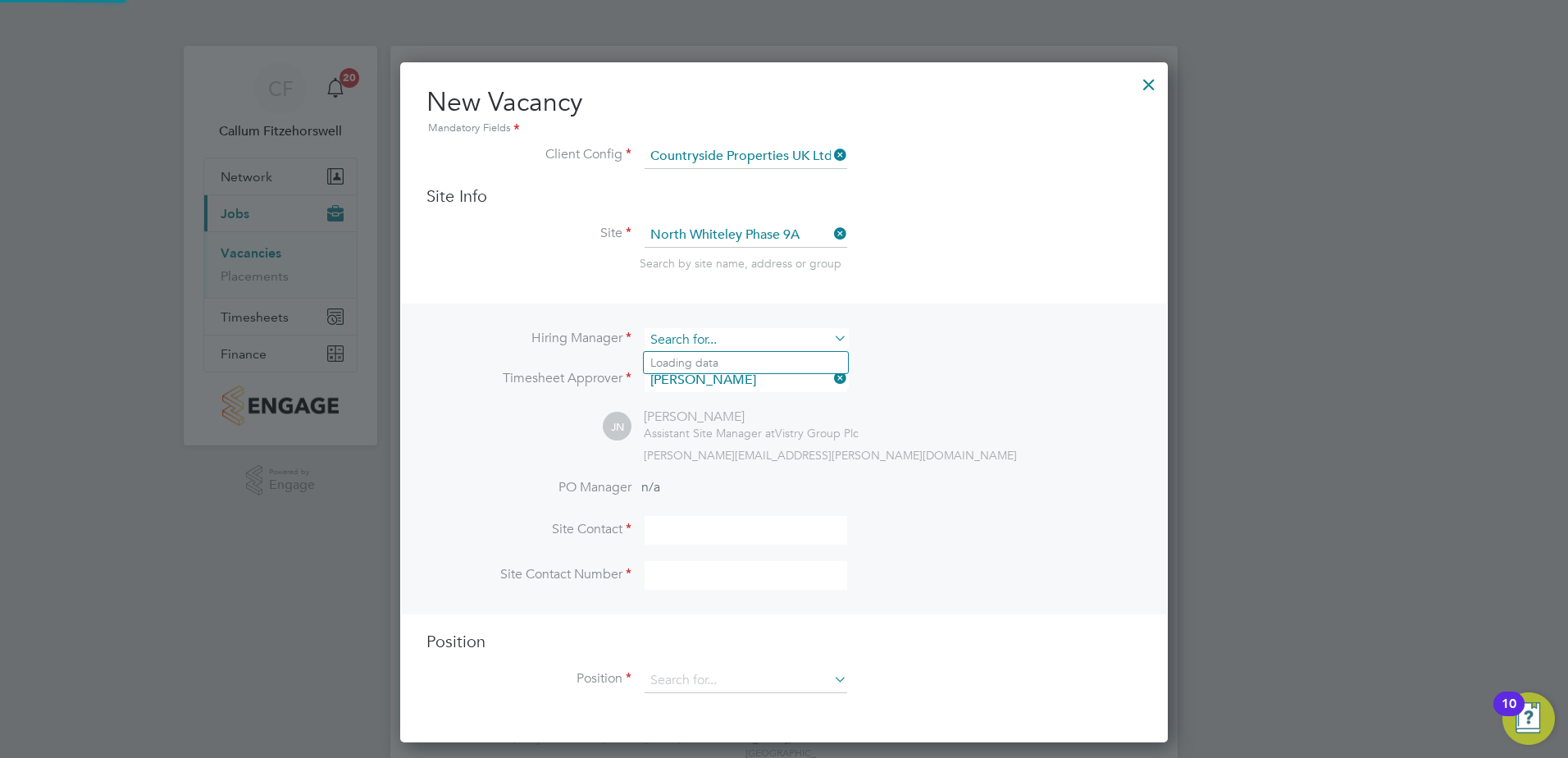
scroll to position [681, 769]
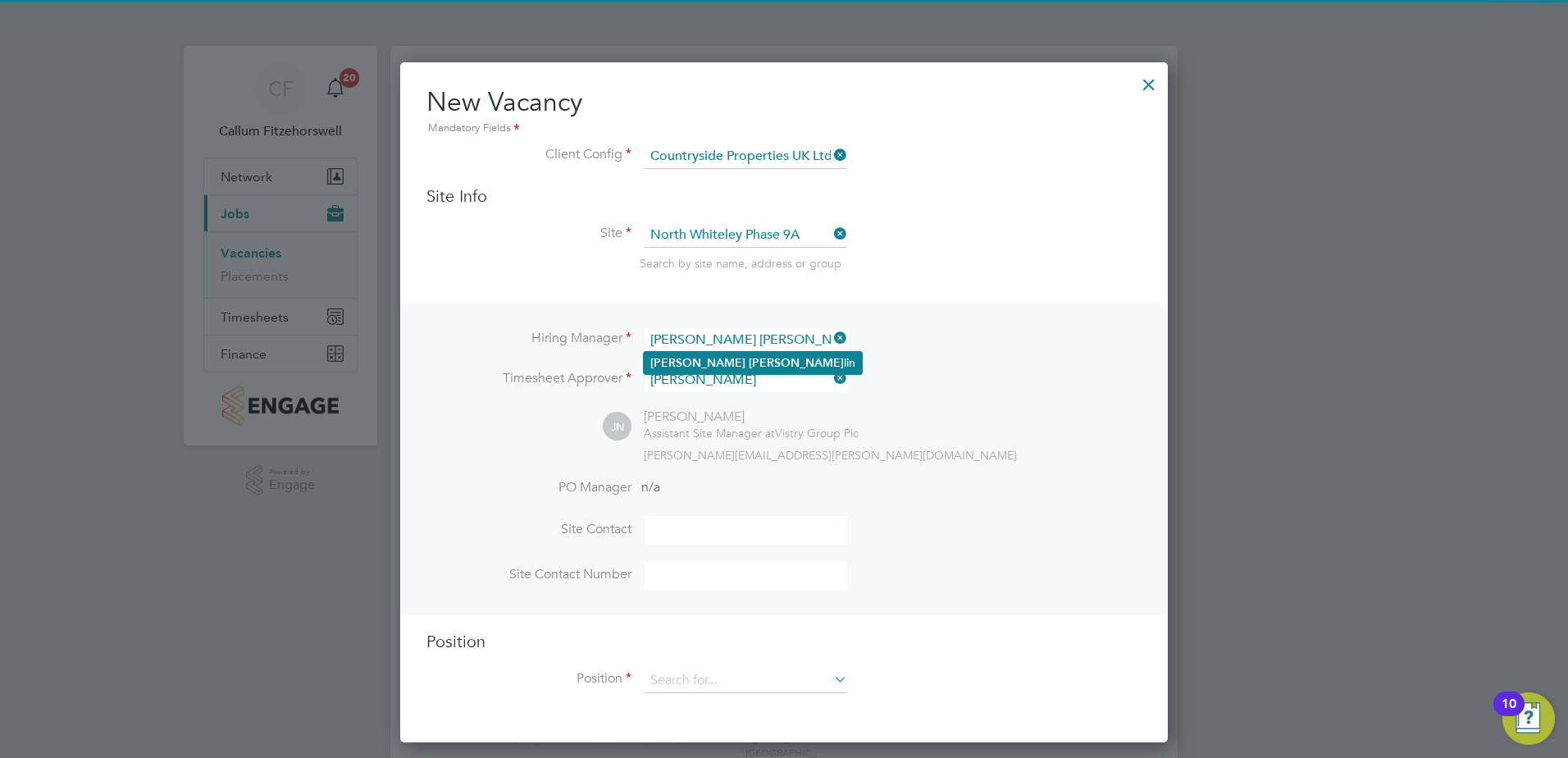
click at [748, 368] on b "[PERSON_NAME]" at bounding box center [796, 362] width 95 height 14
type input "[PERSON_NAME]"
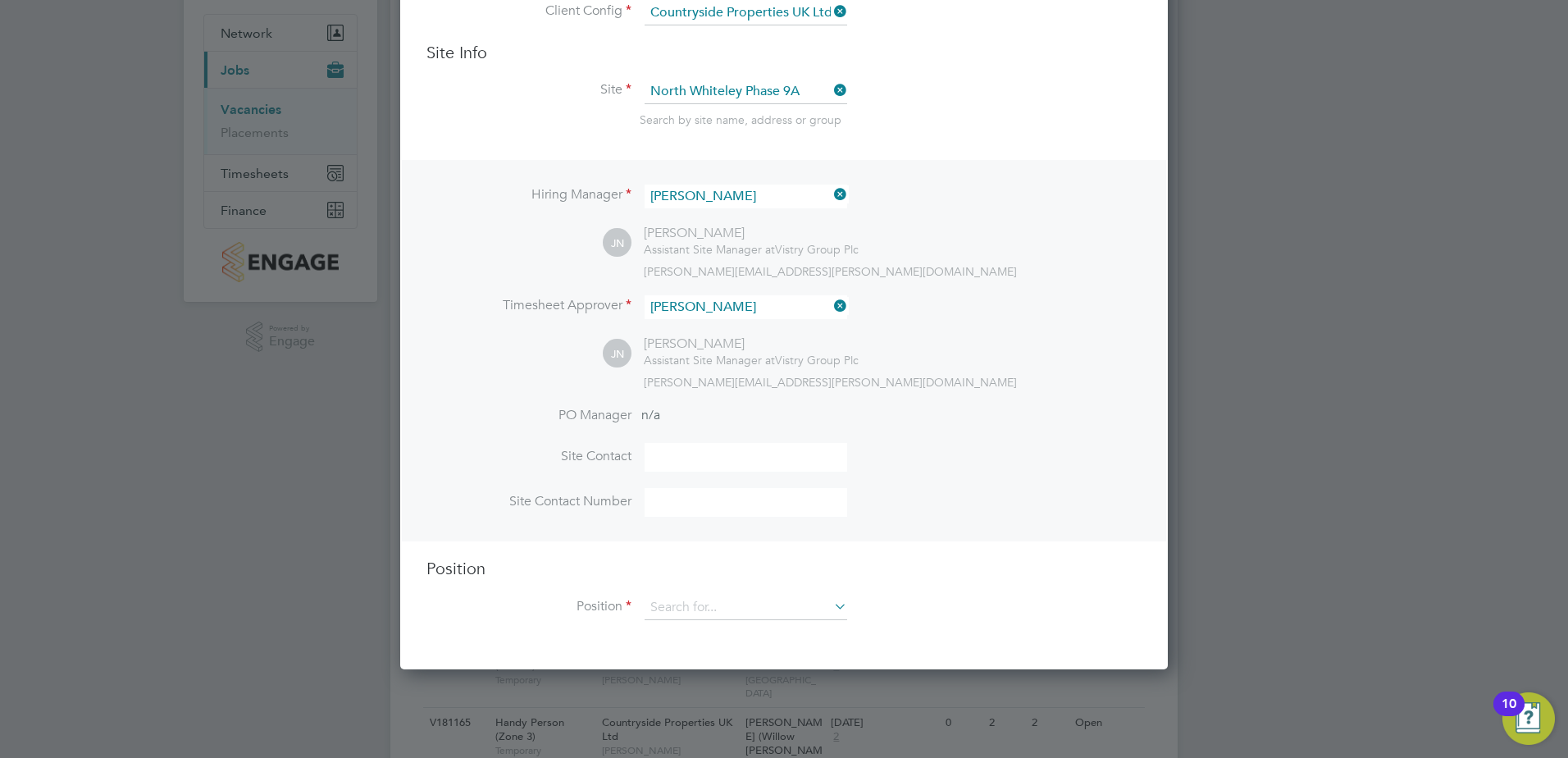
scroll to position [410, 0]
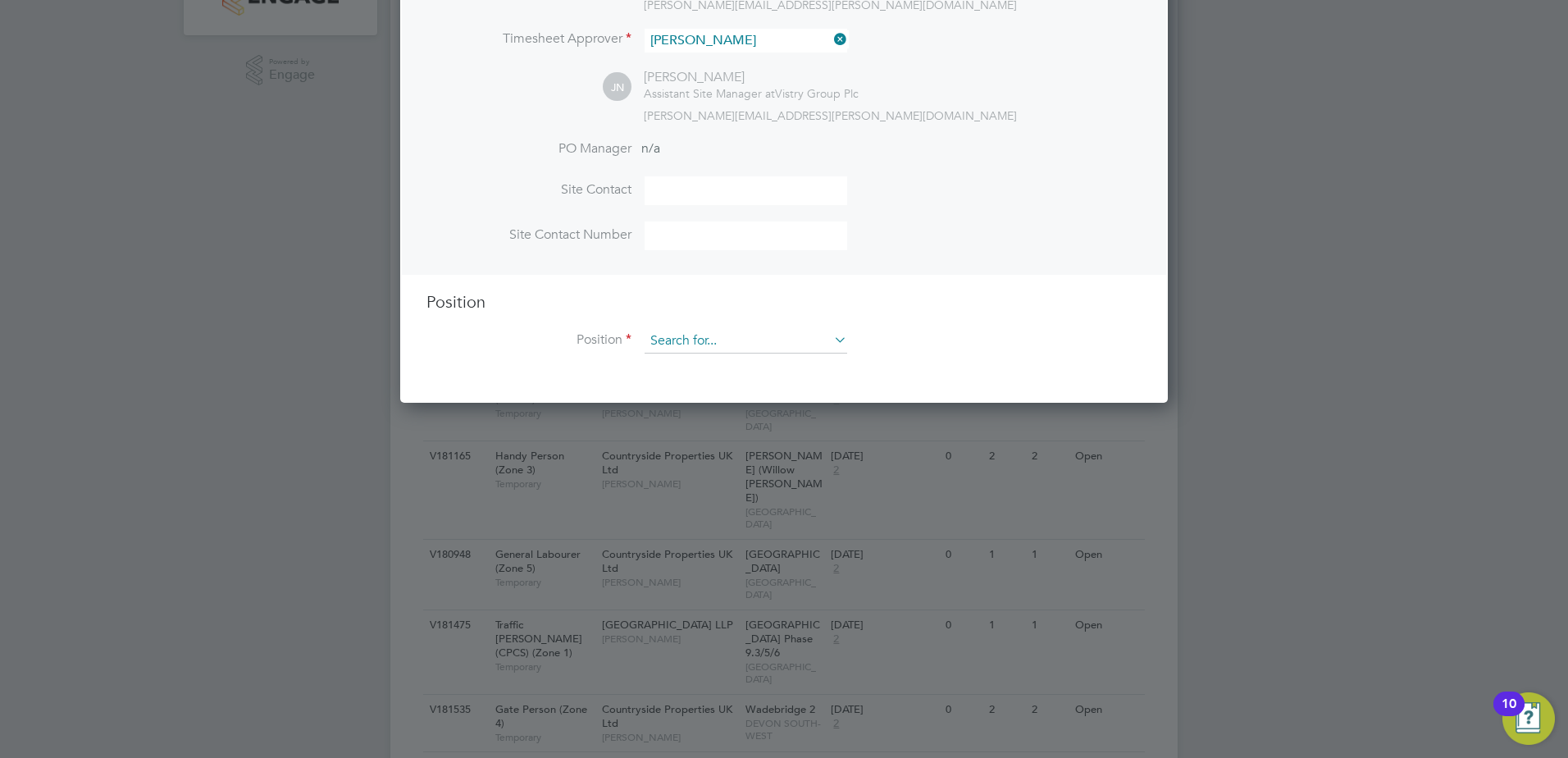
click at [680, 337] on input at bounding box center [745, 340] width 202 height 25
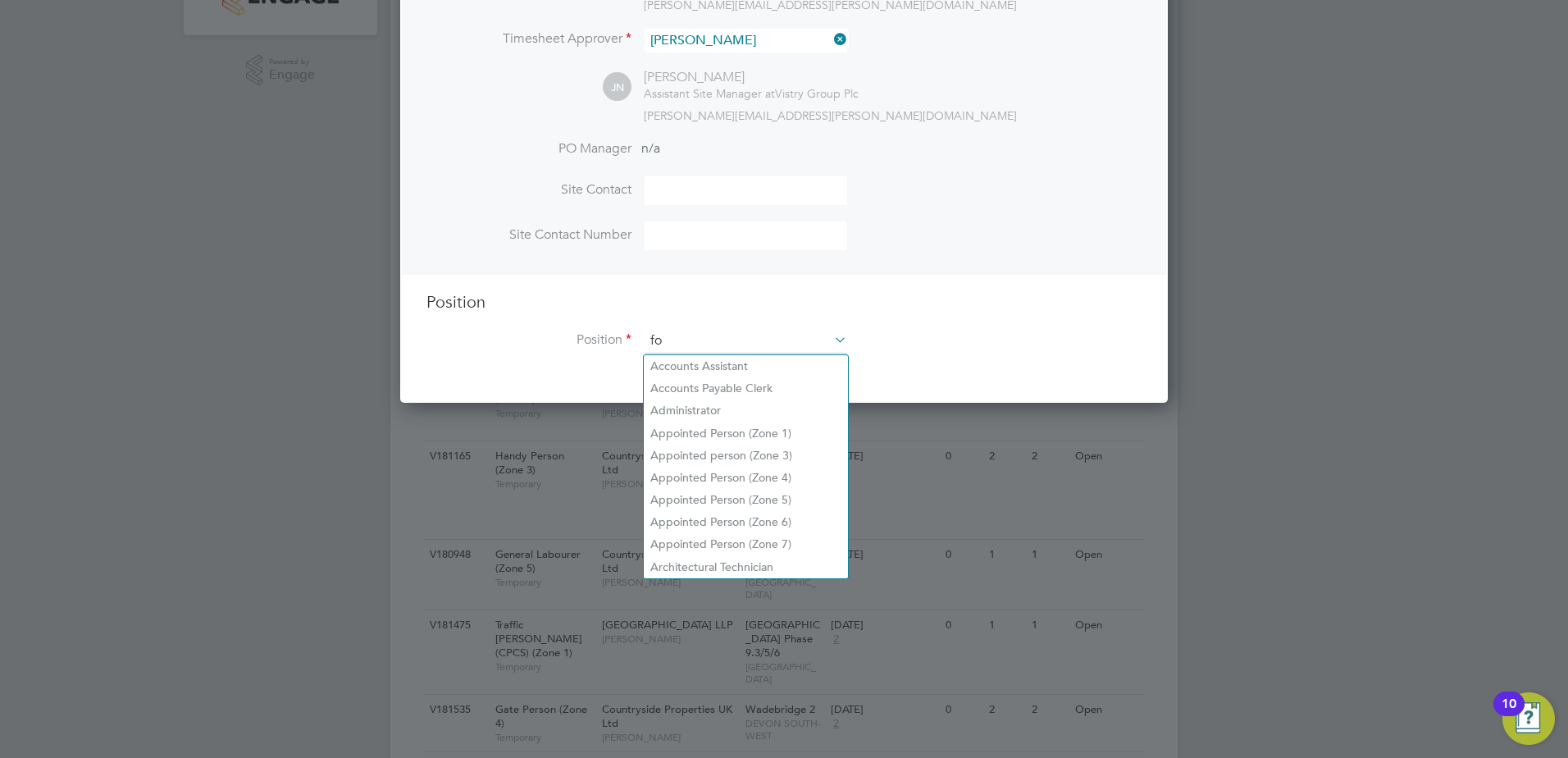
scroll to position [2358, 769]
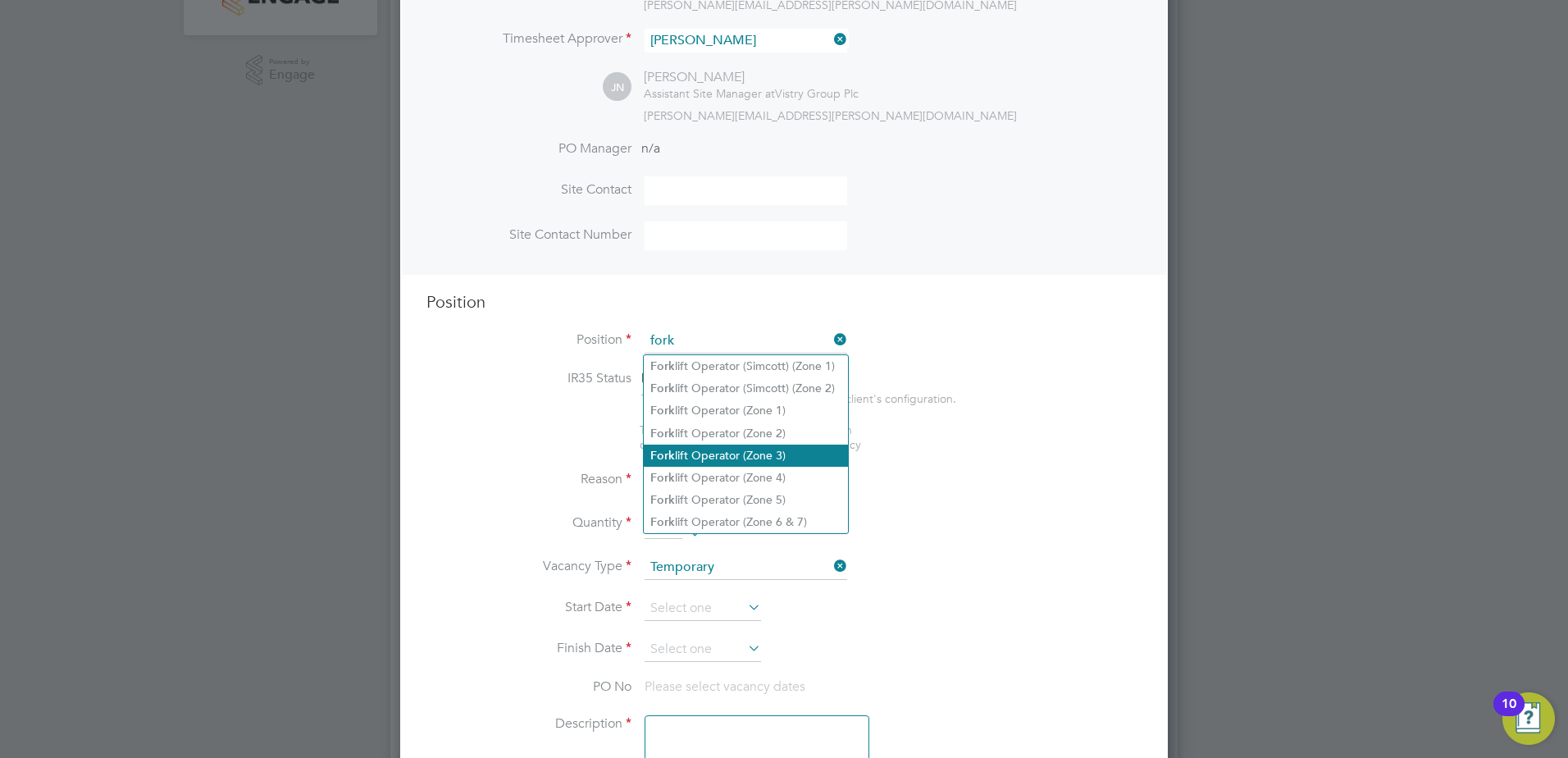
click at [762, 451] on li "Fork lift Operator (Zone 3)" at bounding box center [745, 456] width 204 height 22
type input "Forklift Operator (Zone 3)"
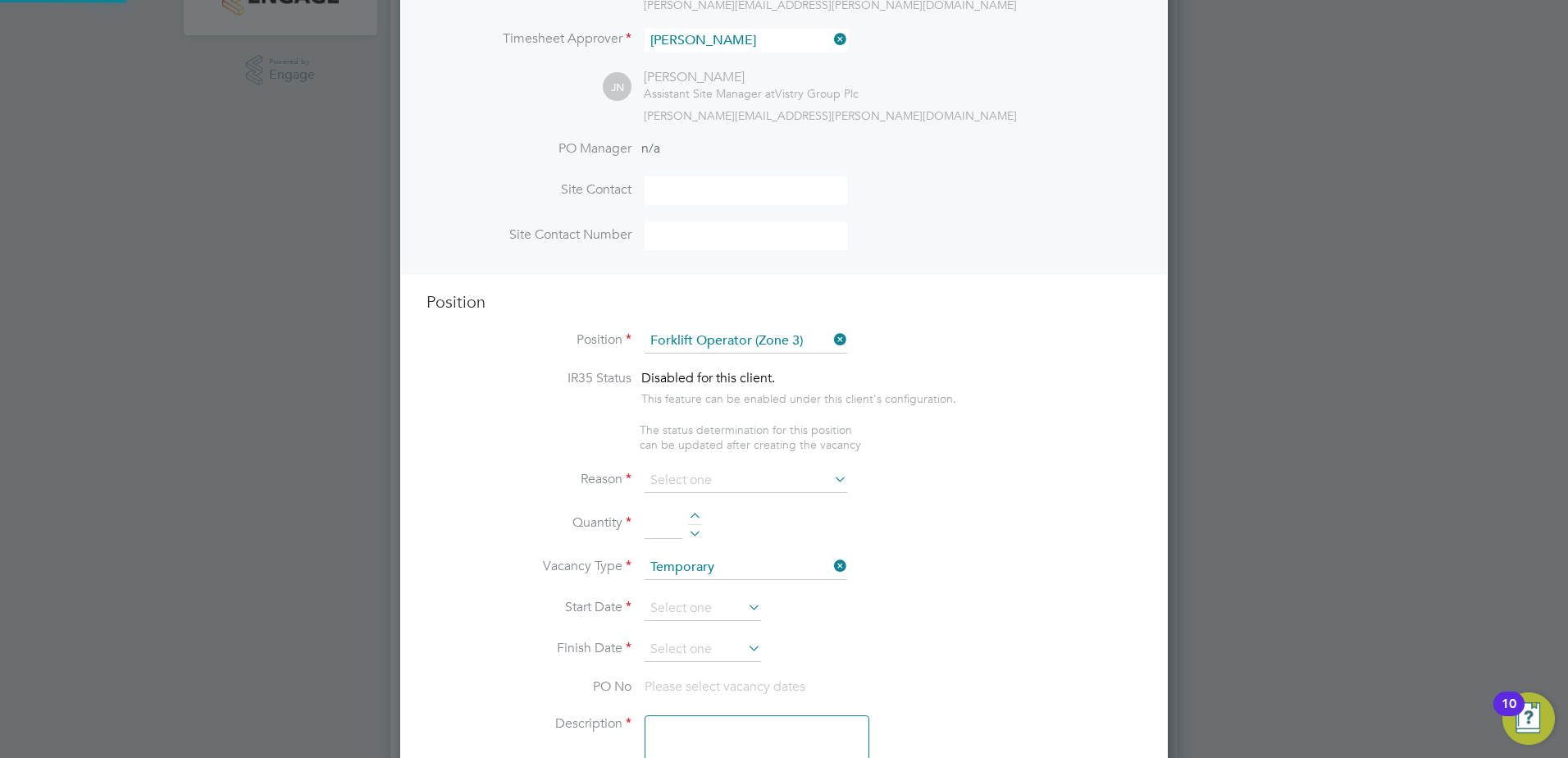
type textarea "• Operate construction machinery • Delivering large quantities of materials to …"
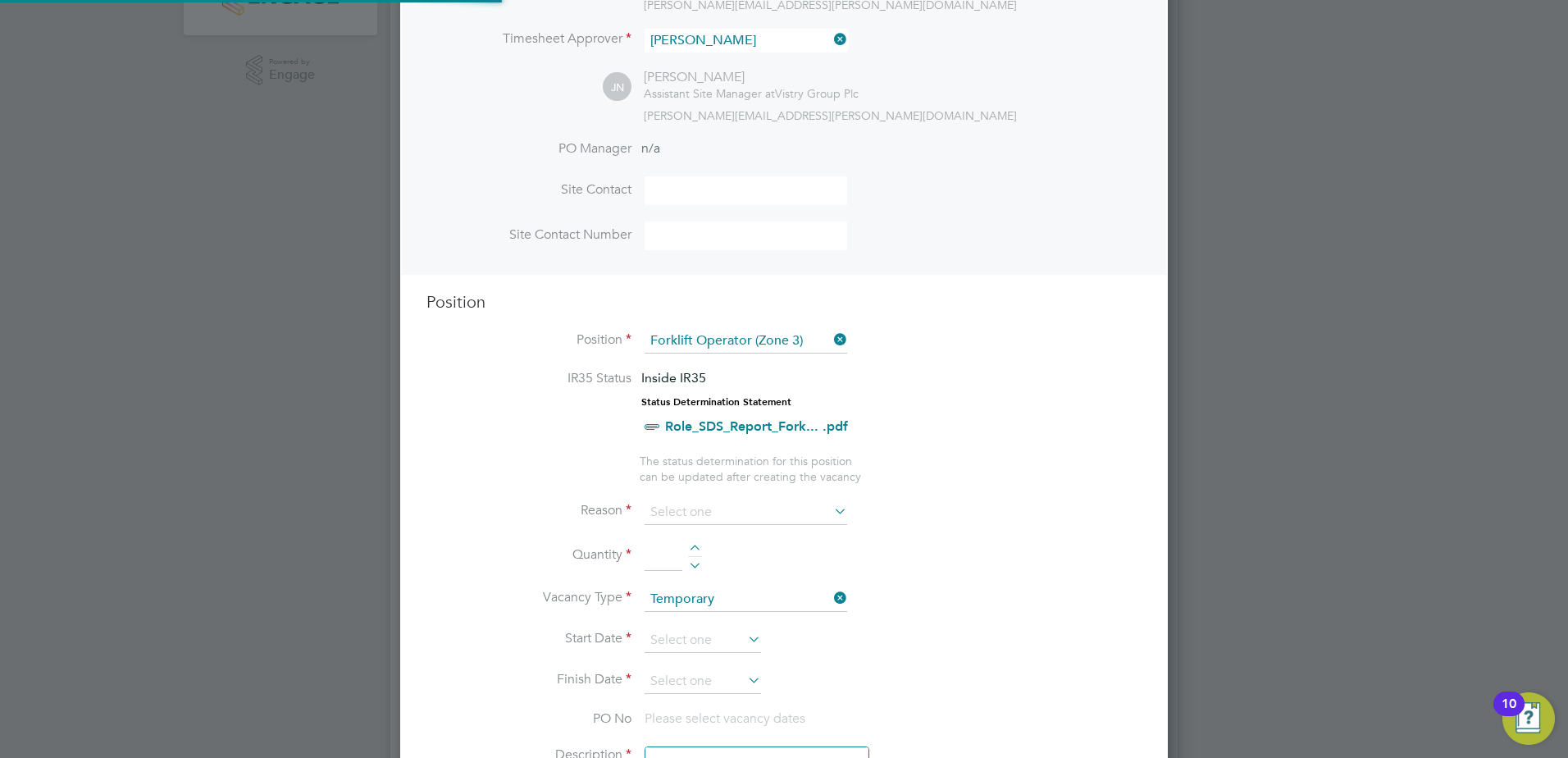
scroll to position [8, 8]
click at [770, 512] on input at bounding box center [745, 512] width 202 height 25
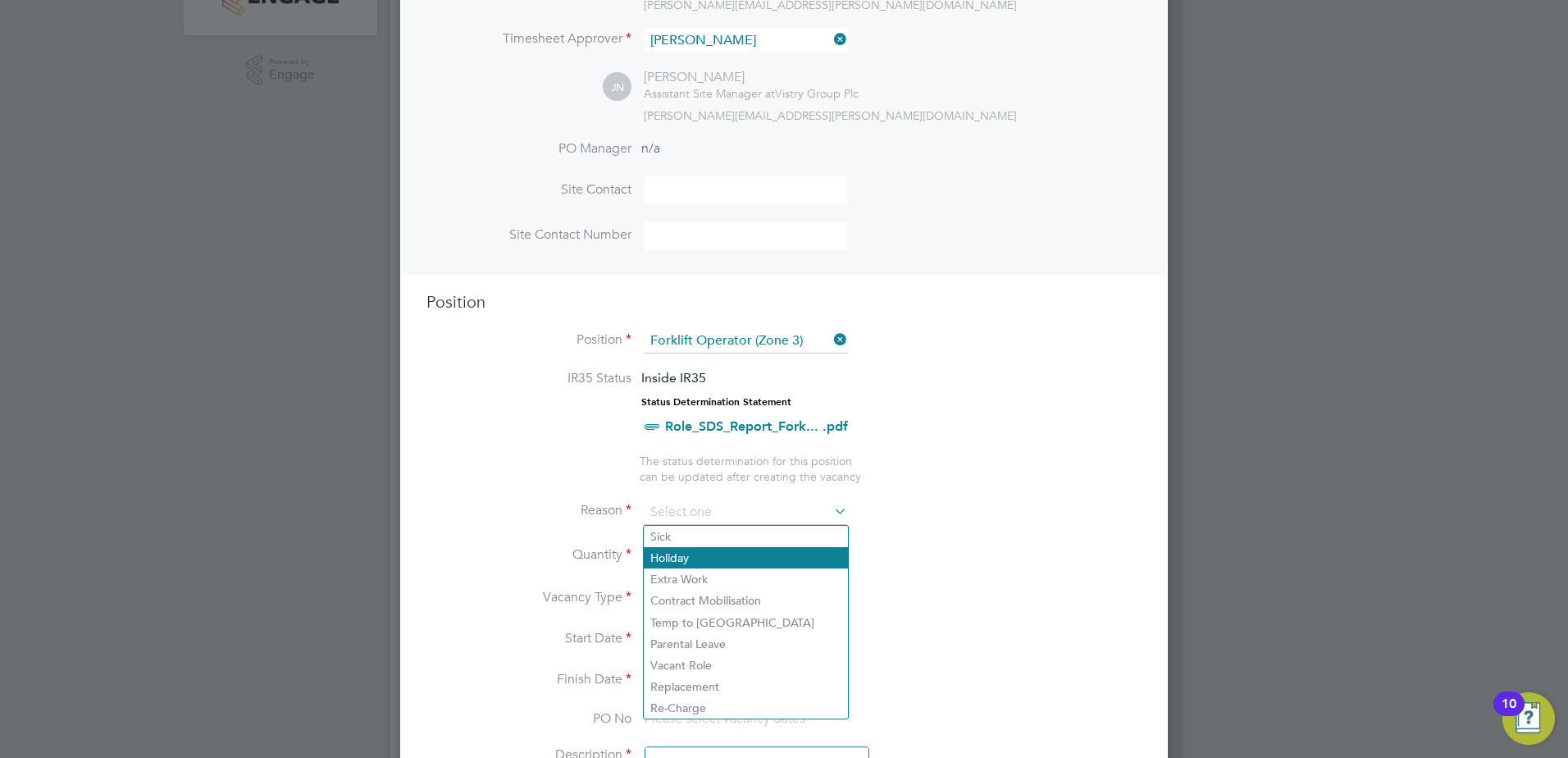
click at [666, 560] on li "Holiday" at bounding box center [745, 557] width 204 height 21
type input "Holiday"
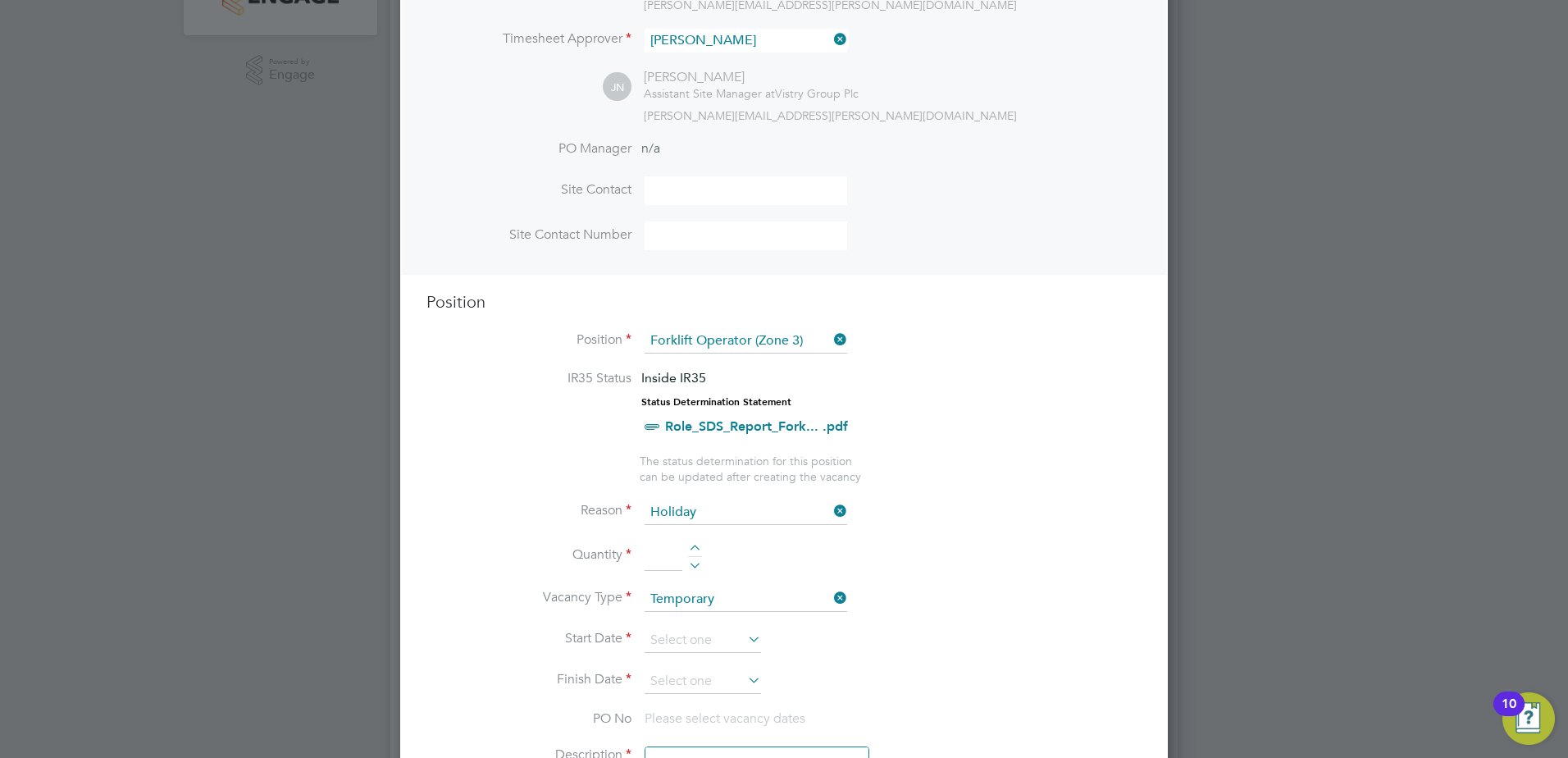
click at [695, 547] on div at bounding box center [695, 551] width 14 height 12
type input "1"
click at [700, 639] on input at bounding box center [703, 640] width 117 height 25
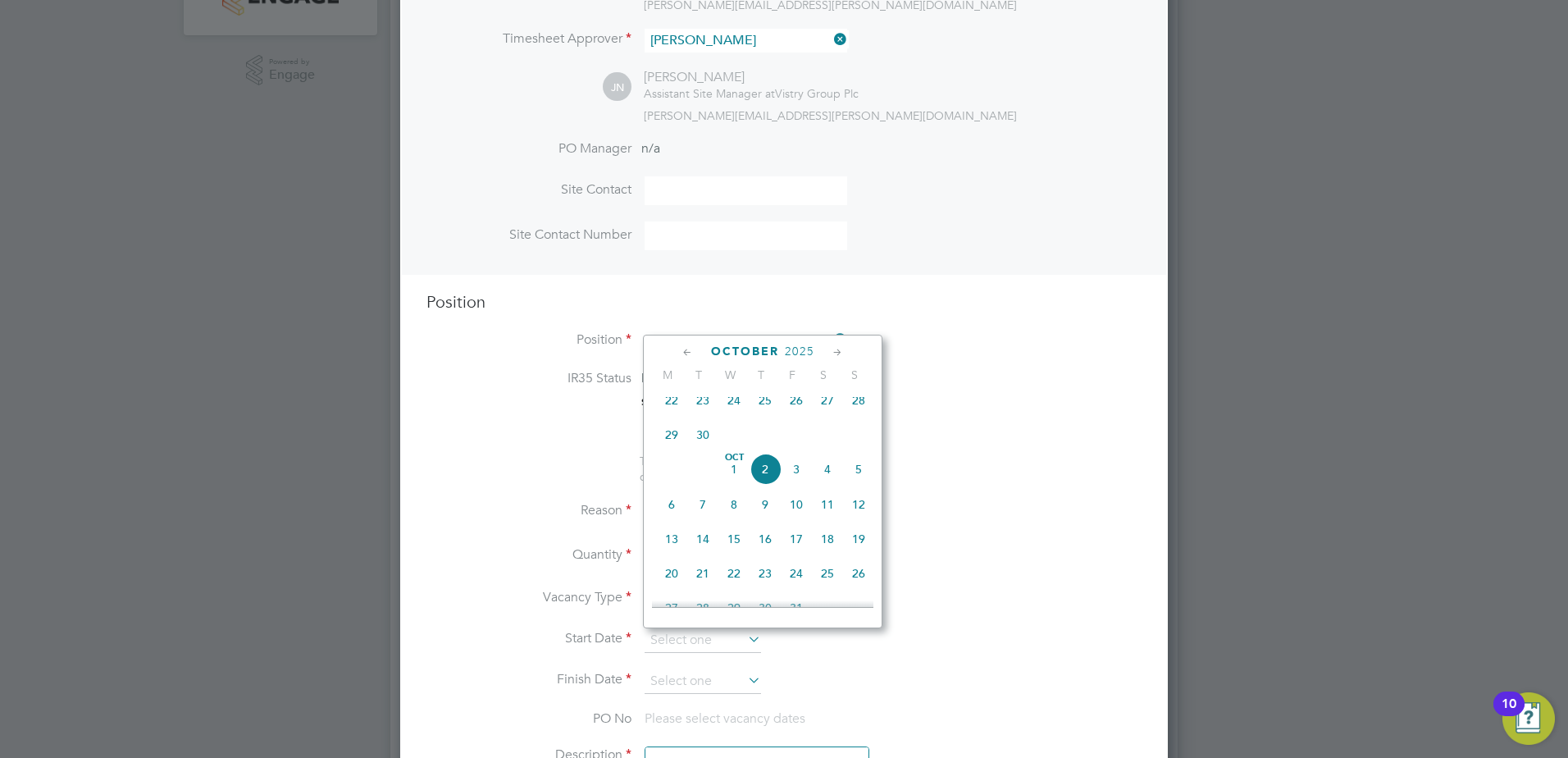
click at [785, 481] on span "3" at bounding box center [796, 469] width 31 height 31
type input "[DATE]"
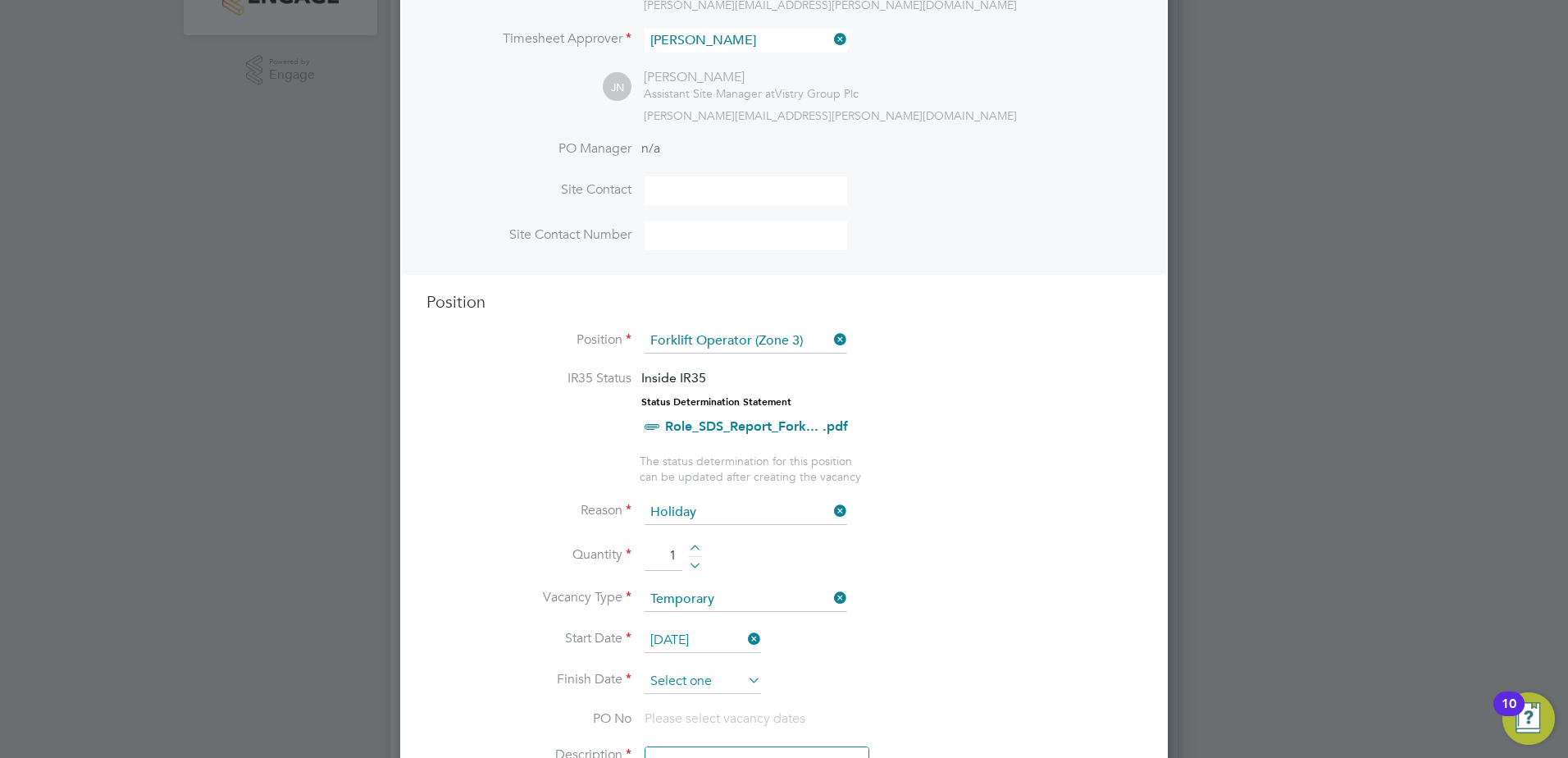
click at [704, 687] on input at bounding box center [703, 681] width 117 height 25
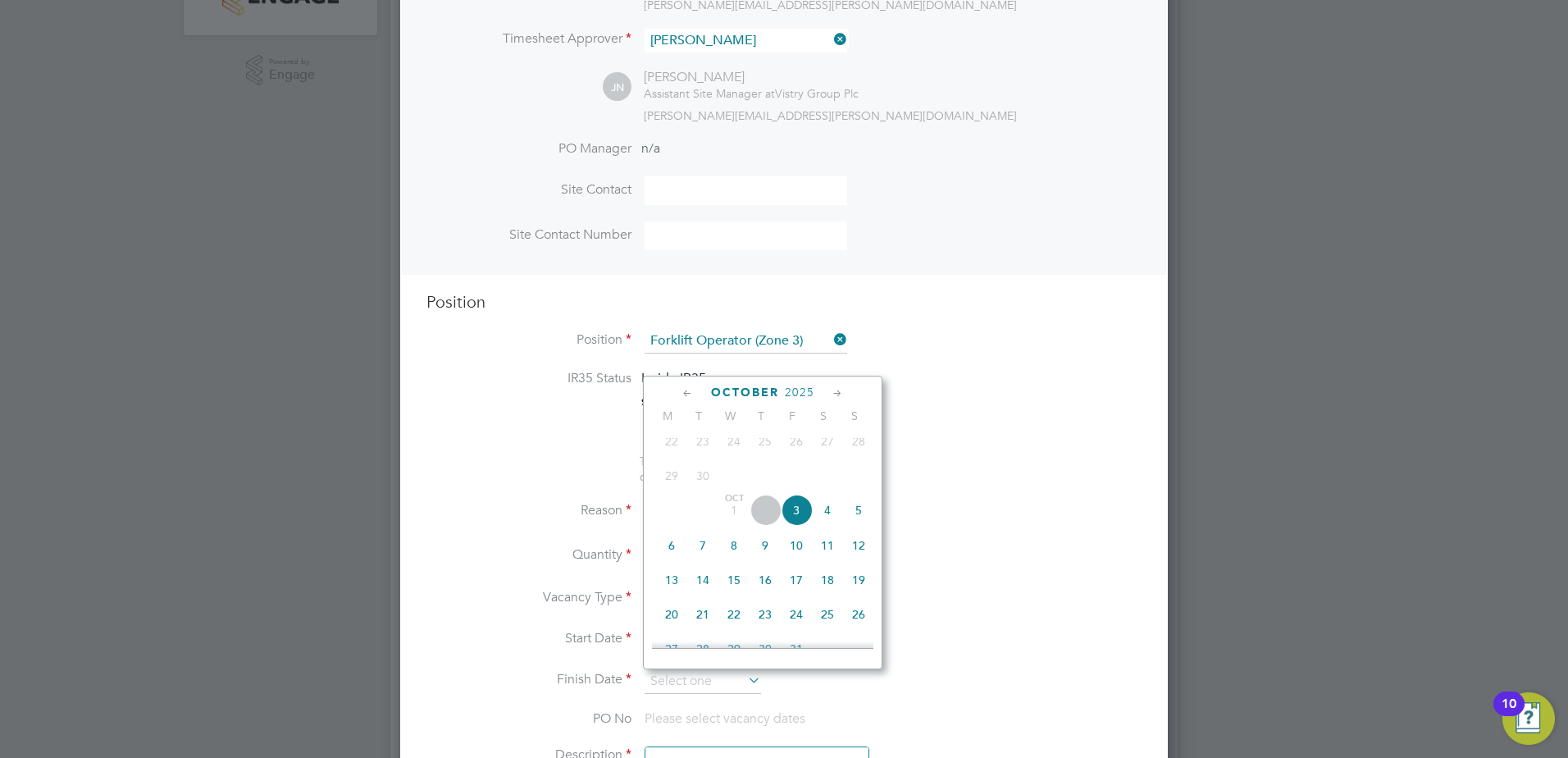
click at [804, 526] on span "3" at bounding box center [796, 510] width 31 height 31
type input "[DATE]"
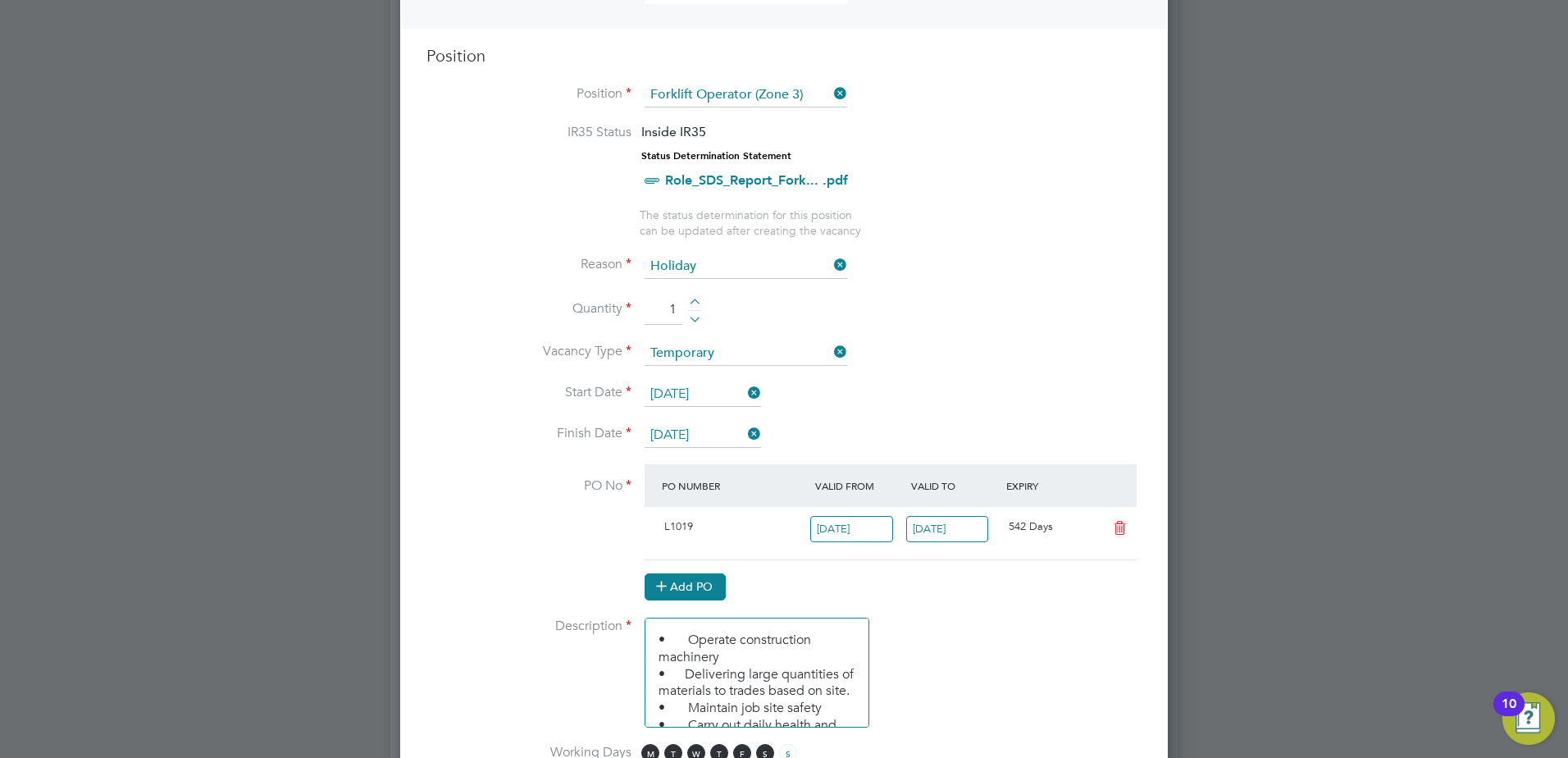
click at [700, 573] on at-purchase-order-table "PO Number Valid From Valid To Expiry L1019 [DATE] [DATE] 542 Days Add PO" at bounding box center [890, 532] width 492 height 136
click at [695, 583] on button "Add PO" at bounding box center [685, 586] width 81 height 26
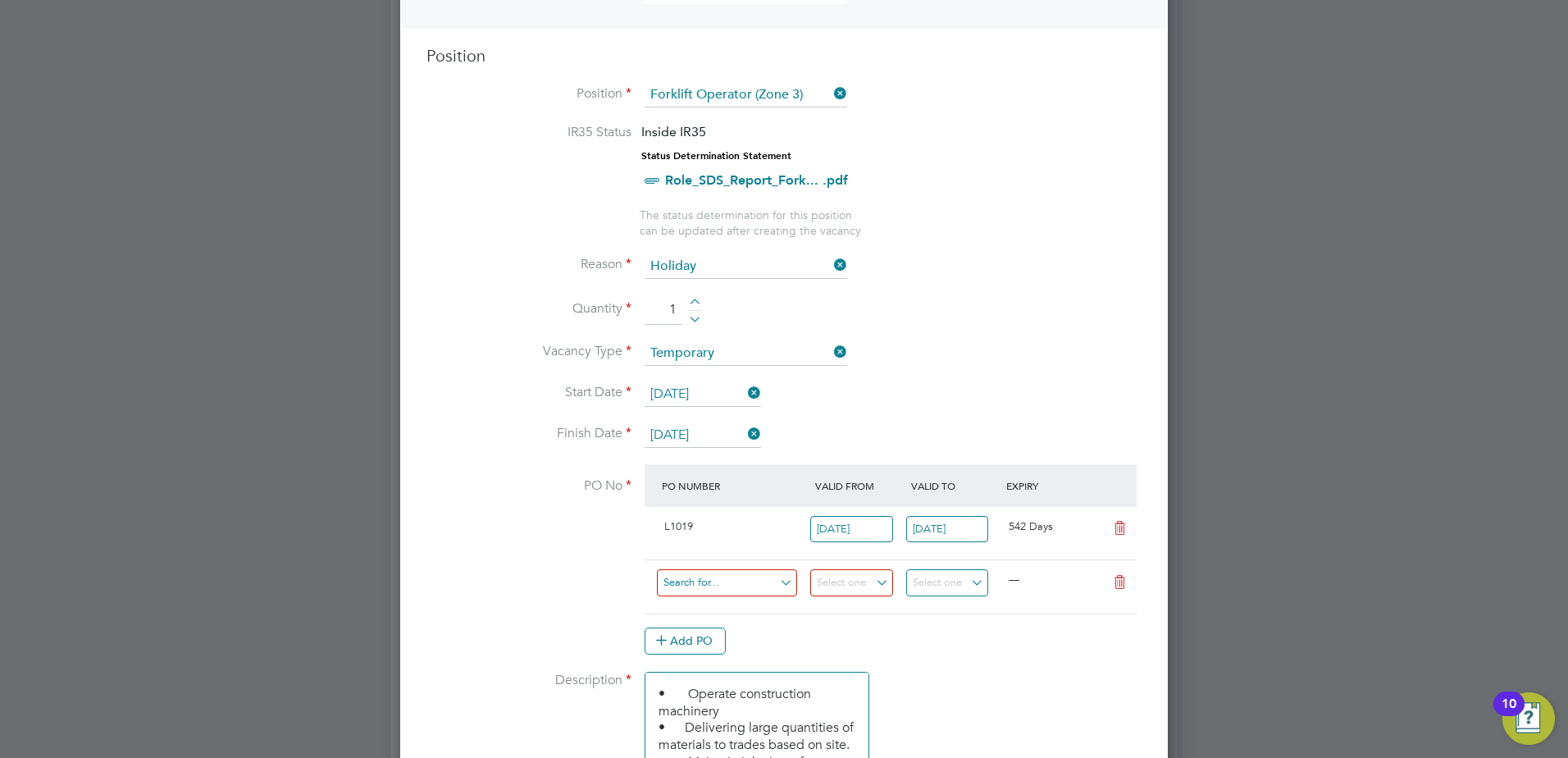
scroll to position [2558, 769]
click at [748, 576] on input at bounding box center [727, 583] width 141 height 27
type input "s-l1019/00145"
click at [742, 607] on b "S-L1019/00145" at bounding box center [702, 608] width 79 height 14
type input "[DATE]"
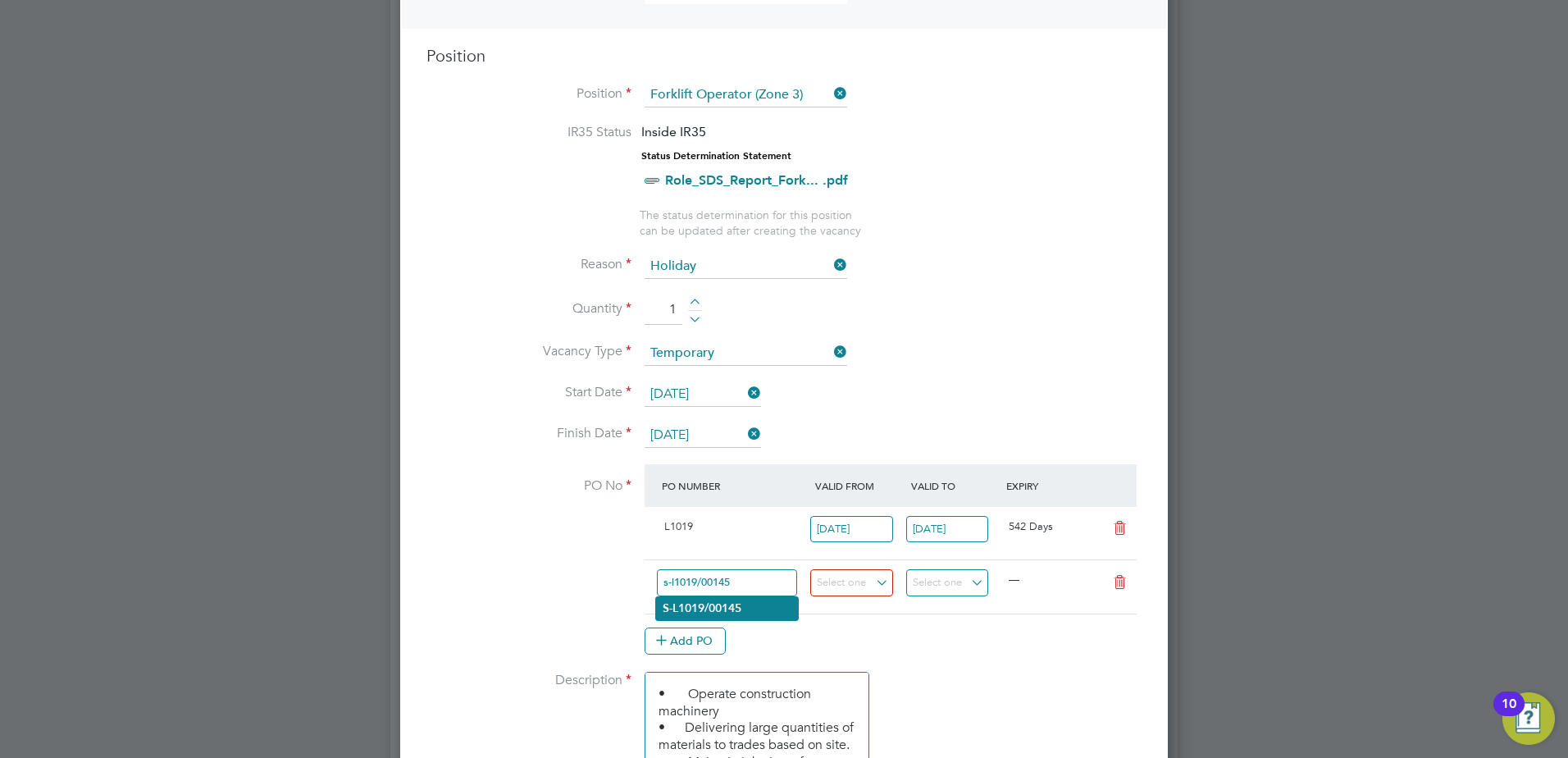
type input "[DATE]"
click at [1122, 529] on icon at bounding box center [1120, 528] width 20 height 13
type input "[DATE]"
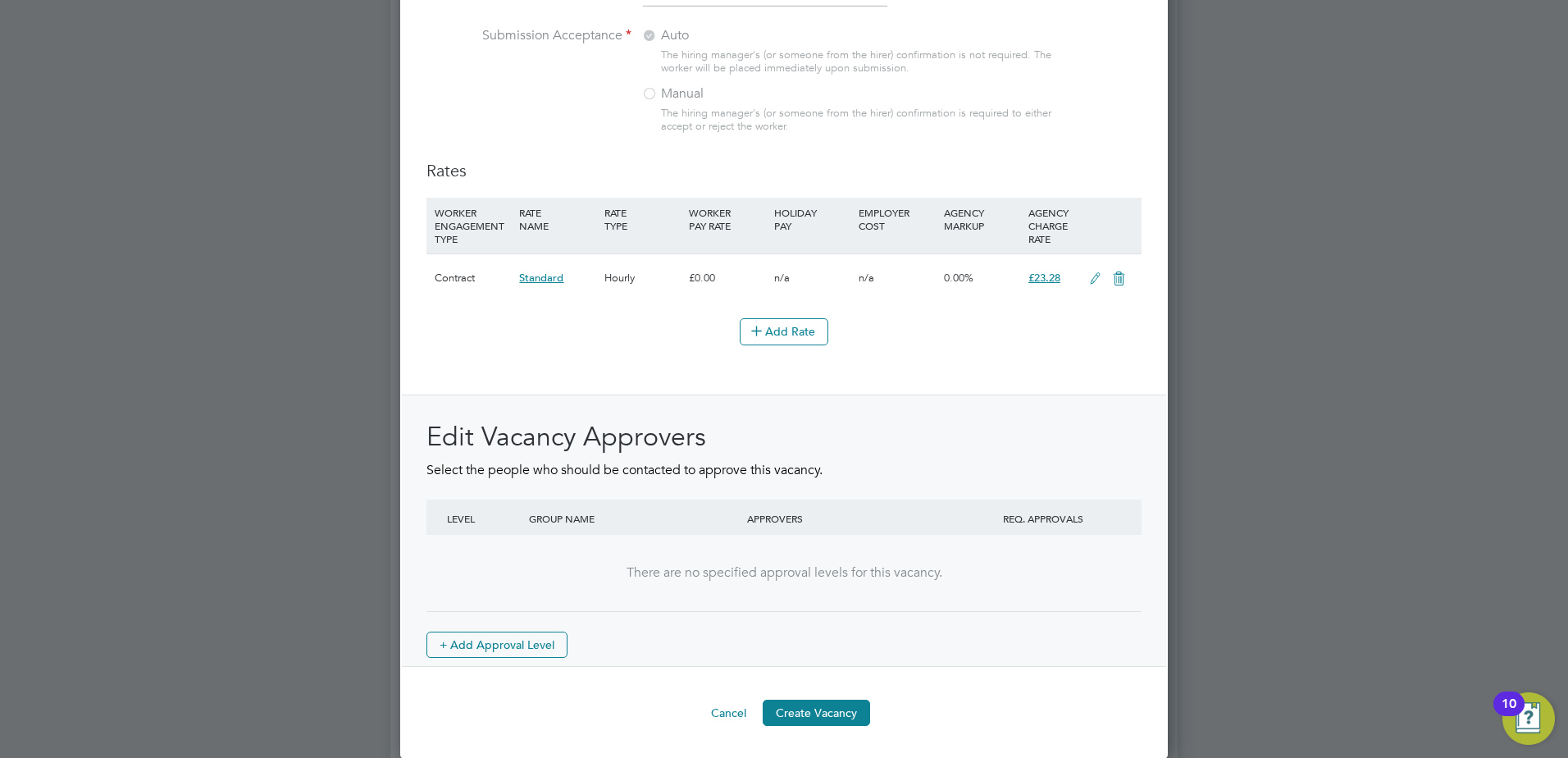
scroll to position [1806, 0]
click at [792, 701] on button "Create Vacancy" at bounding box center [816, 711] width 108 height 26
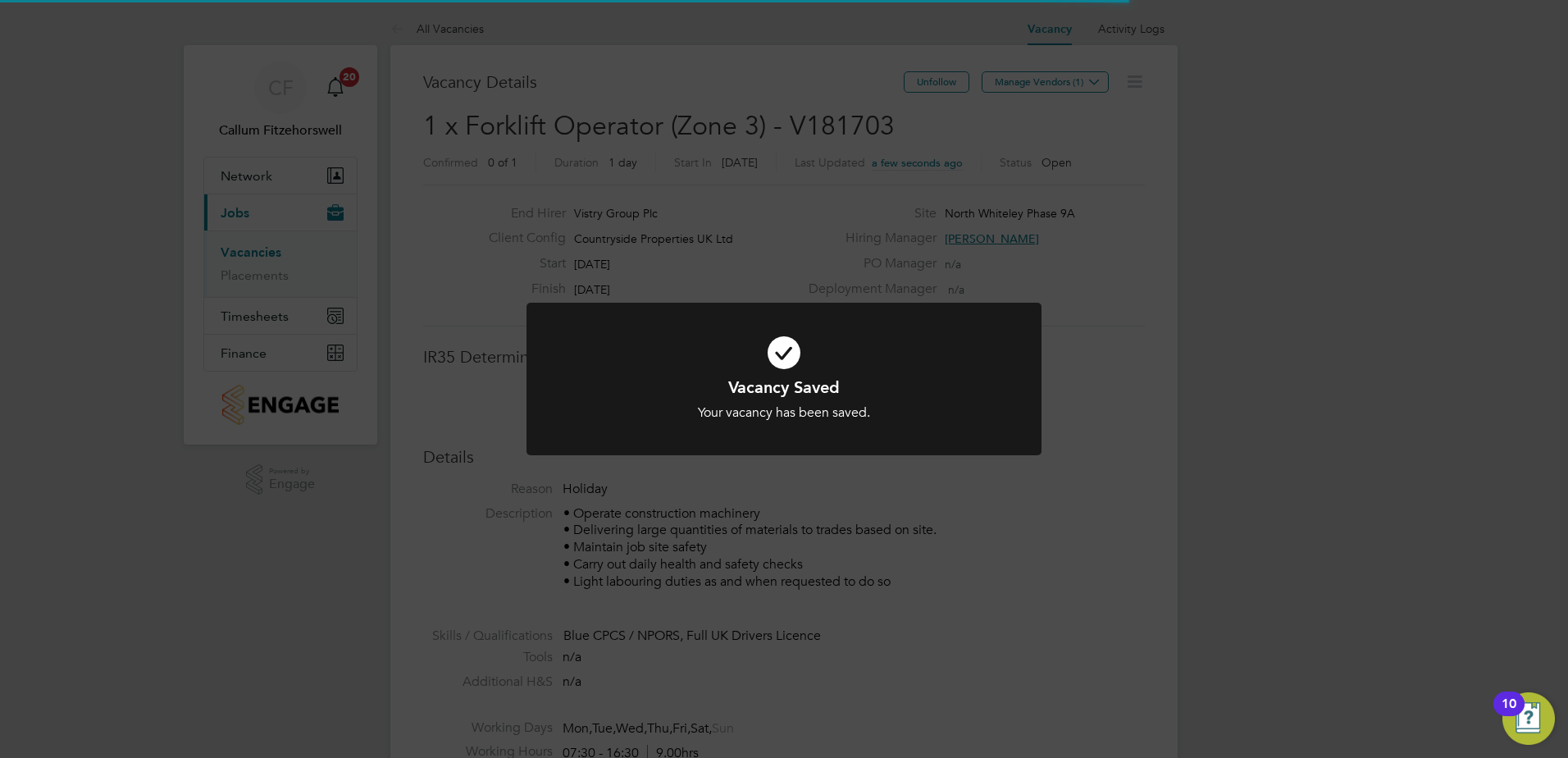
scroll to position [48, 115]
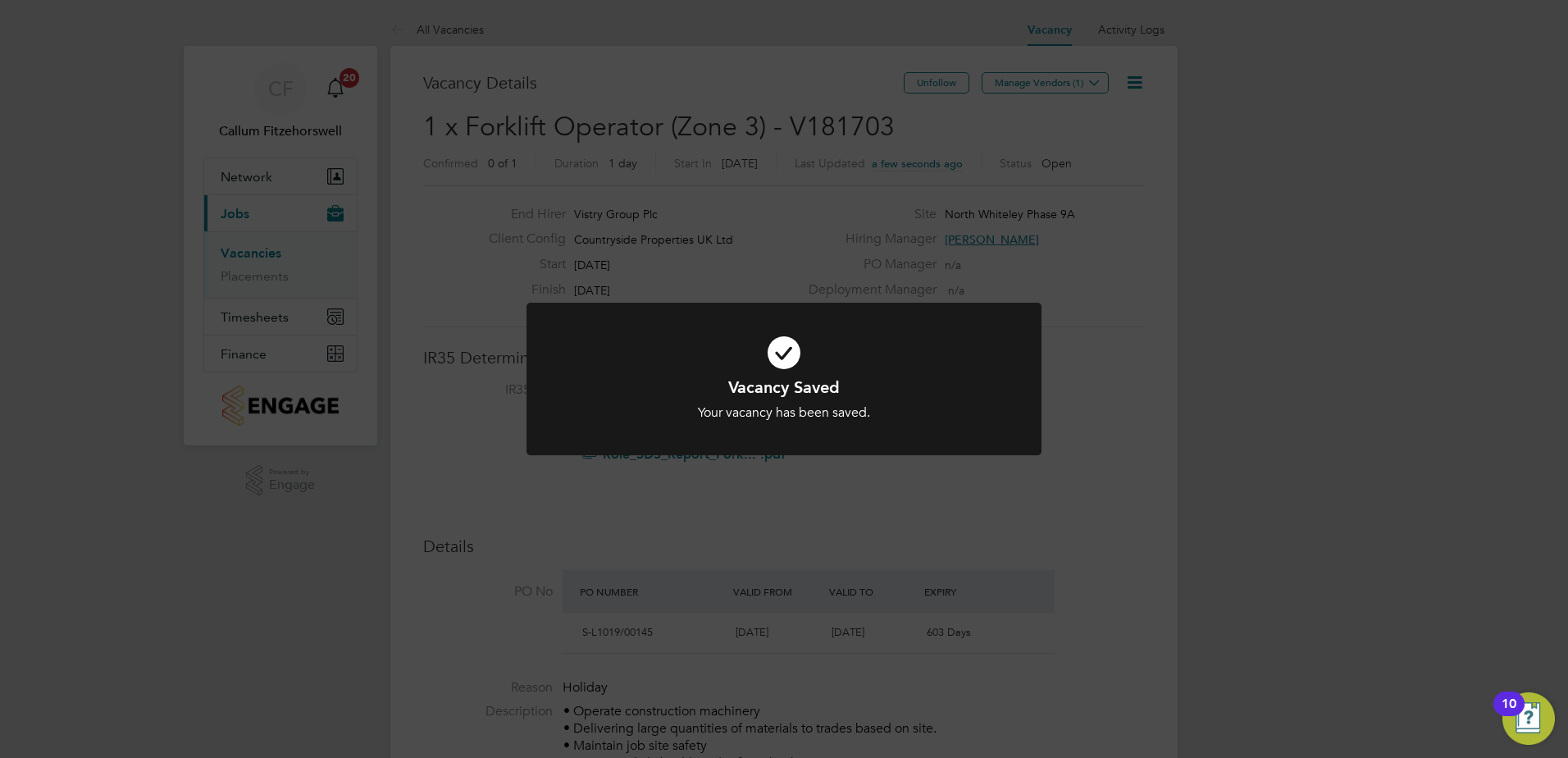
click at [1064, 122] on div "Vacancy Saved Your vacancy has been saved. Cancel Okay" at bounding box center [784, 379] width 1568 height 758
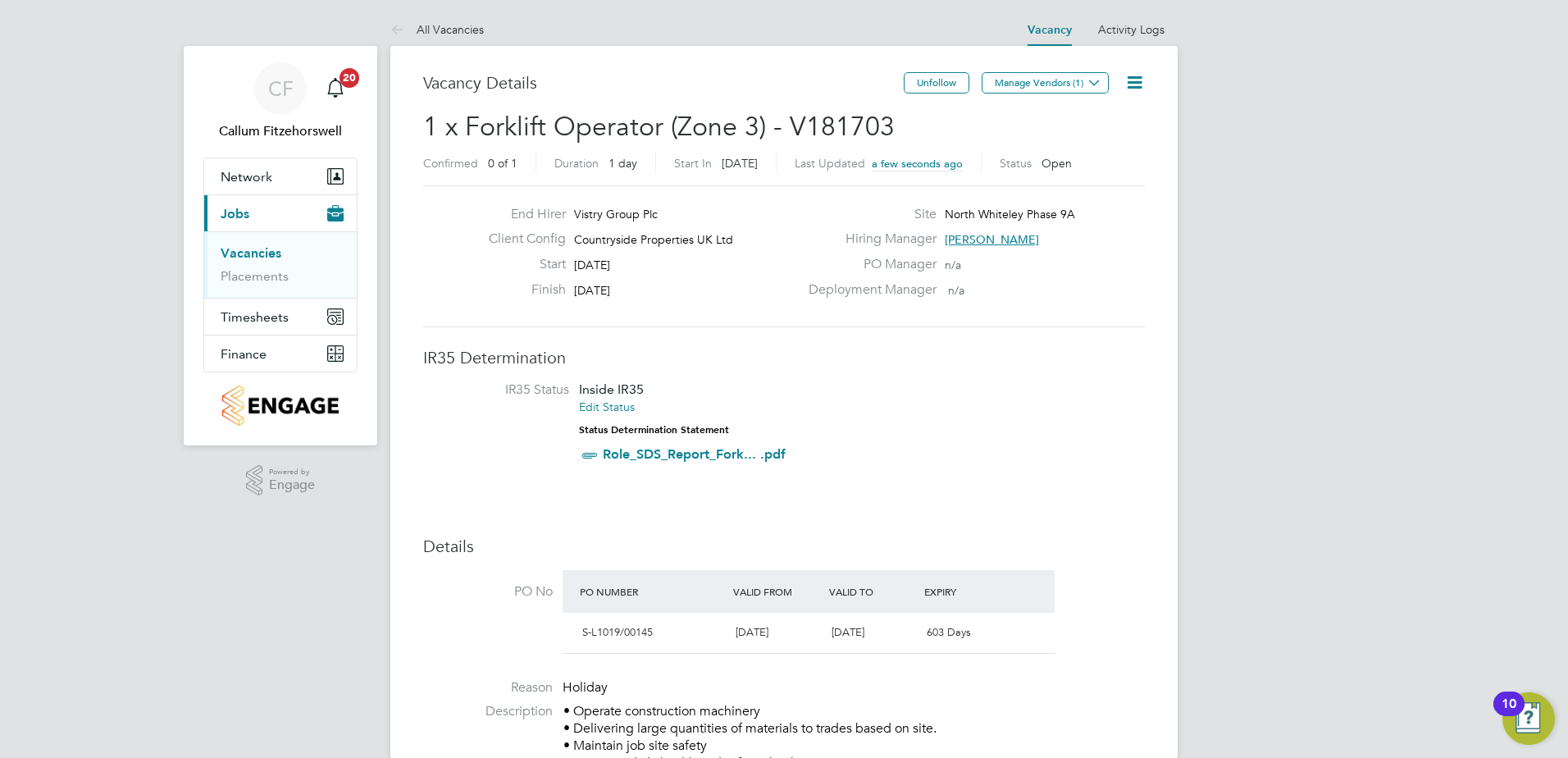
click at [1067, 88] on button "Manage Vendors (1)" at bounding box center [1046, 82] width 127 height 21
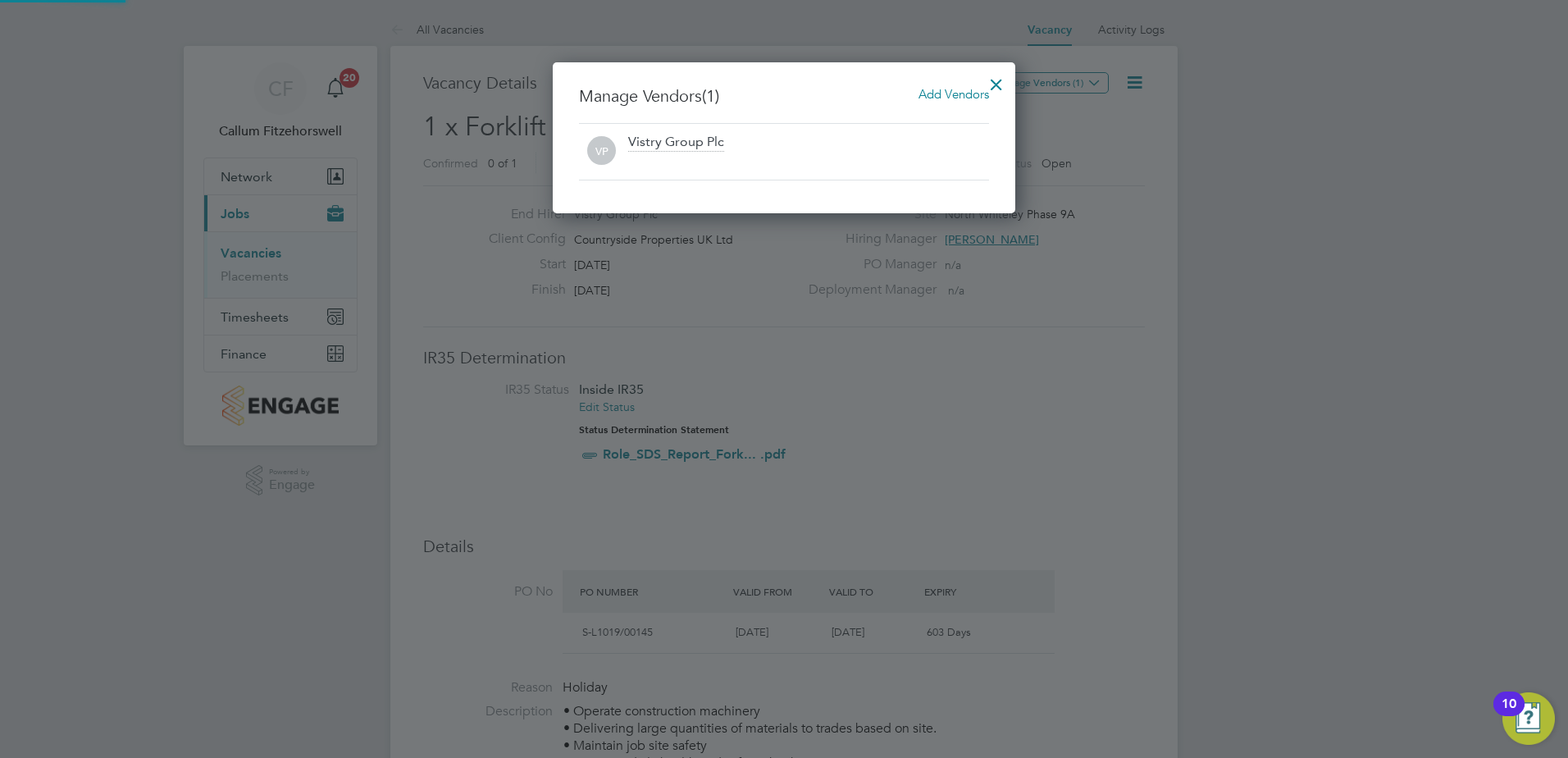
scroll to position [152, 463]
click at [962, 89] on span "Add Vendors" at bounding box center [953, 94] width 70 height 15
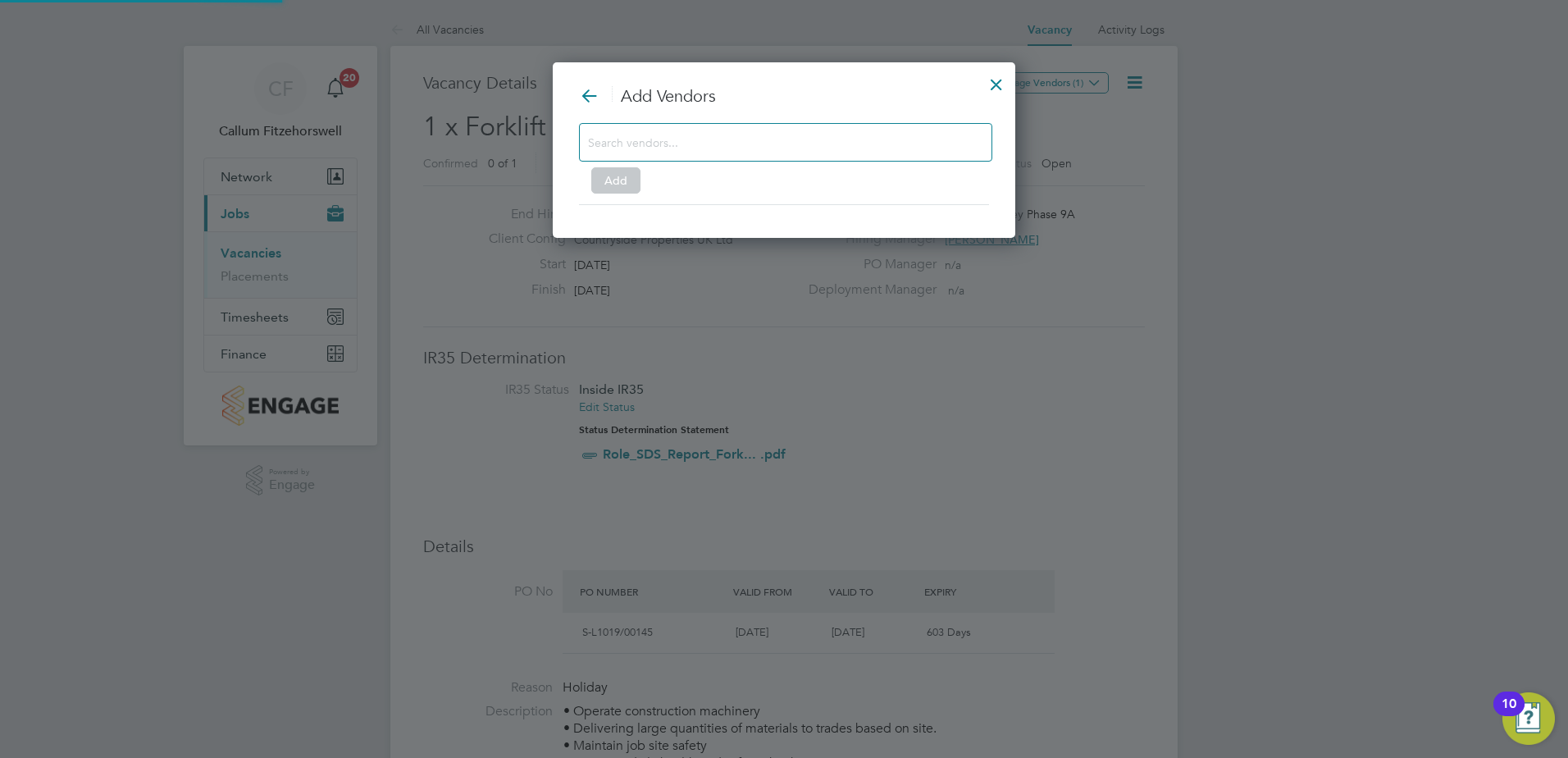
click at [820, 137] on input at bounding box center [773, 141] width 369 height 21
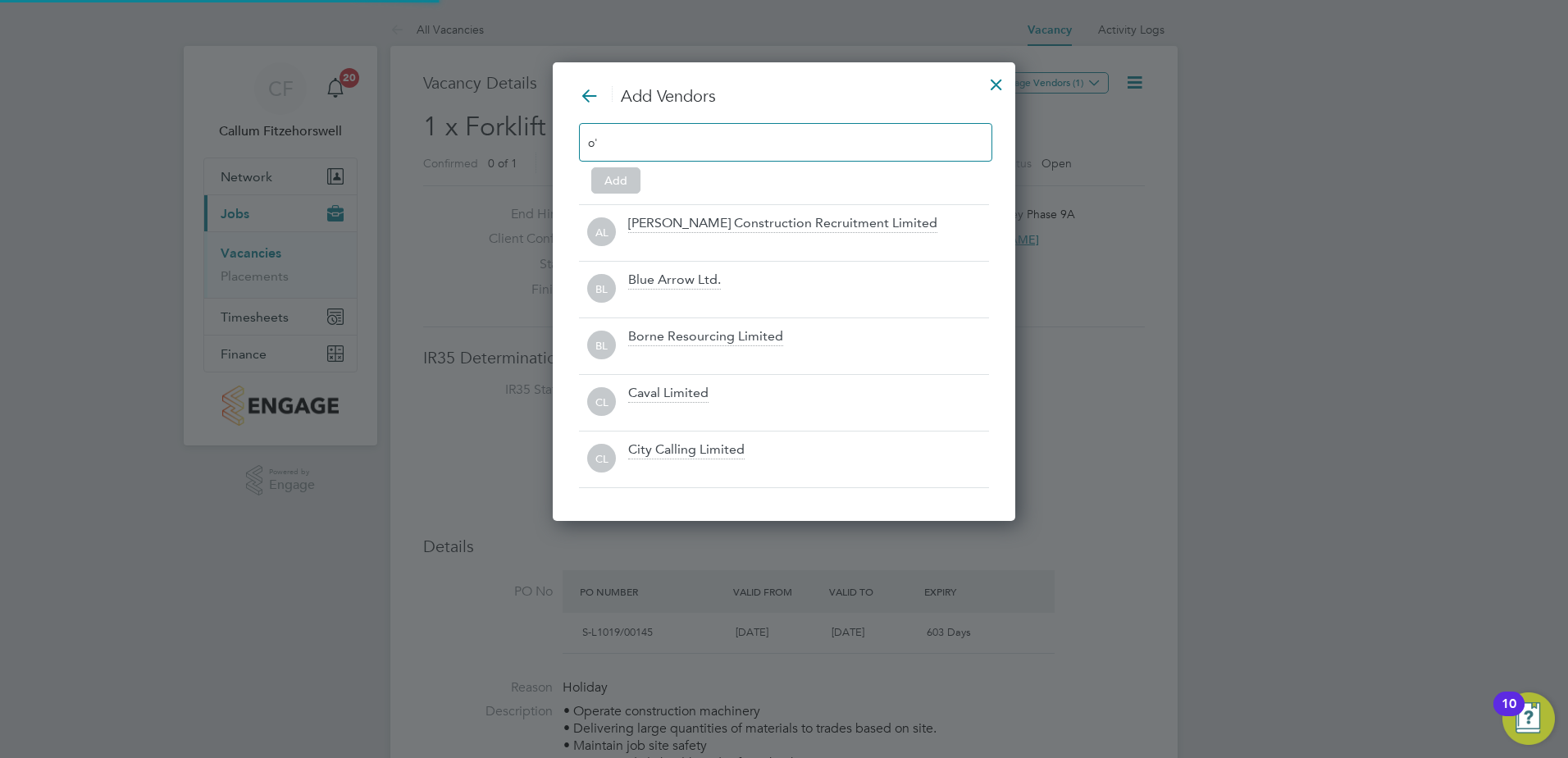
scroll to position [234, 463]
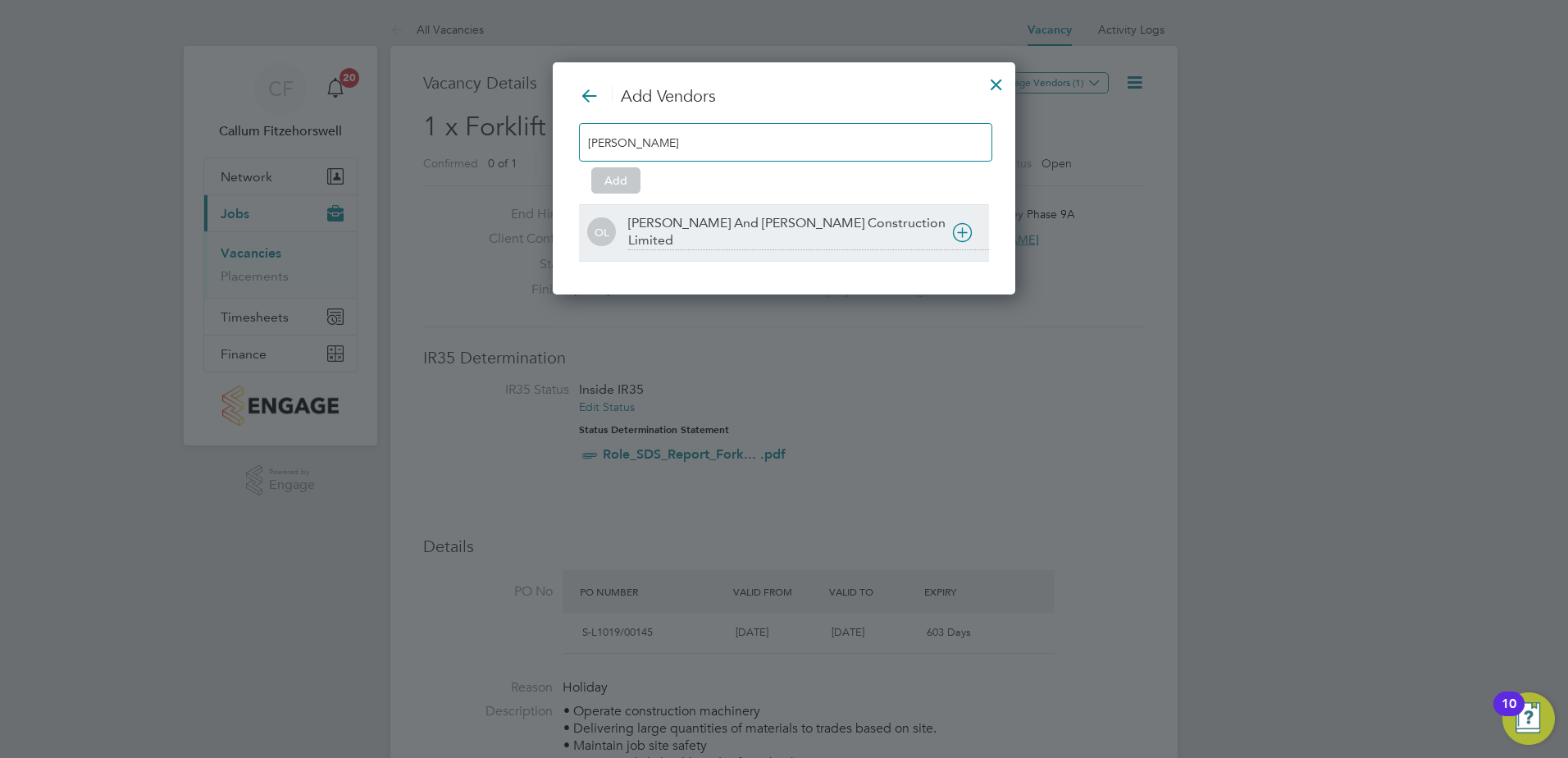
type input "[PERSON_NAME]"
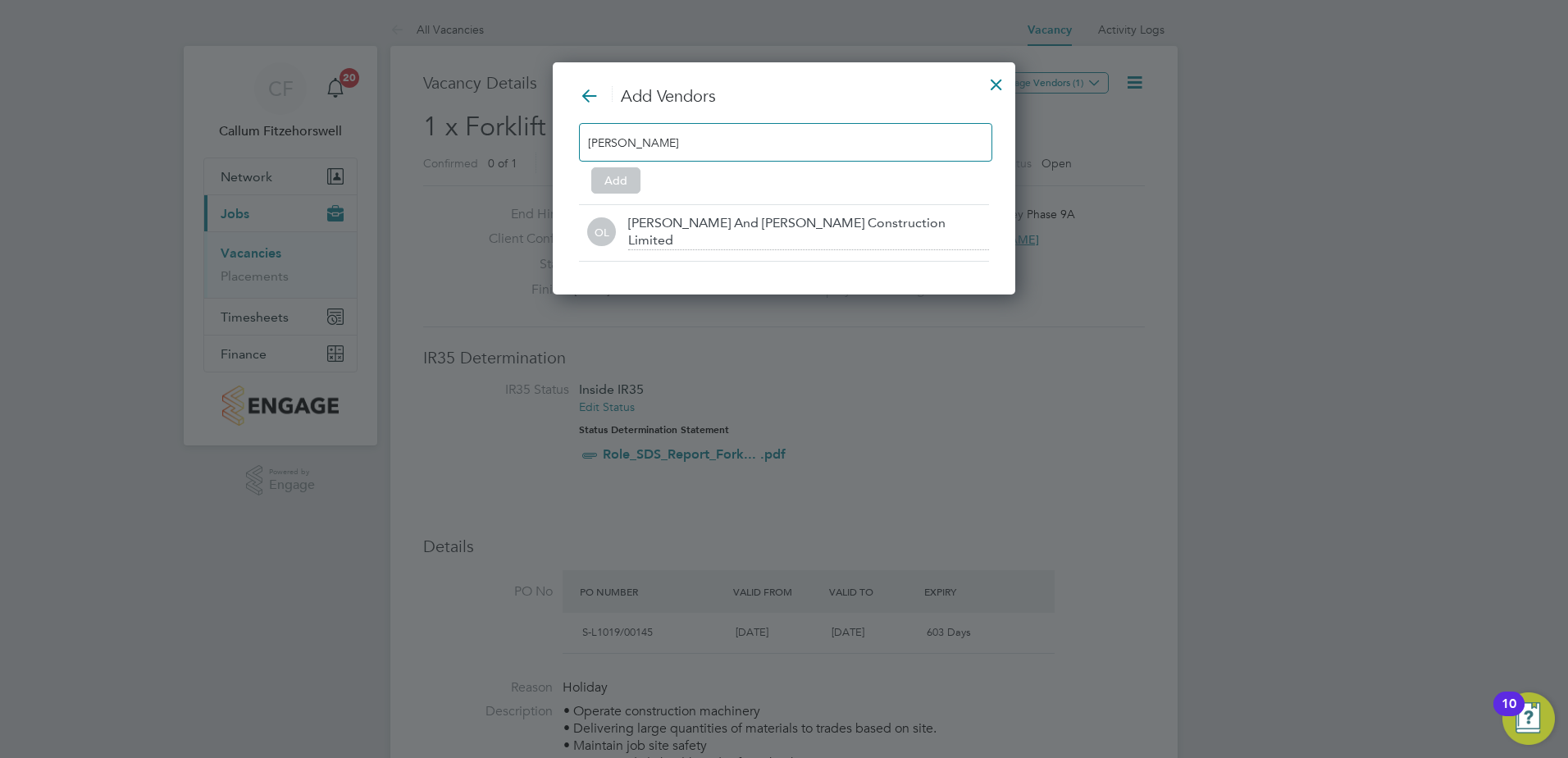
click at [785, 212] on div "[PERSON_NAME] And [PERSON_NAME] Construction Limited" at bounding box center [784, 232] width 410 height 57
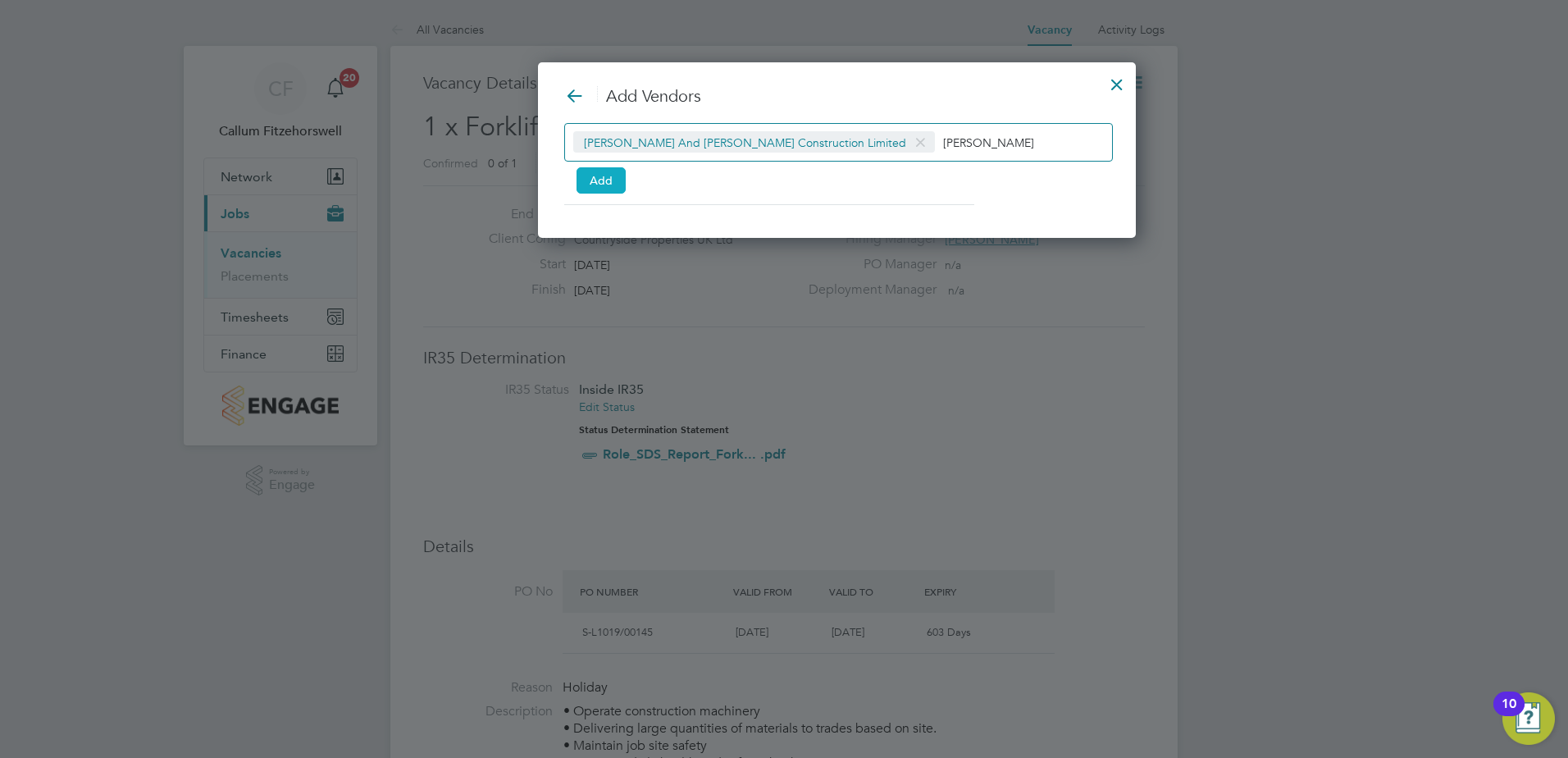
click at [590, 183] on button "Add" at bounding box center [601, 180] width 49 height 26
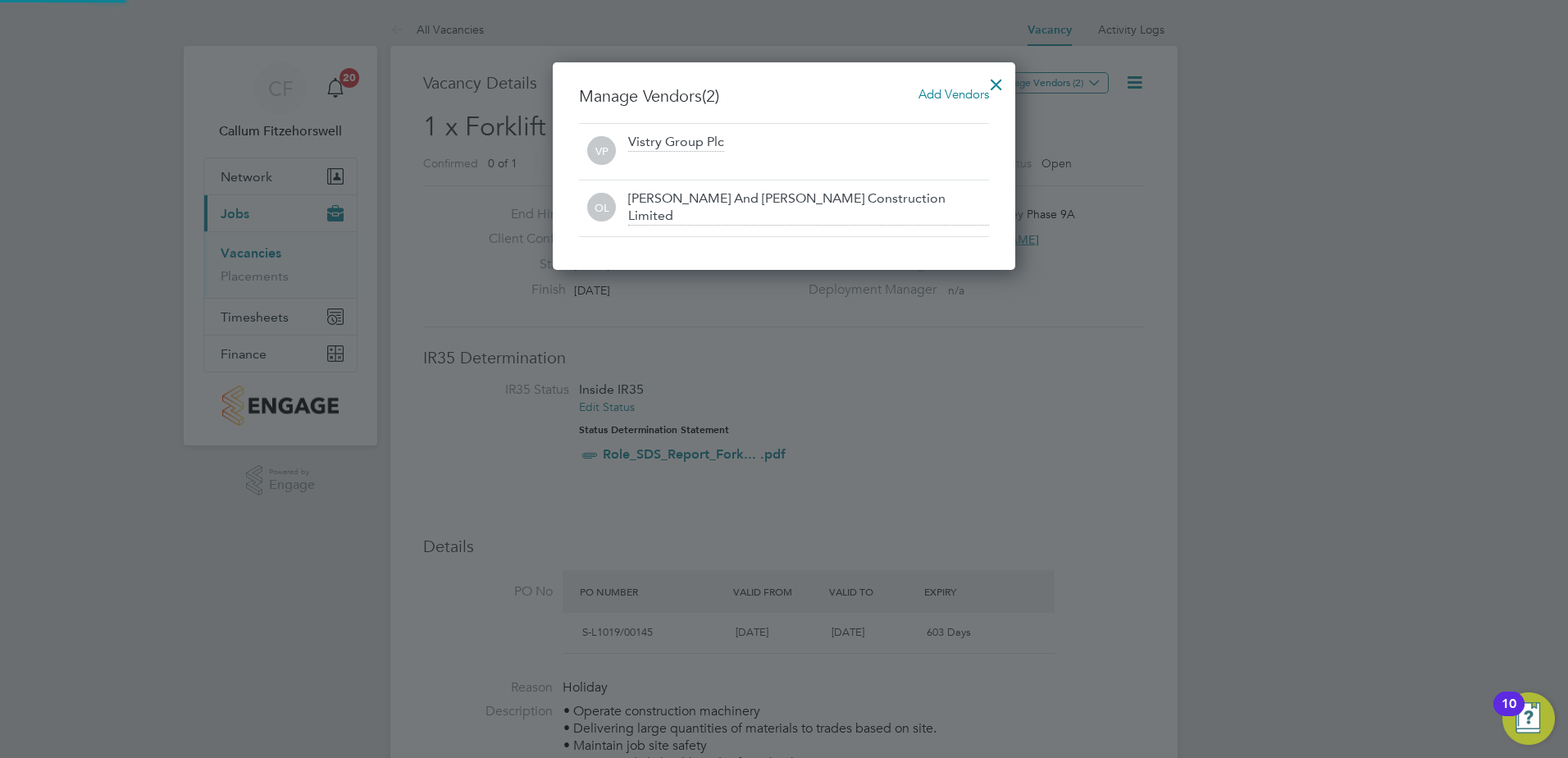
scroll to position [208, 463]
click at [994, 79] on div at bounding box center [997, 80] width 30 height 30
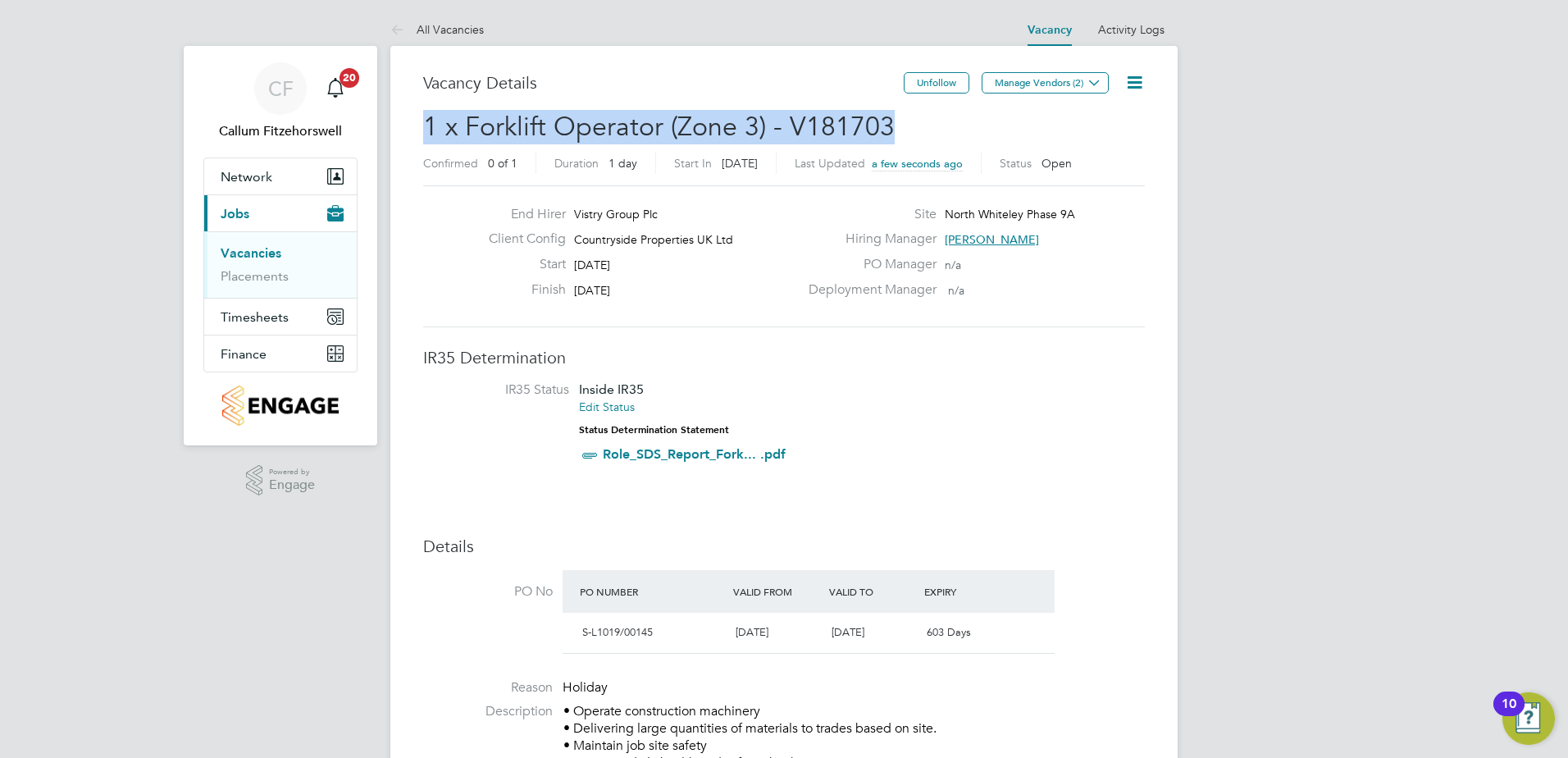
drag, startPoint x: 889, startPoint y: 125, endPoint x: 386, endPoint y: 136, distance: 503.1
copy span "1 x Forklift Operator (Zone 3) - V181703"
click at [240, 255] on link "Vacancies" at bounding box center [251, 253] width 61 height 15
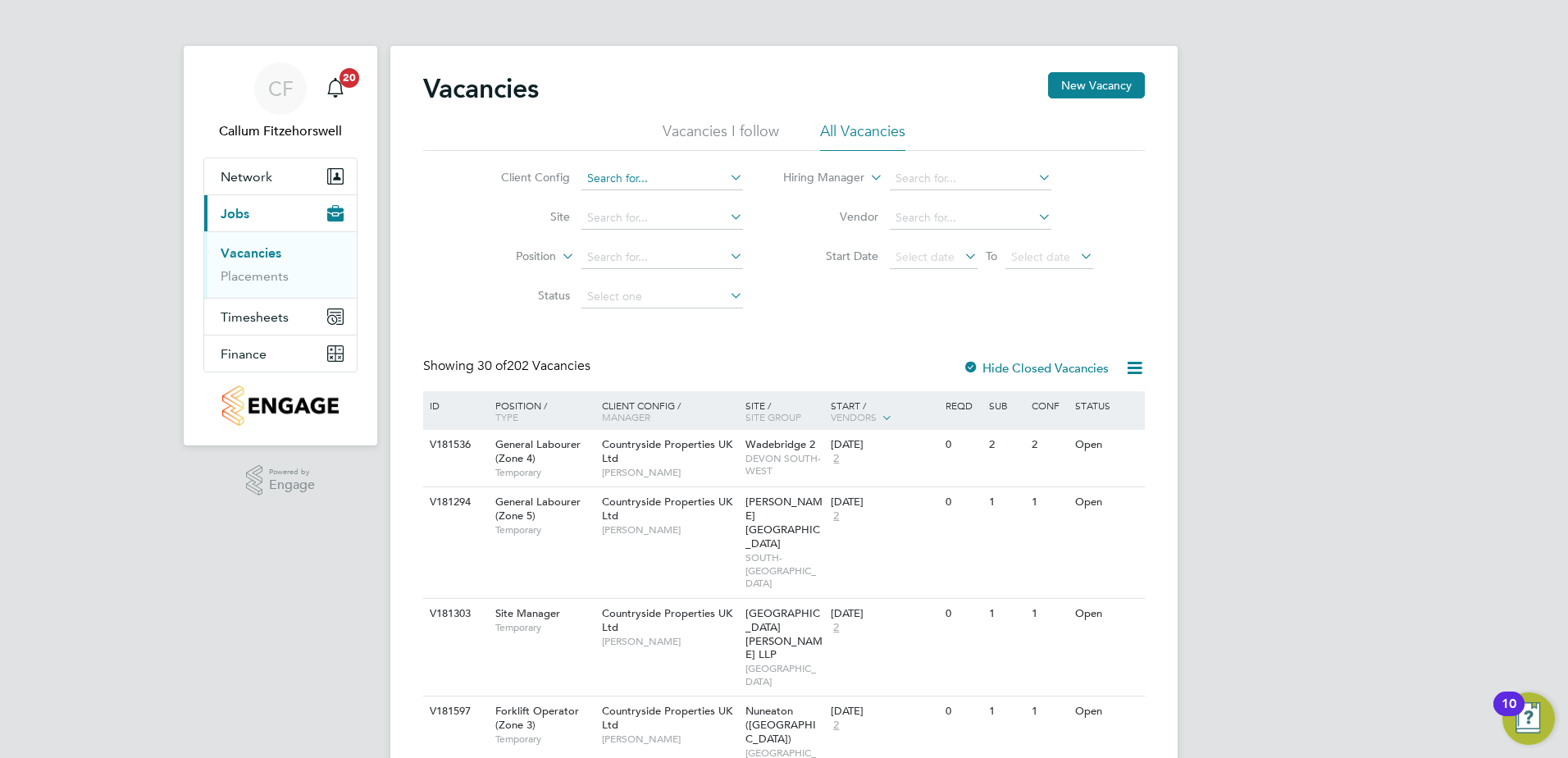
click at [610, 181] on input at bounding box center [662, 179] width 162 height 23
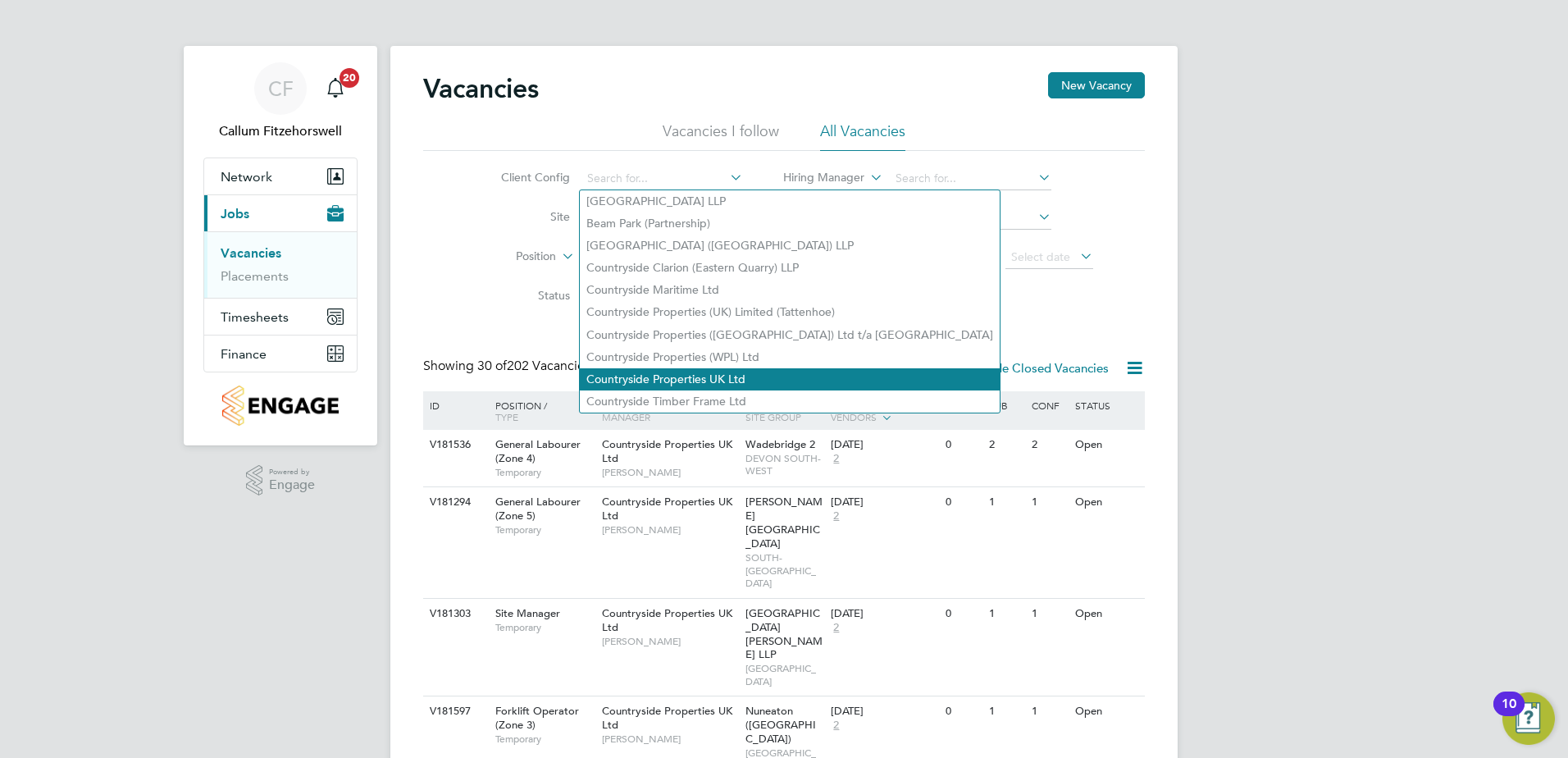
click at [709, 371] on li "Countryside Properties UK Ltd" at bounding box center [790, 379] width 420 height 22
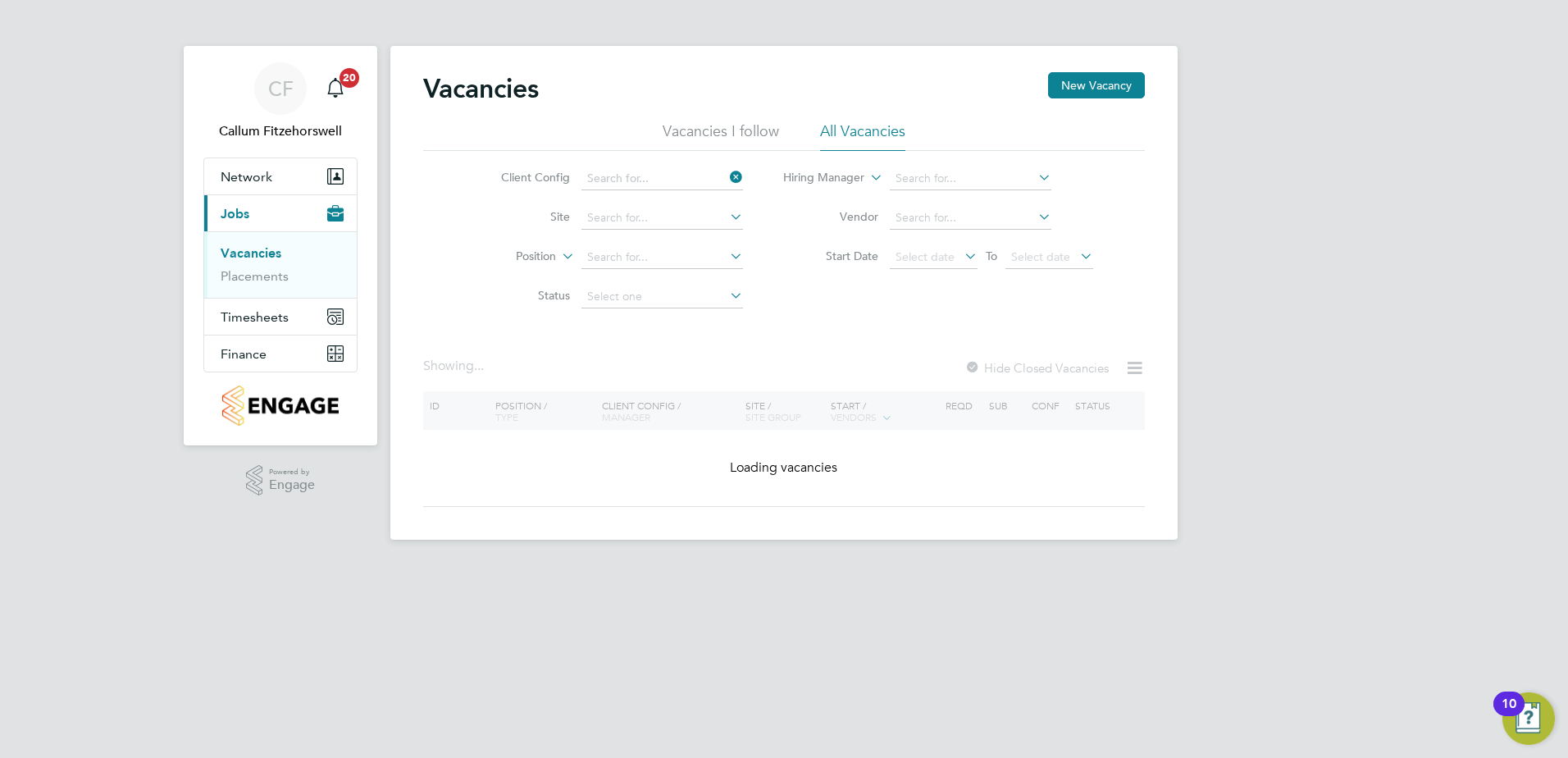
type input "Countryside Properties UK Ltd"
click at [636, 222] on input at bounding box center [662, 218] width 162 height 23
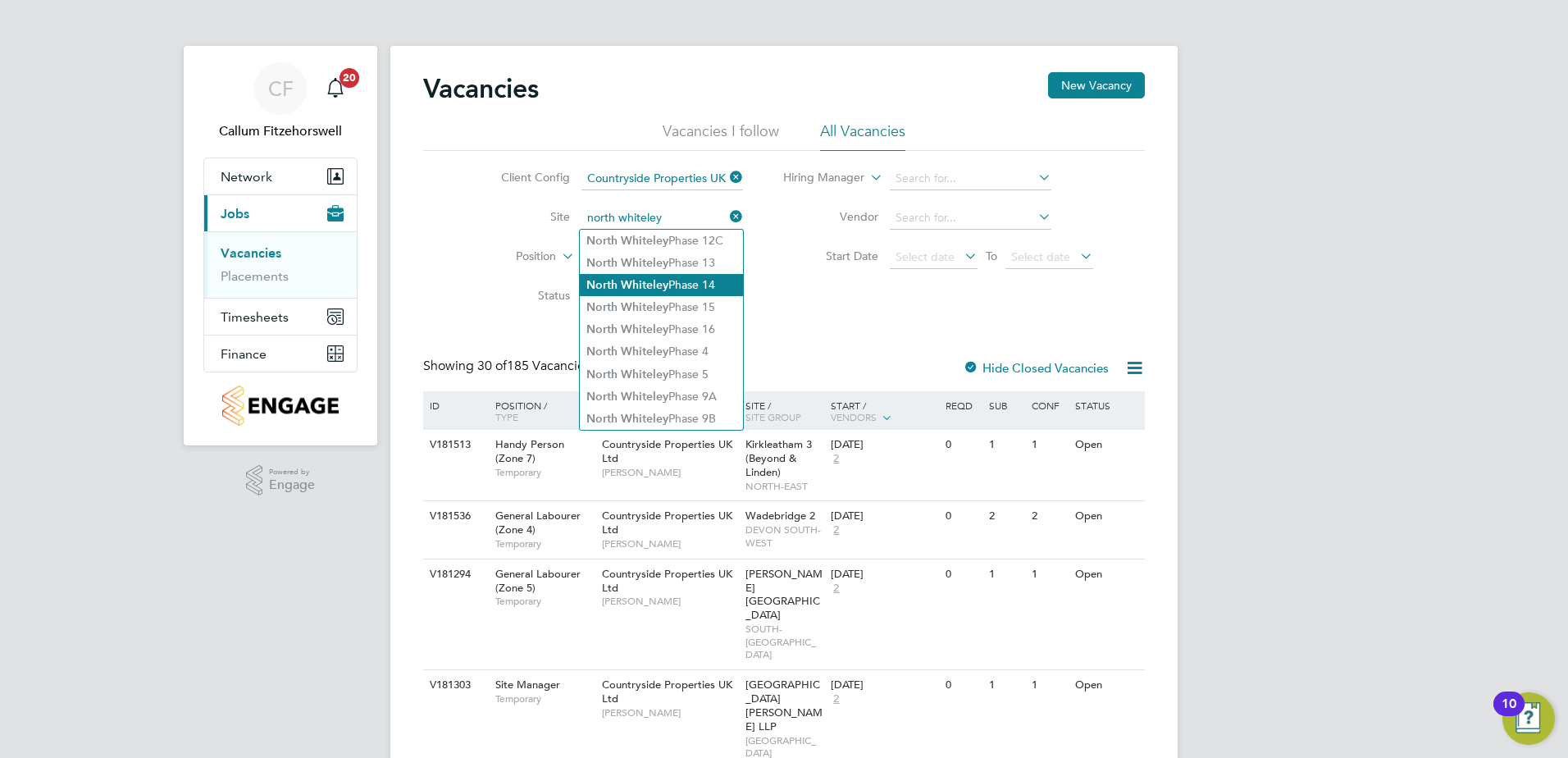
click at [708, 287] on li "North Whiteley Phase 14" at bounding box center [661, 285] width 163 height 22
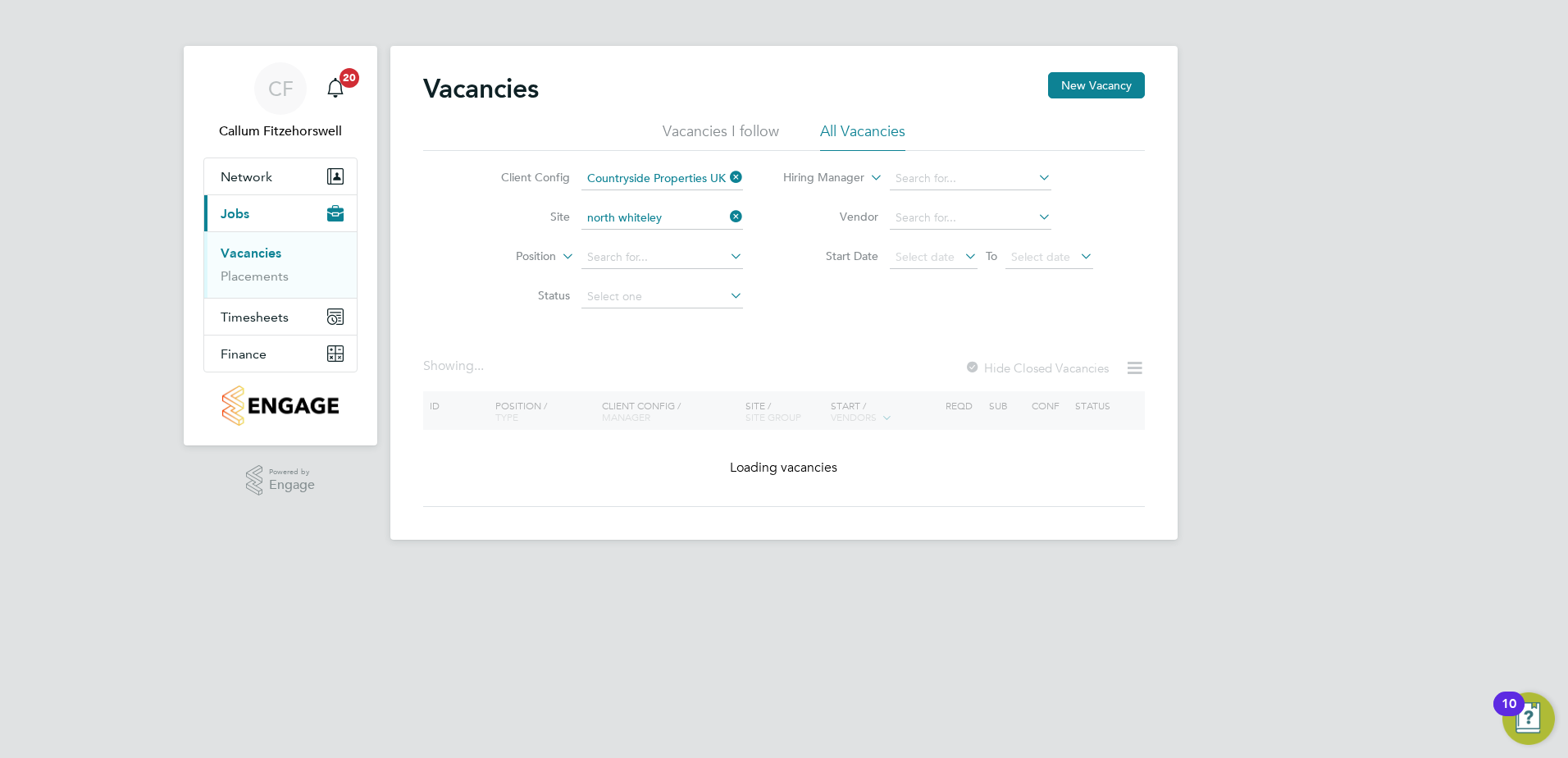
type input "North Whiteley Phase 14"
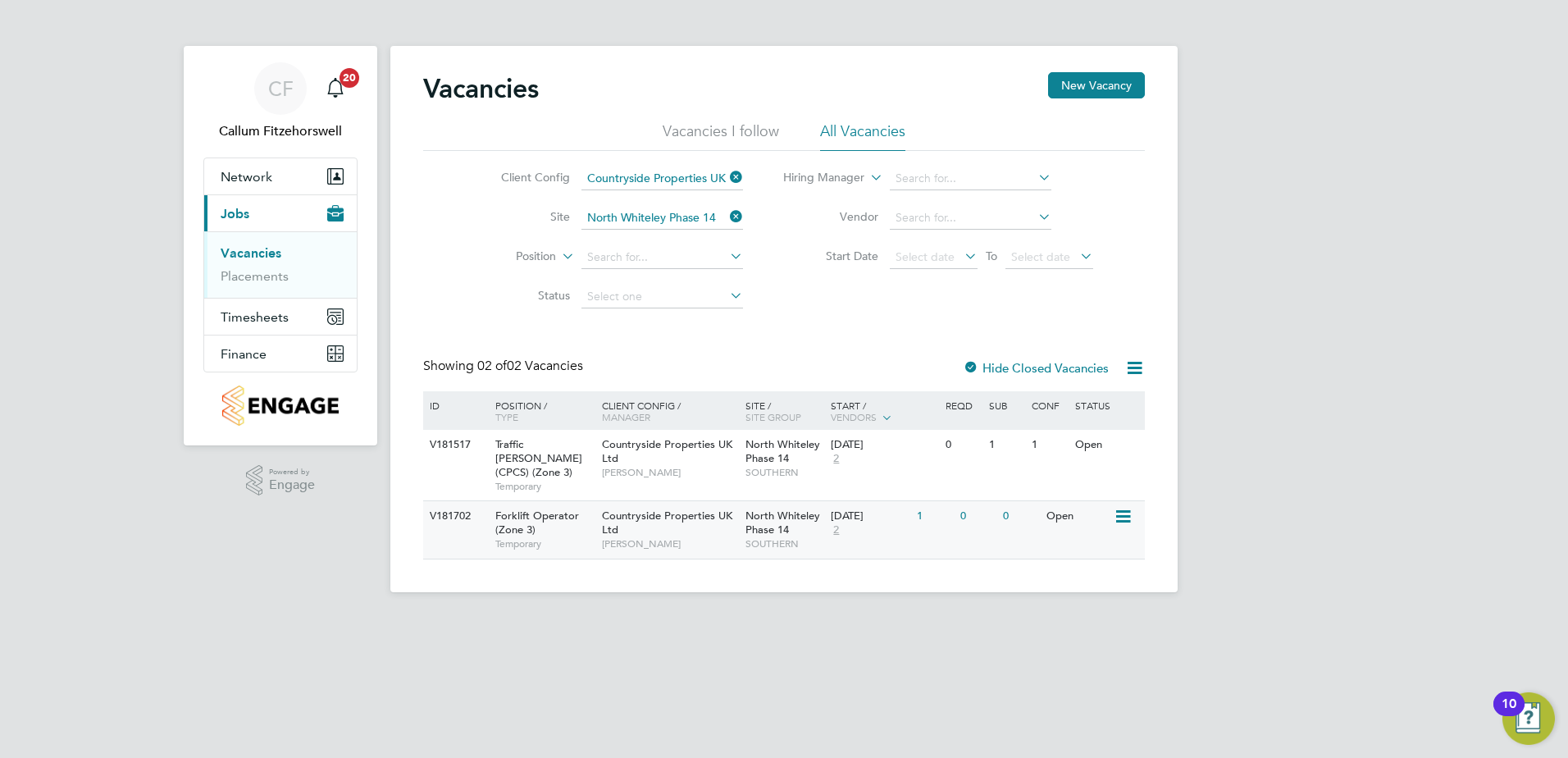
click at [614, 509] on span "Countryside Properties UK Ltd" at bounding box center [667, 523] width 130 height 28
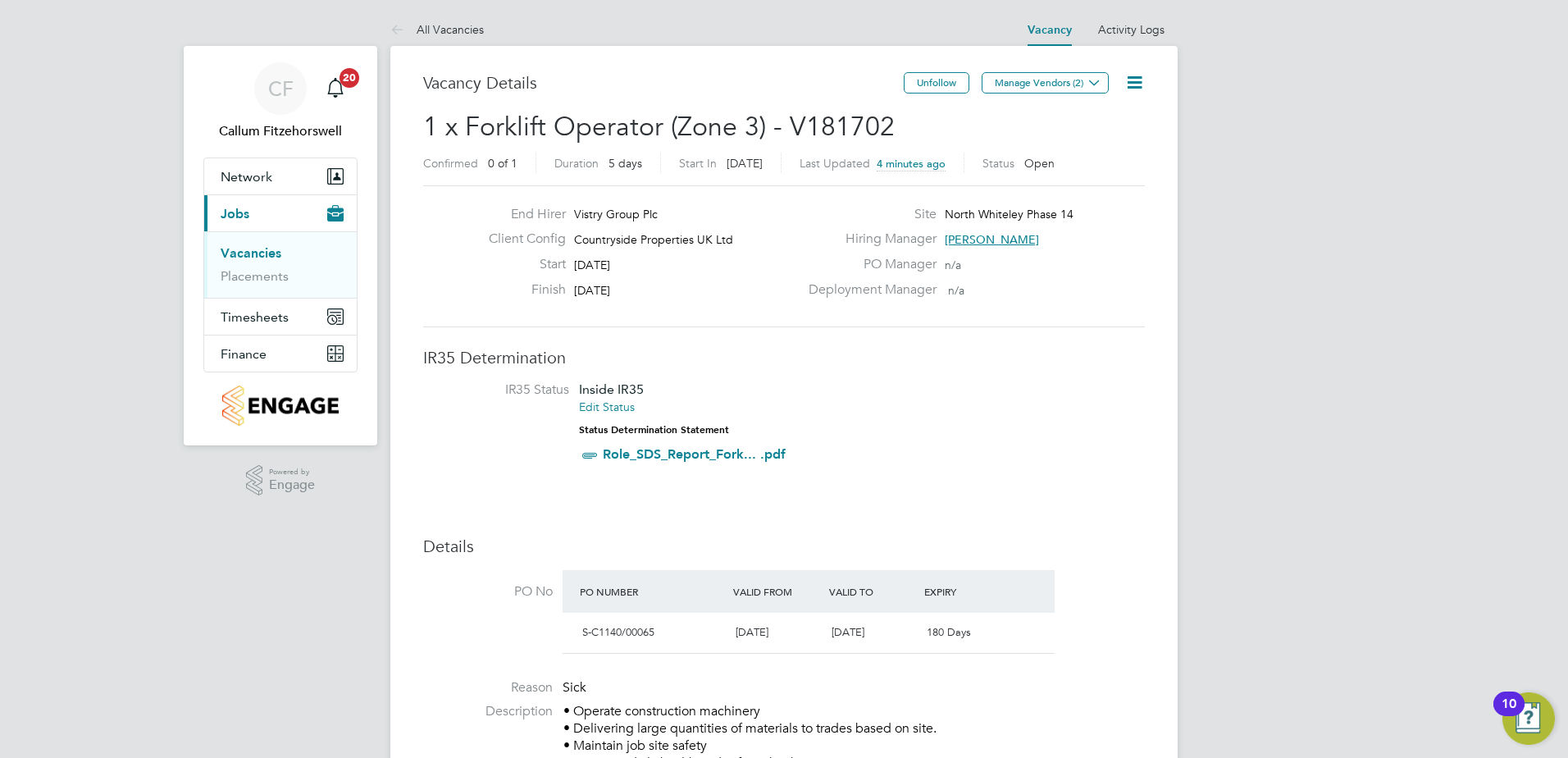
click at [1139, 82] on icon at bounding box center [1135, 82] width 20 height 20
click at [1119, 125] on li "Edit Vacancy" at bounding box center [1095, 121] width 95 height 23
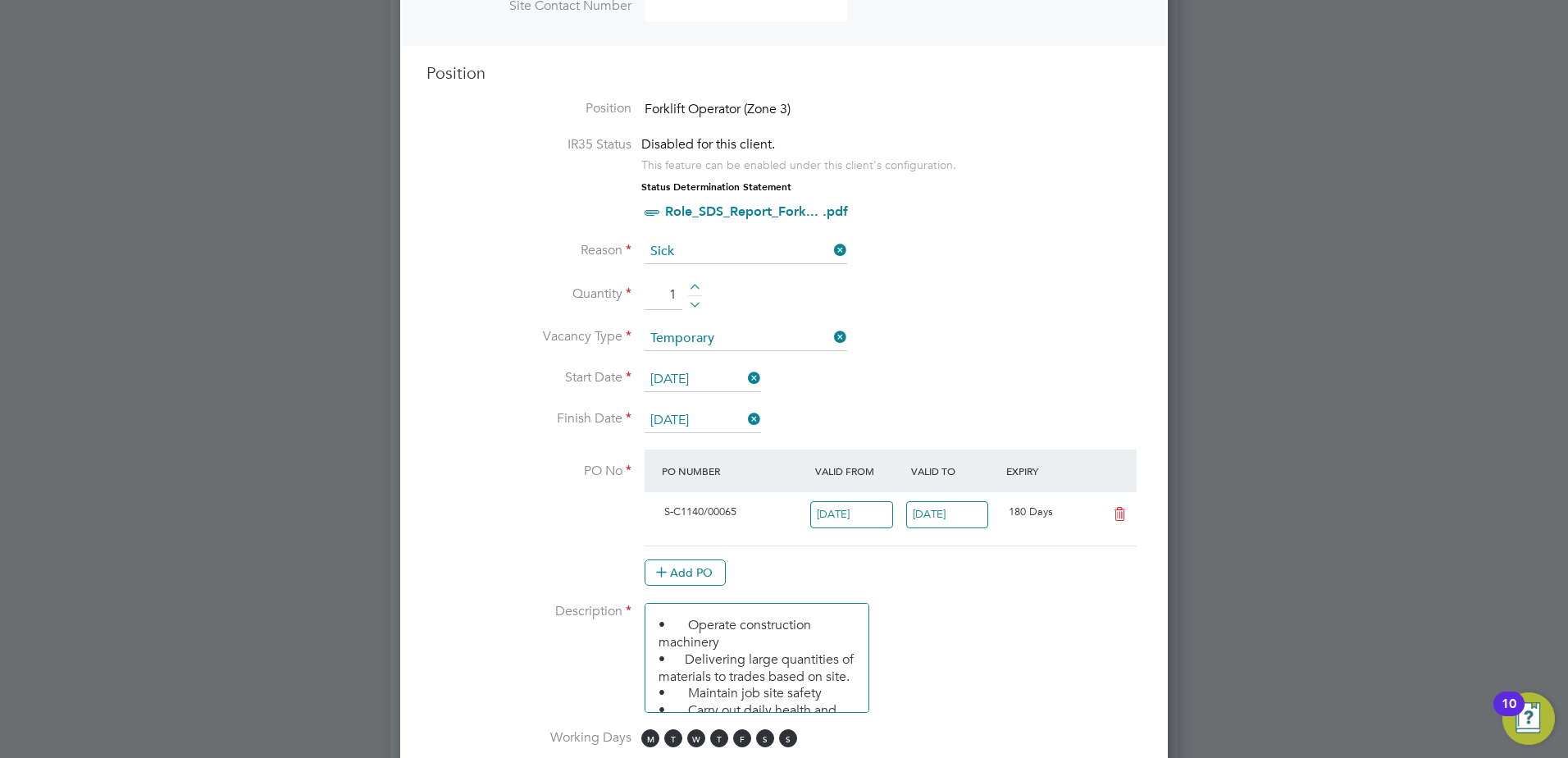
scroll to position [984, 0]
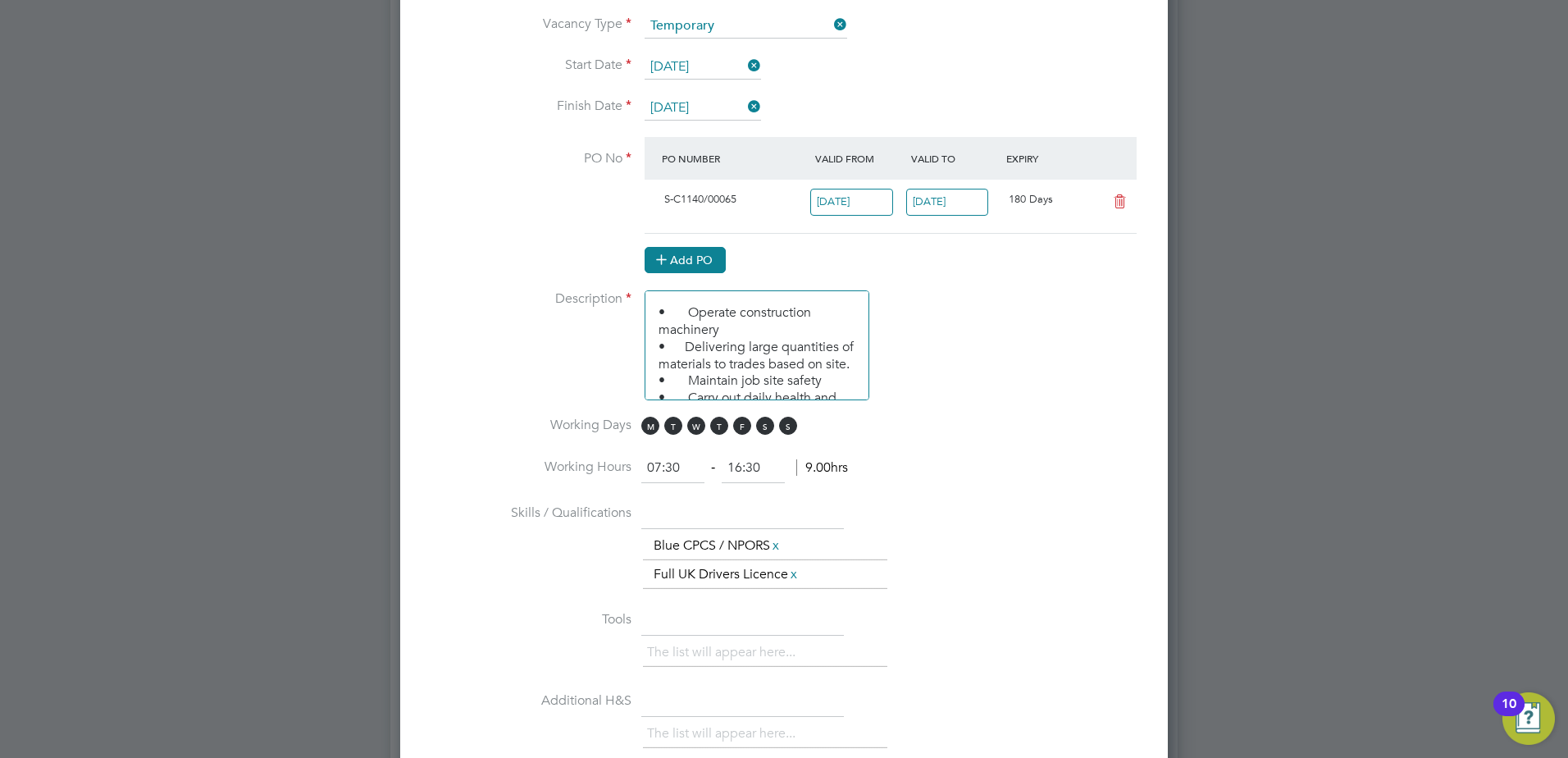
click at [722, 254] on button "Add PO" at bounding box center [685, 260] width 81 height 26
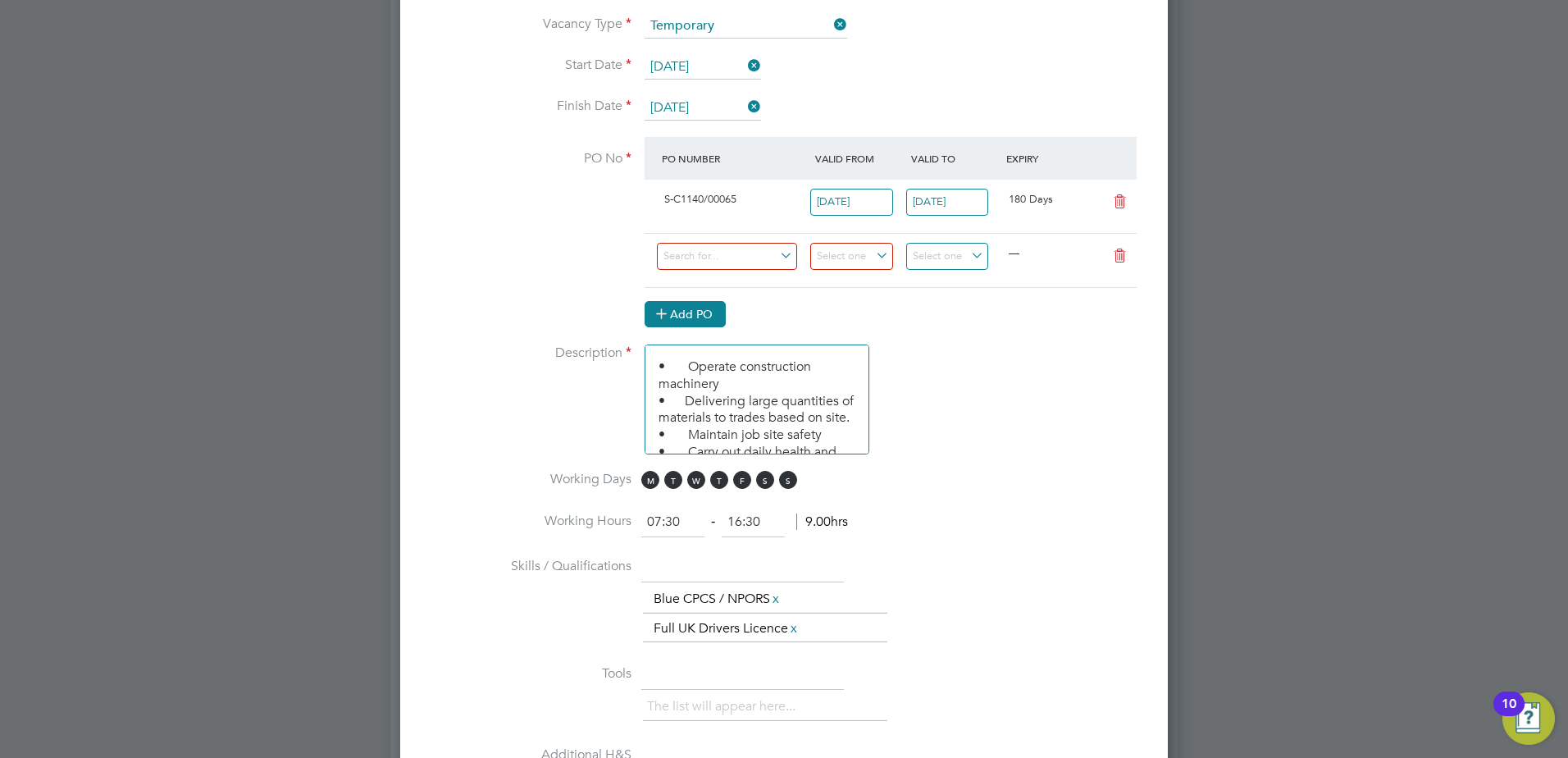
scroll to position [2220, 769]
click at [722, 254] on input at bounding box center [727, 257] width 141 height 27
type input "s-c1140"
click at [720, 296] on li "S-C1140 /00046" at bounding box center [727, 304] width 142 height 22
type input "31 Jul 2025"
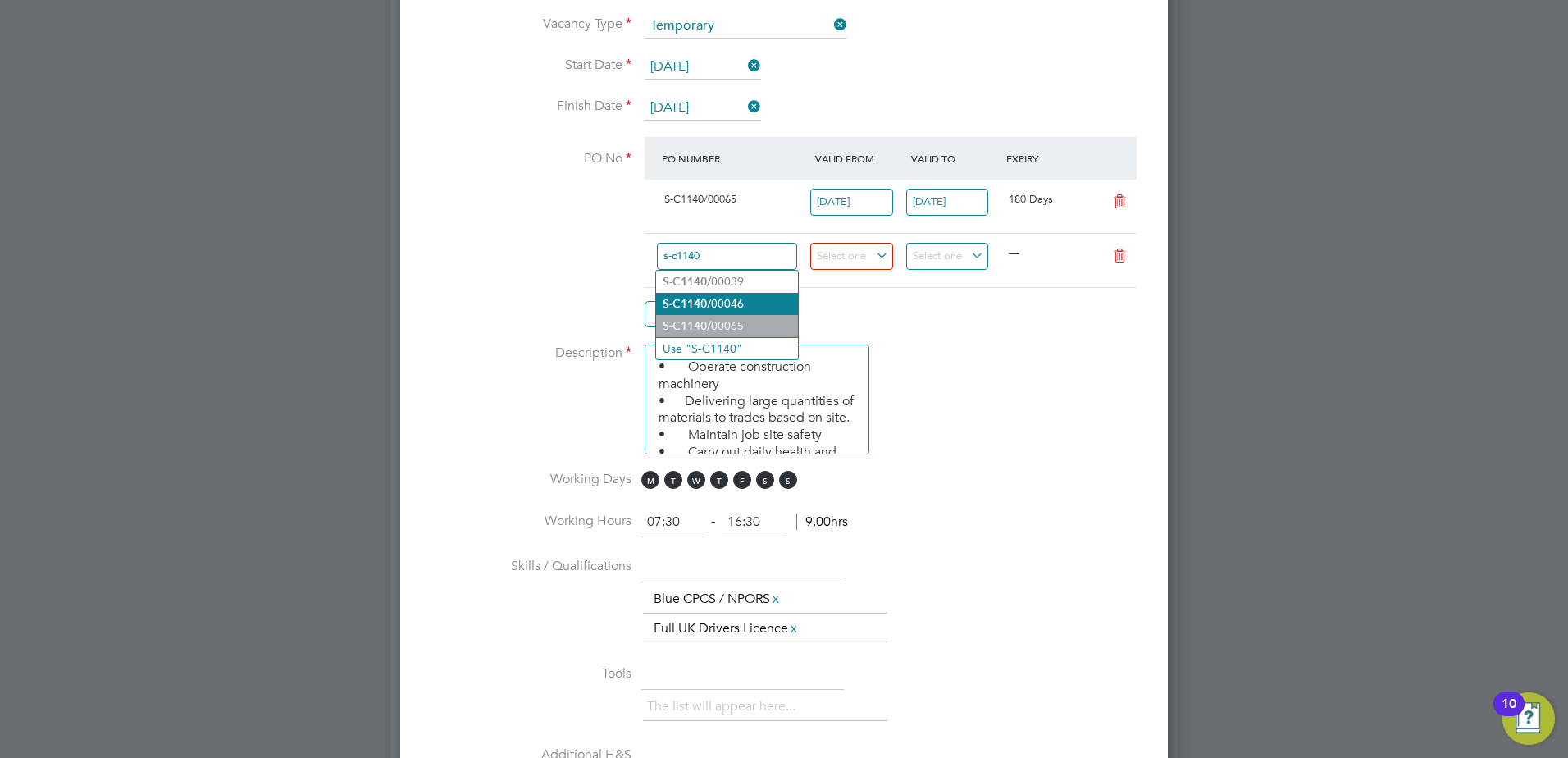
type input "31 Dec 2025"
type input "[DATE]"
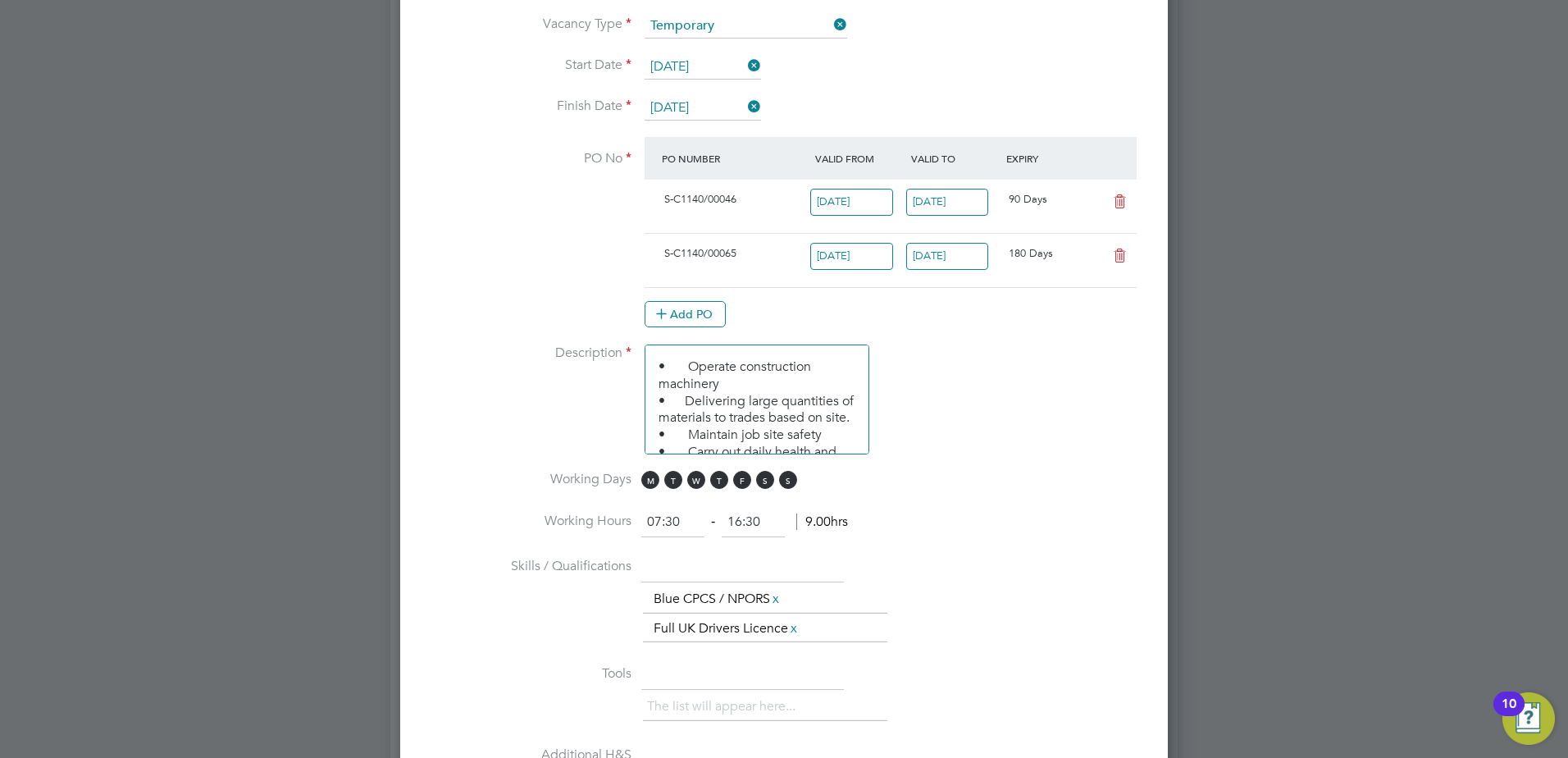
scroll to position [28, 154]
click at [1127, 198] on icon at bounding box center [1120, 202] width 20 height 13
type input "[DATE]"
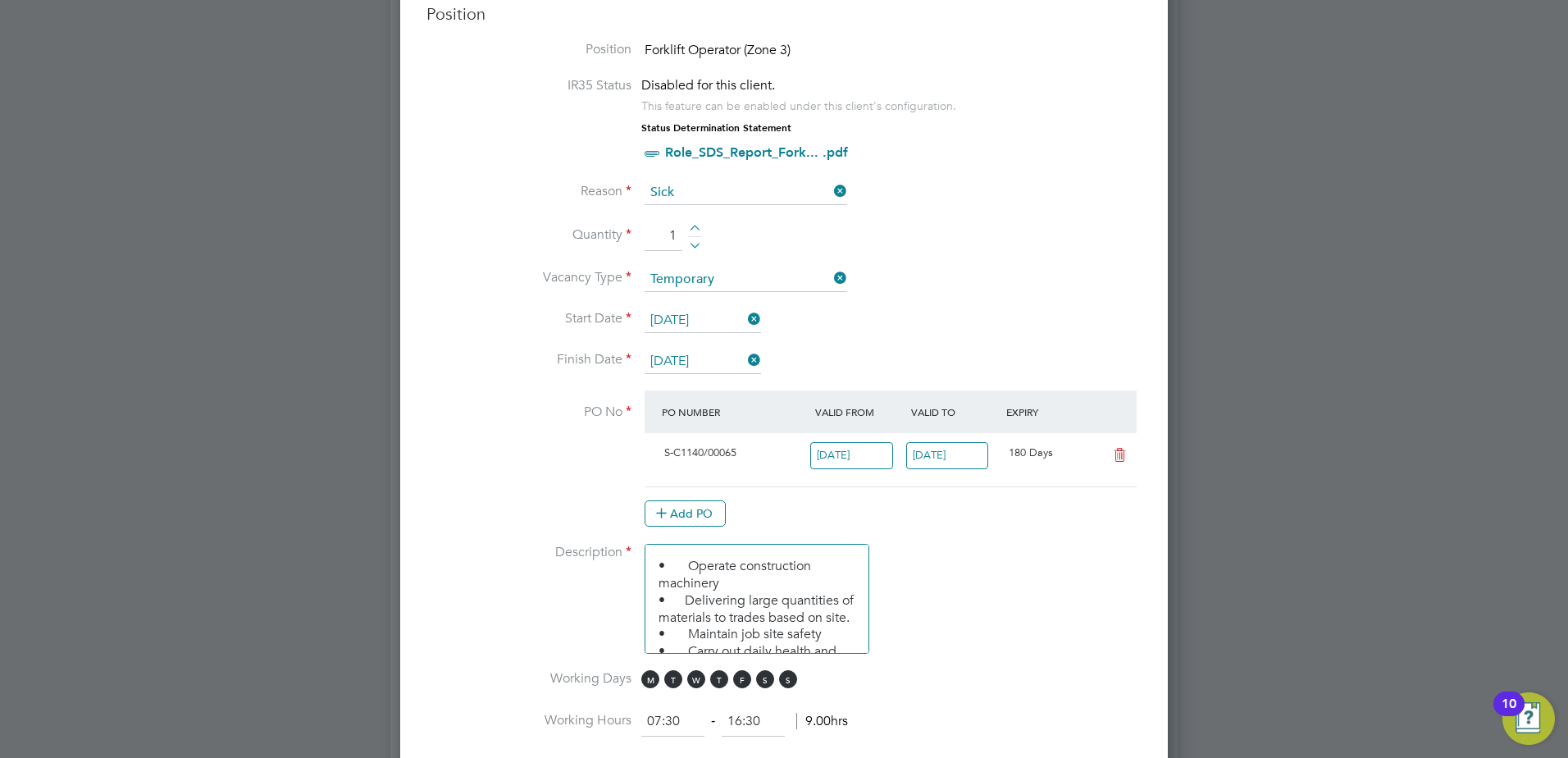
click at [758, 461] on div "S-C1140/00065" at bounding box center [734, 453] width 153 height 27
click at [704, 510] on button "Add PO" at bounding box center [685, 513] width 81 height 26
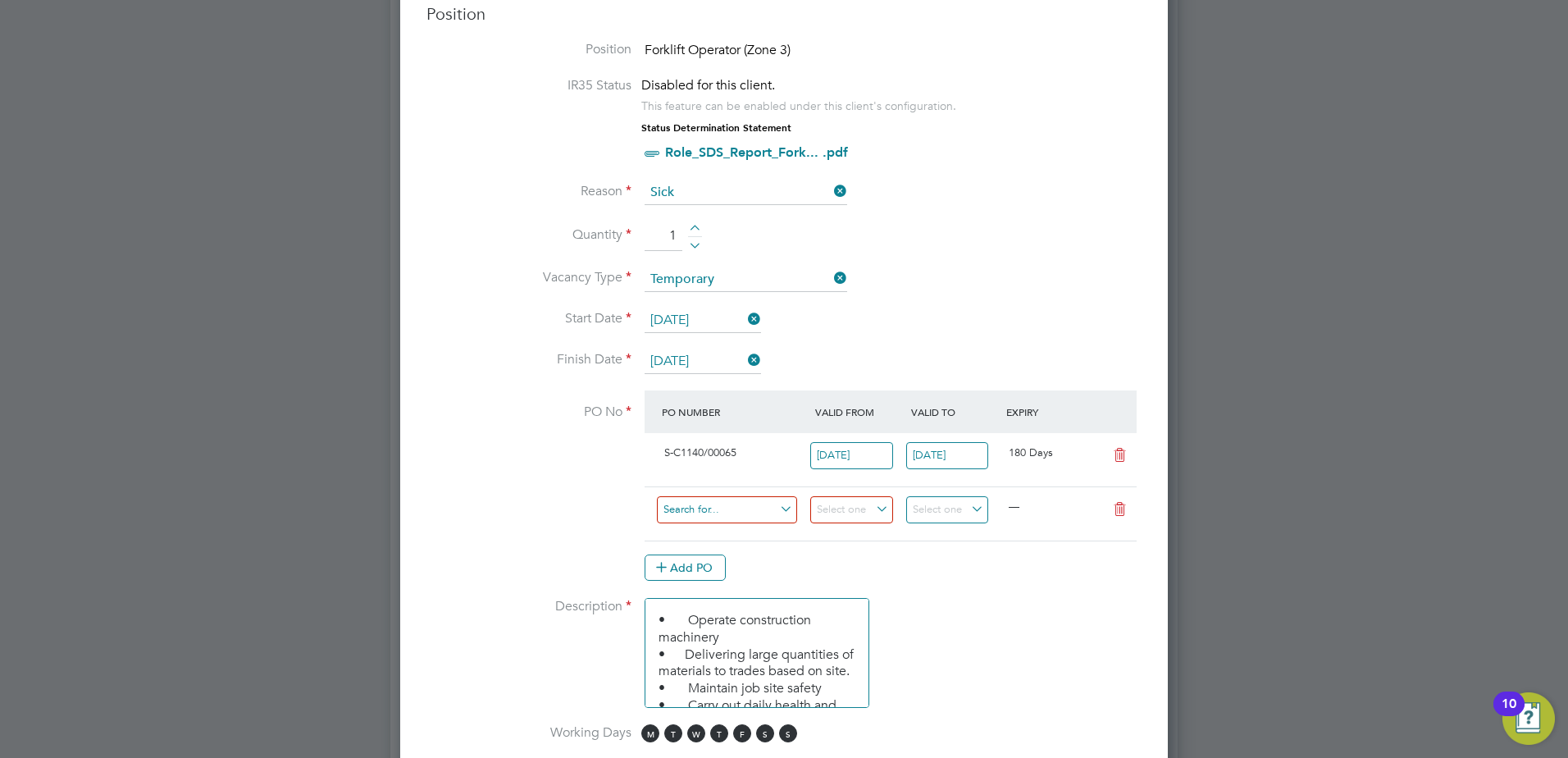
click at [721, 506] on input at bounding box center [727, 510] width 141 height 27
type input "s-c1140/"
click at [706, 564] on li "S-C1140/ 00046" at bounding box center [727, 557] width 142 height 22
type input "31 Jul 2025"
type input "31 Dec 2025"
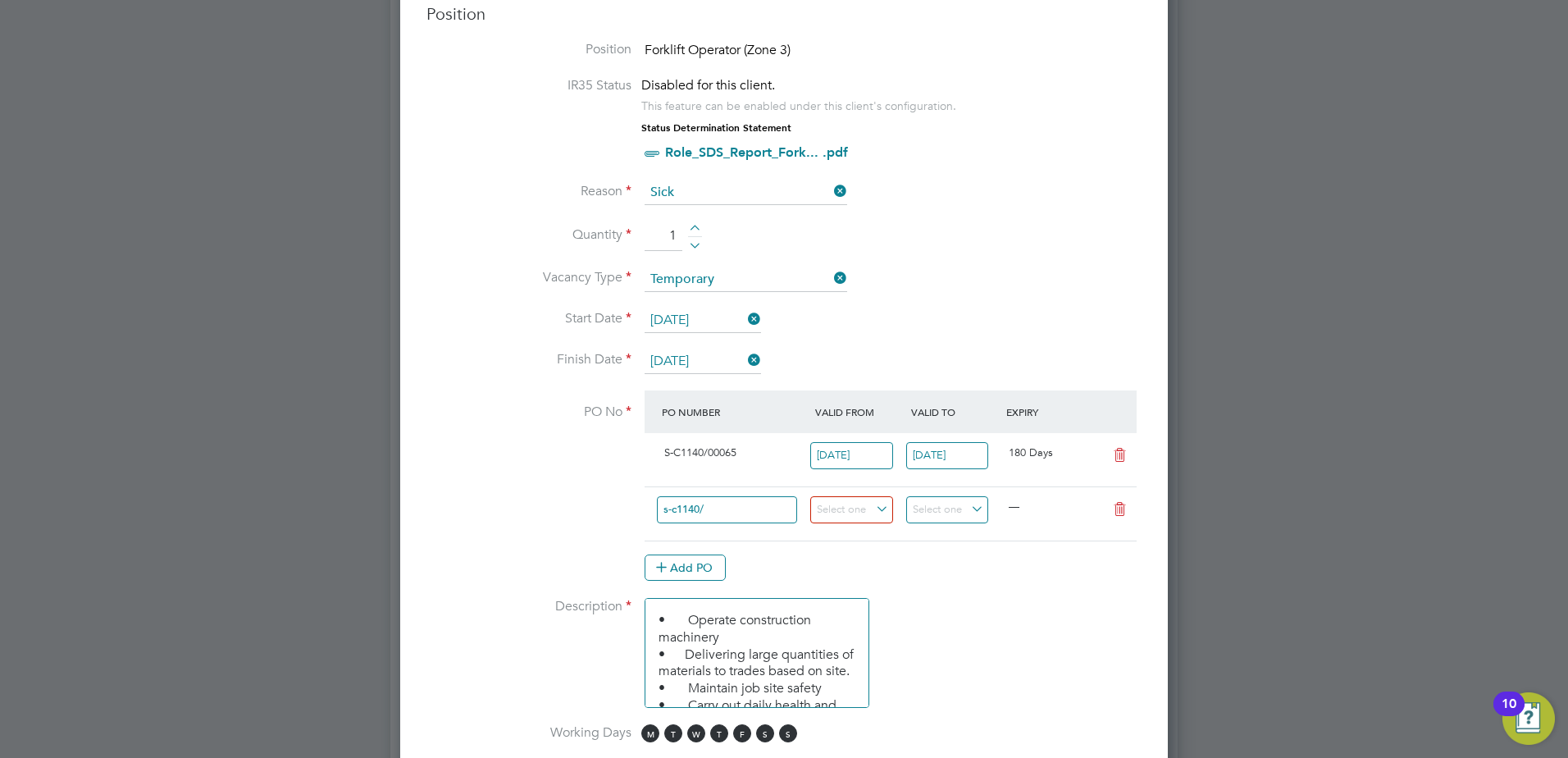
type input "[DATE]"
click at [1127, 508] on icon at bounding box center [1120, 509] width 20 height 13
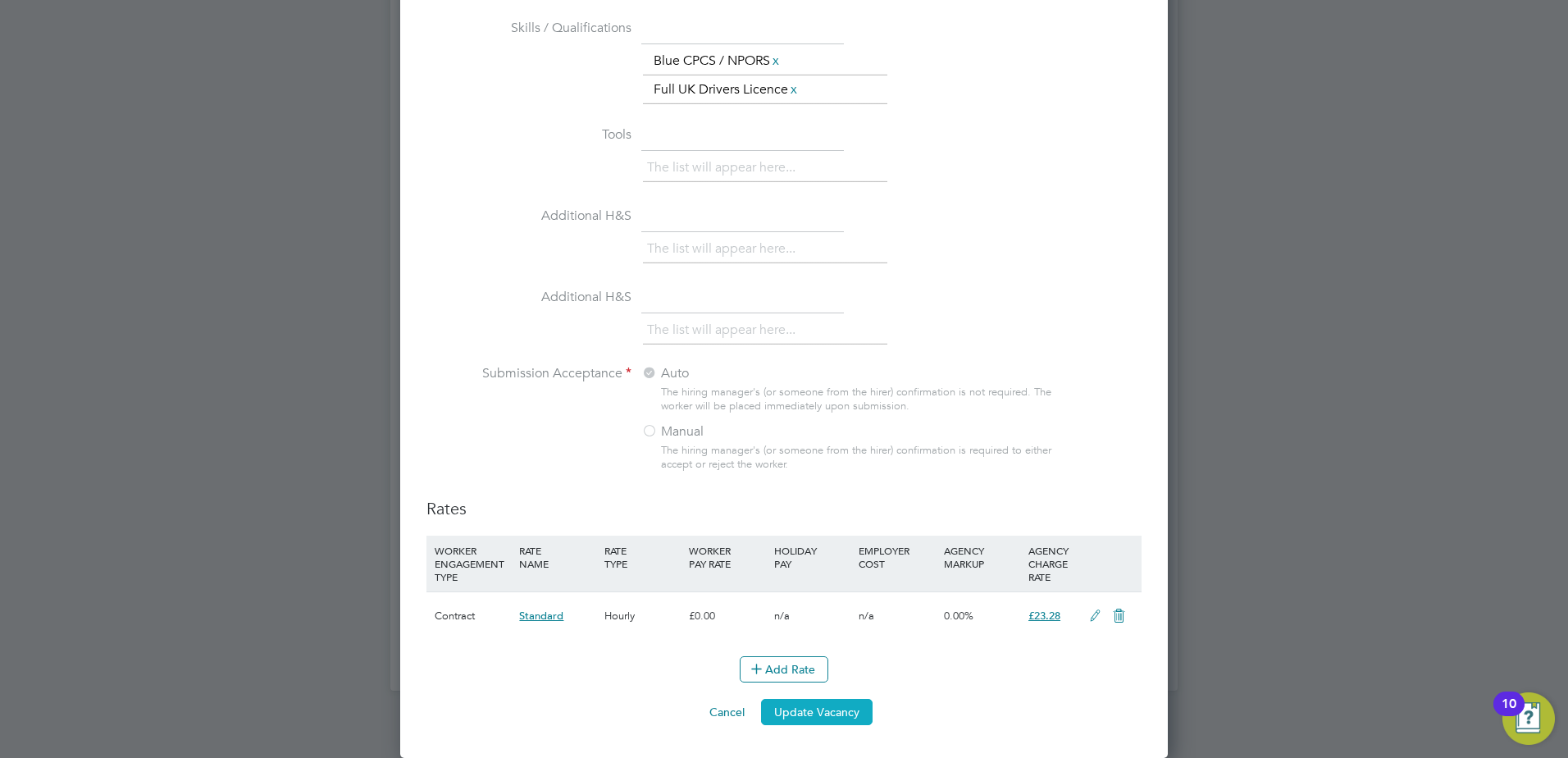
click at [833, 717] on button "Update Vacancy" at bounding box center [817, 711] width 112 height 26
